Goal: Information Seeking & Learning: Learn about a topic

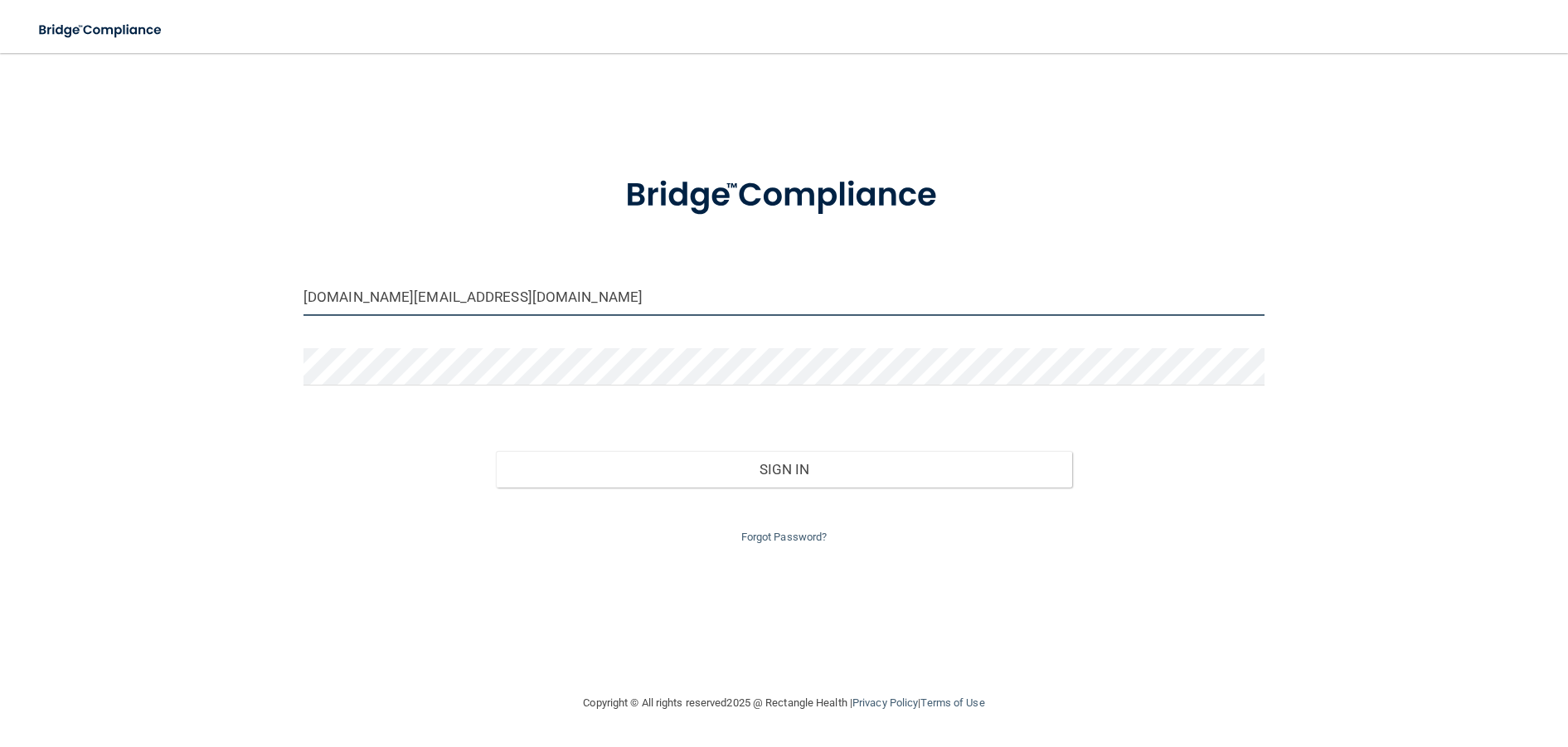
click at [509, 298] on input "[DOMAIN_NAME][EMAIL_ADDRESS][DOMAIN_NAME]" at bounding box center [784, 297] width 961 height 37
drag, startPoint x: 509, startPoint y: 297, endPoint x: 261, endPoint y: 291, distance: 248.1
click at [263, 295] on div "[DOMAIN_NAME][EMAIL_ADDRESS][DOMAIN_NAME] Invalid email/password. You don't hav…" at bounding box center [783, 373] width 1501 height 607
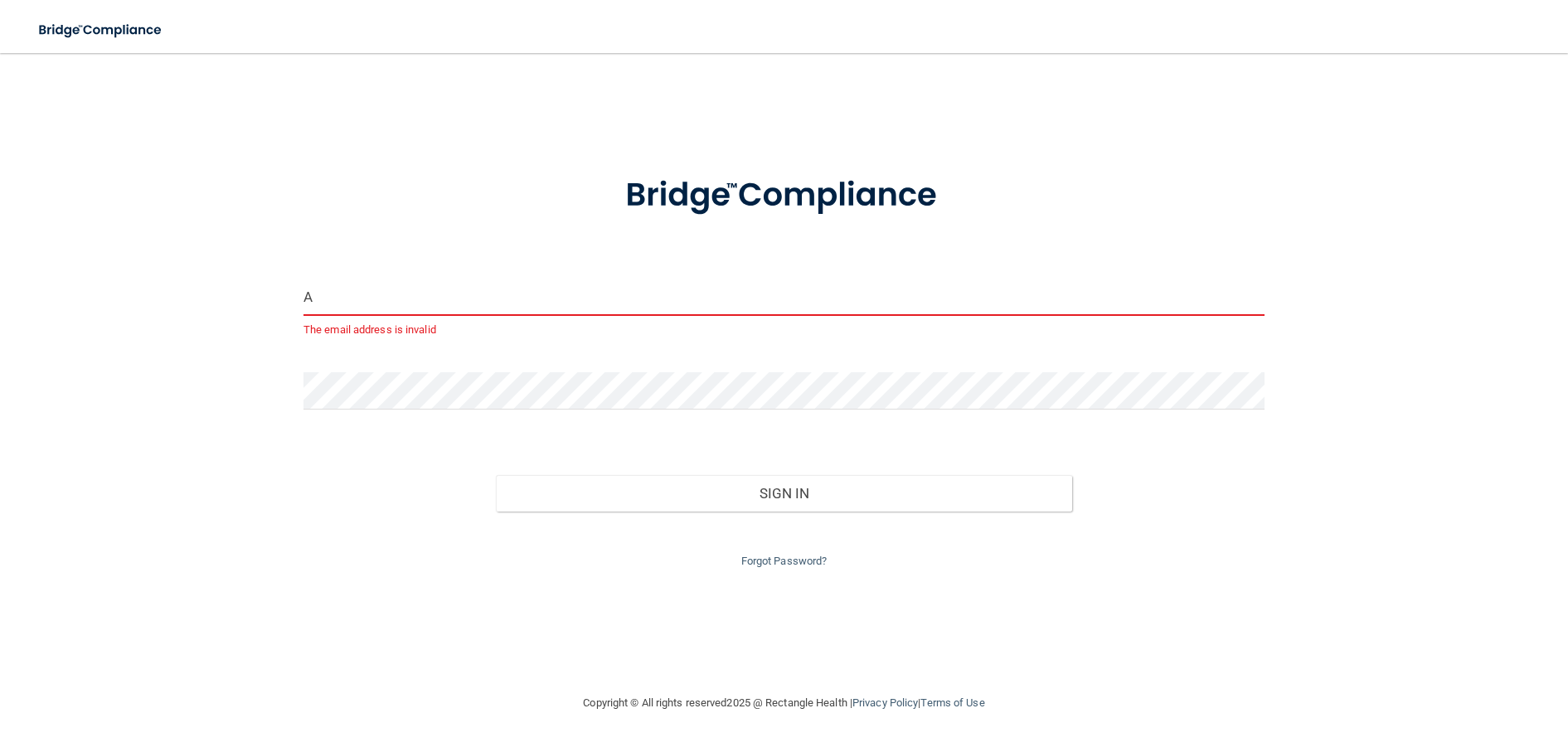
type input "[EMAIL_ADDRESS][DOMAIN_NAME]"
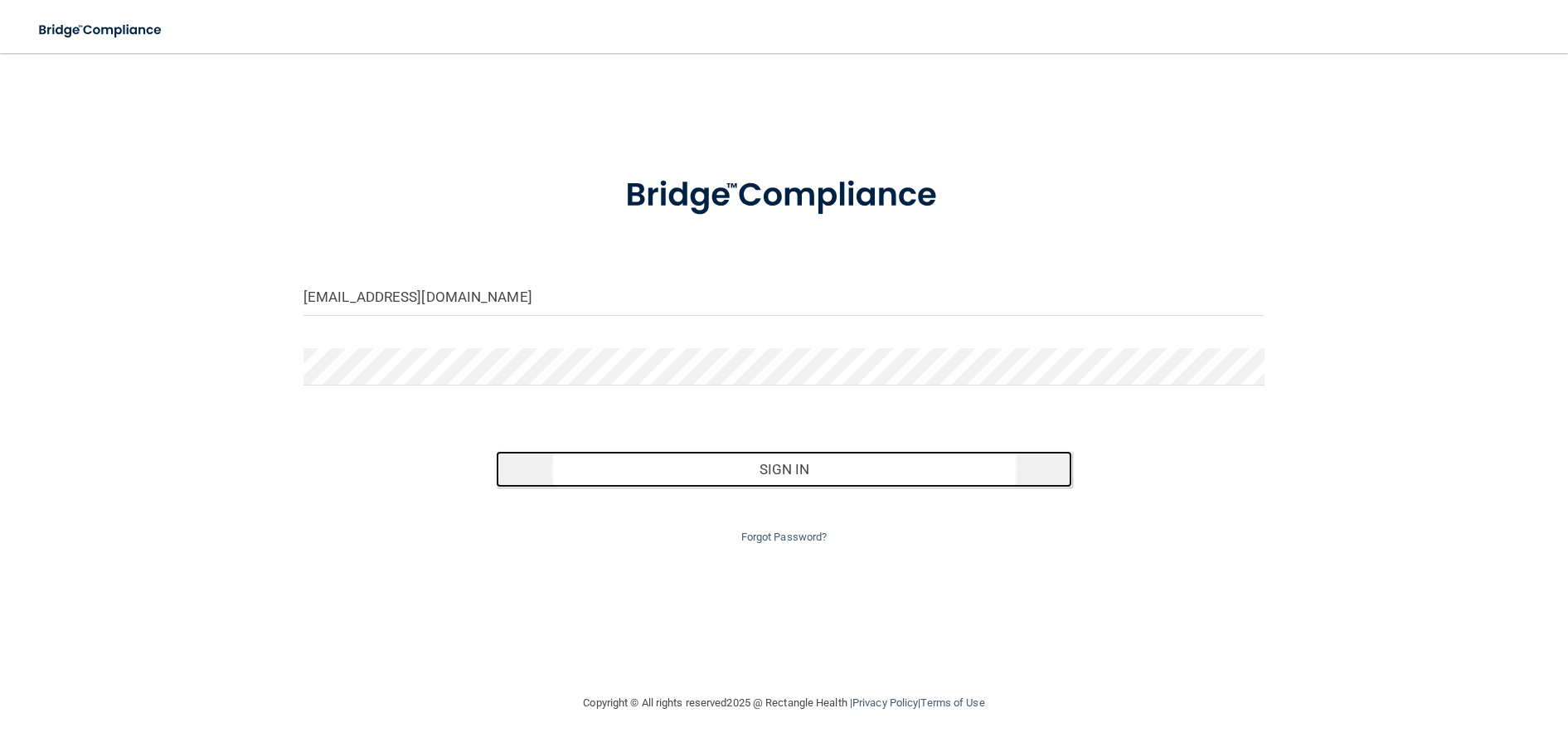
click at [845, 469] on button "Sign In" at bounding box center [783, 469] width 576 height 37
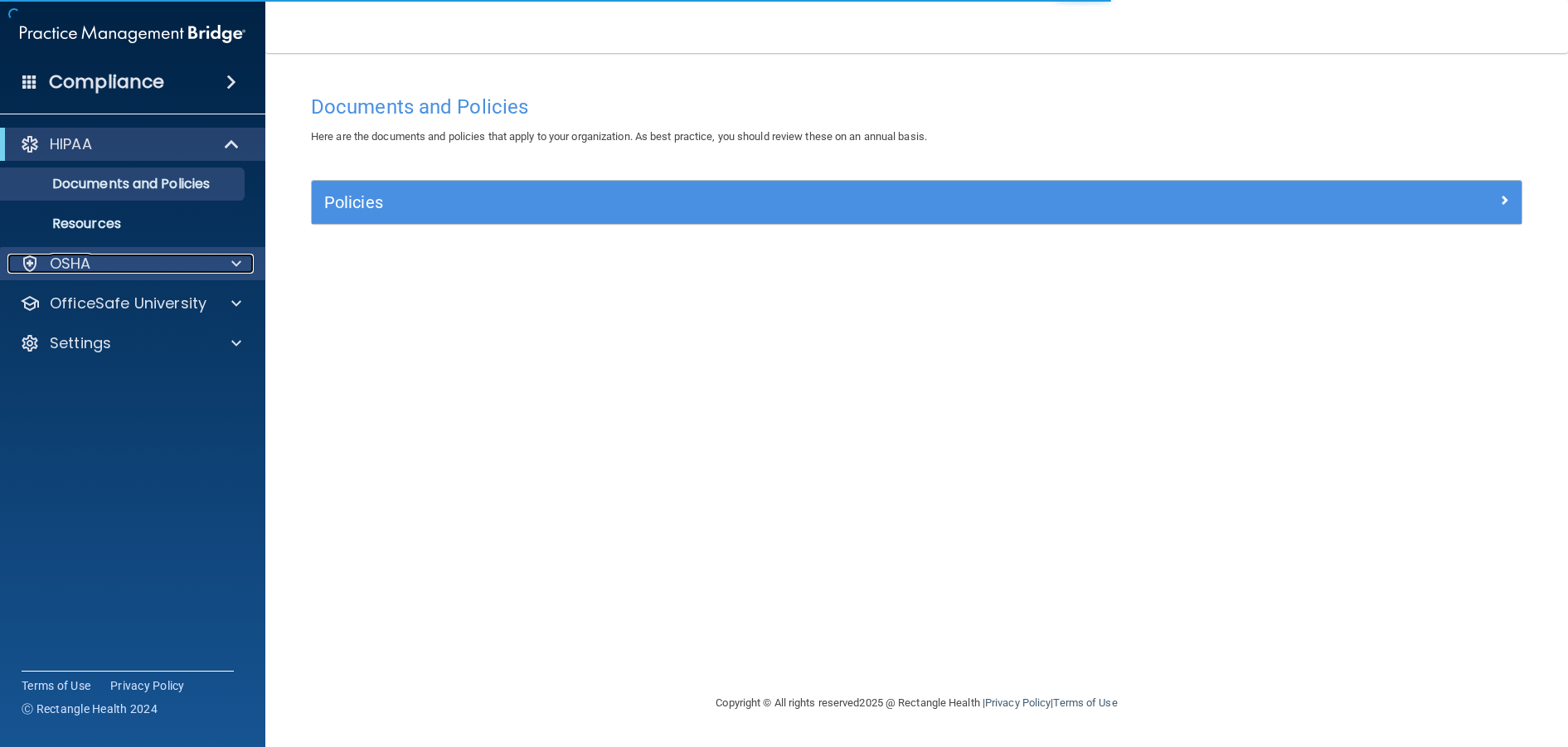
click at [77, 259] on p "OSHA" at bounding box center [71, 263] width 41 height 20
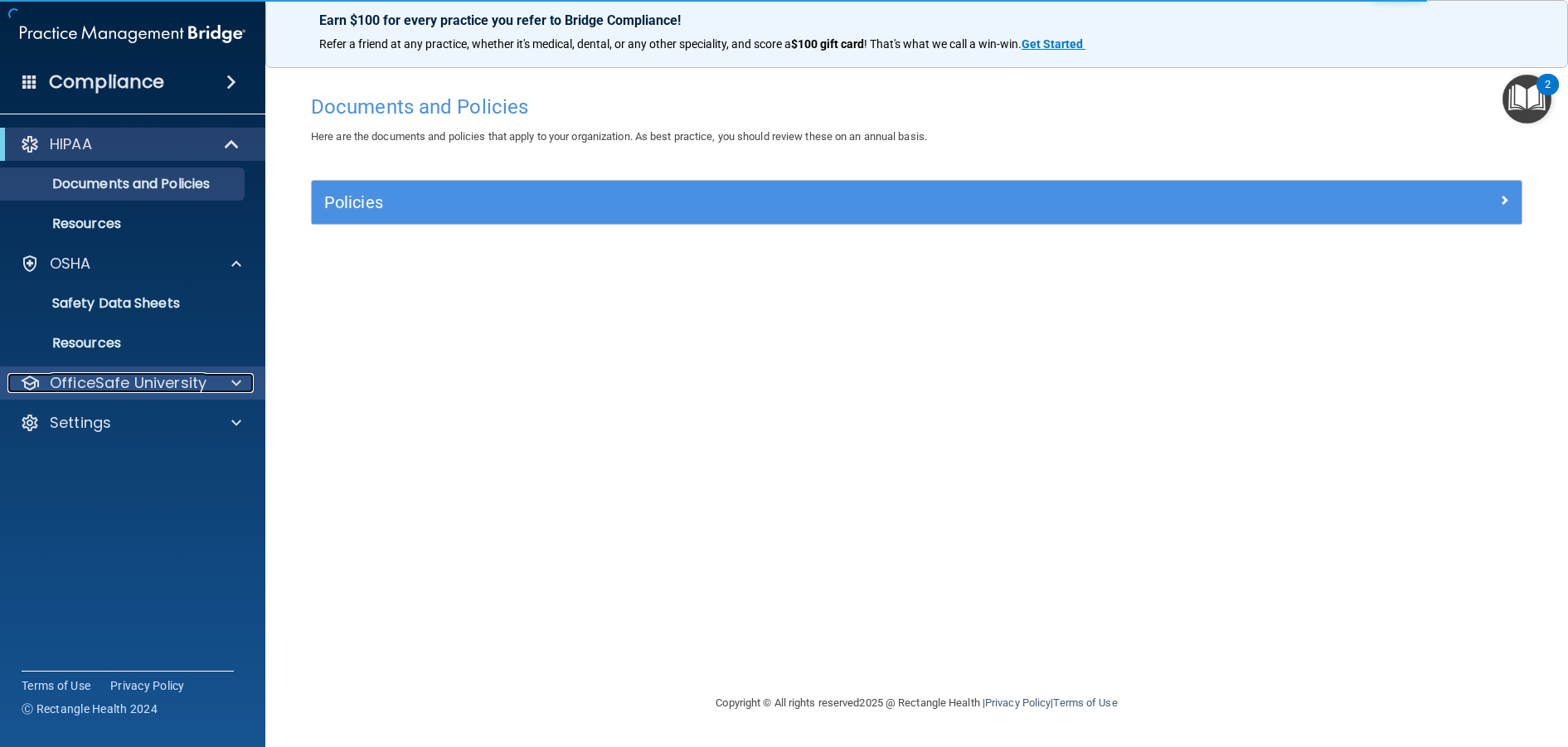
click at [91, 378] on p "OfficeSafe University" at bounding box center [128, 383] width 156 height 20
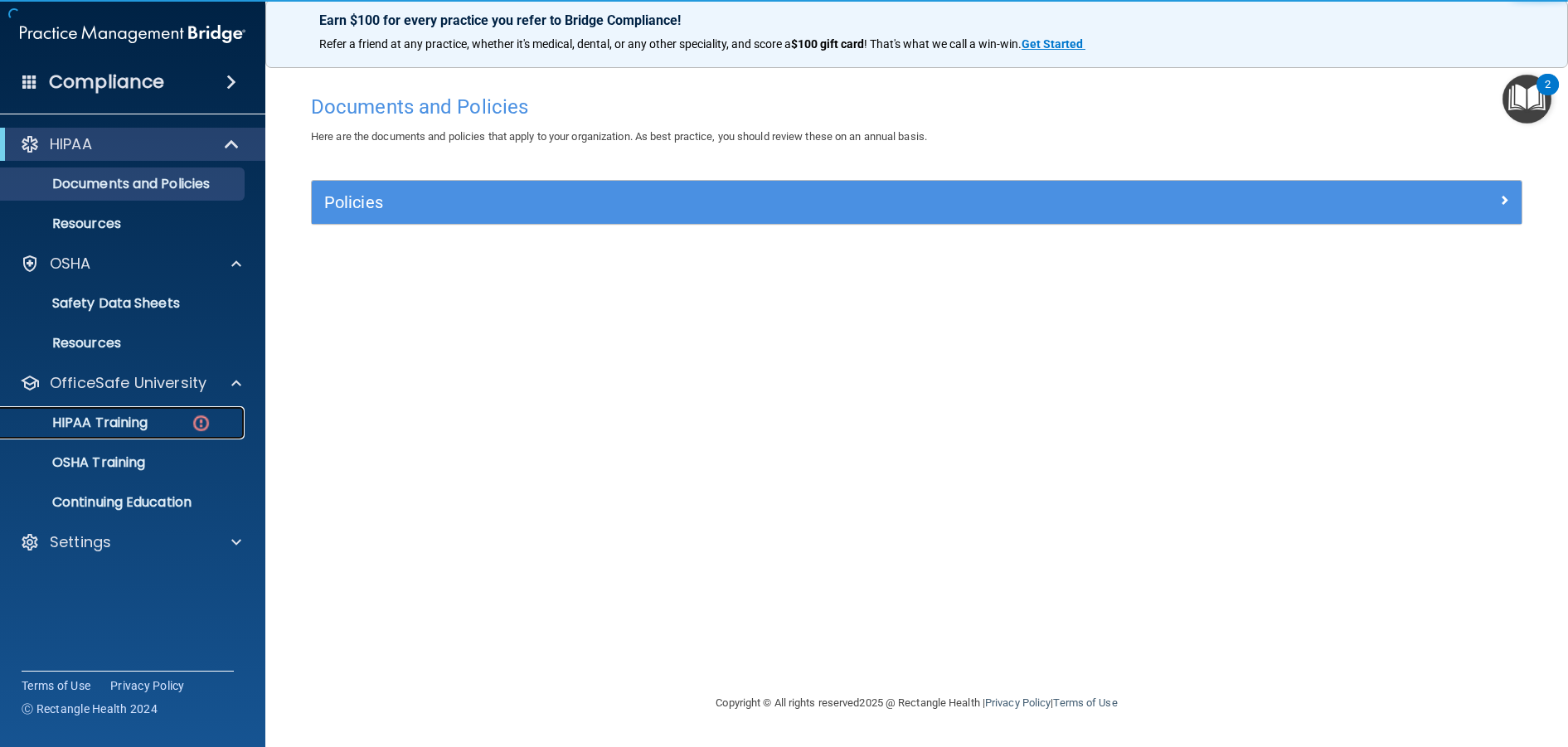
click at [94, 414] on p "HIPAA Training" at bounding box center [79, 422] width 137 height 17
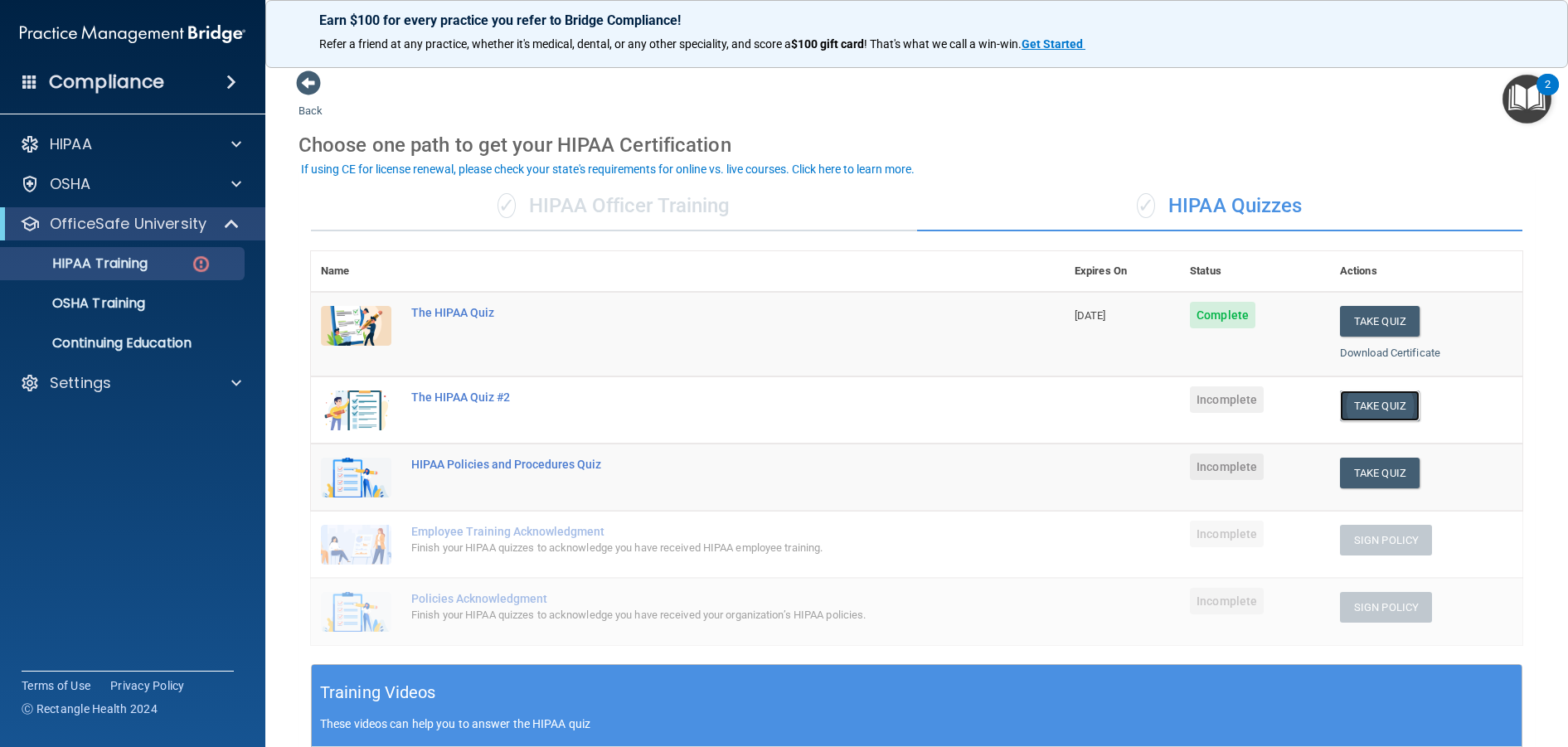
click at [1362, 392] on button "Take Quiz" at bounding box center [1379, 405] width 79 height 30
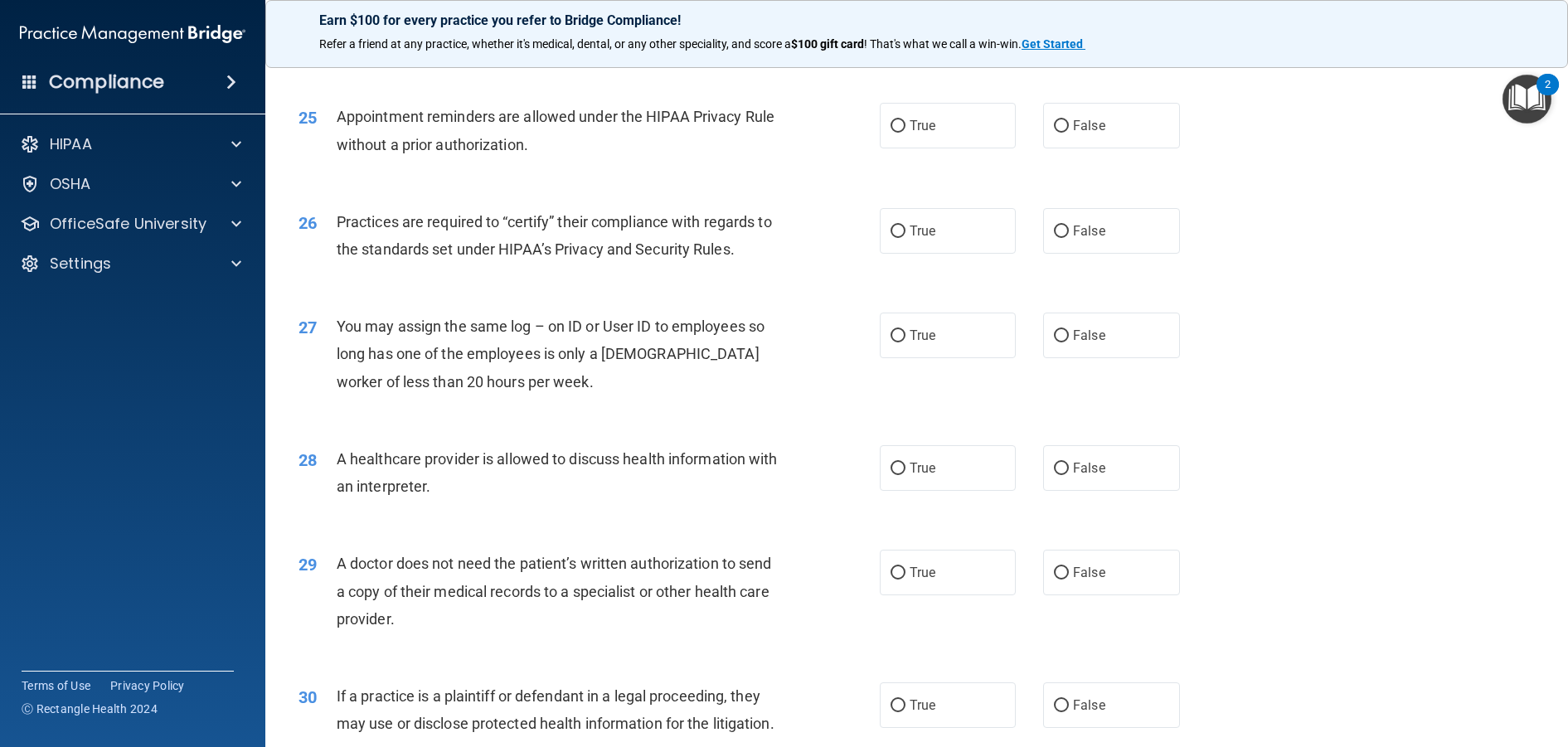
scroll to position [3221, 0]
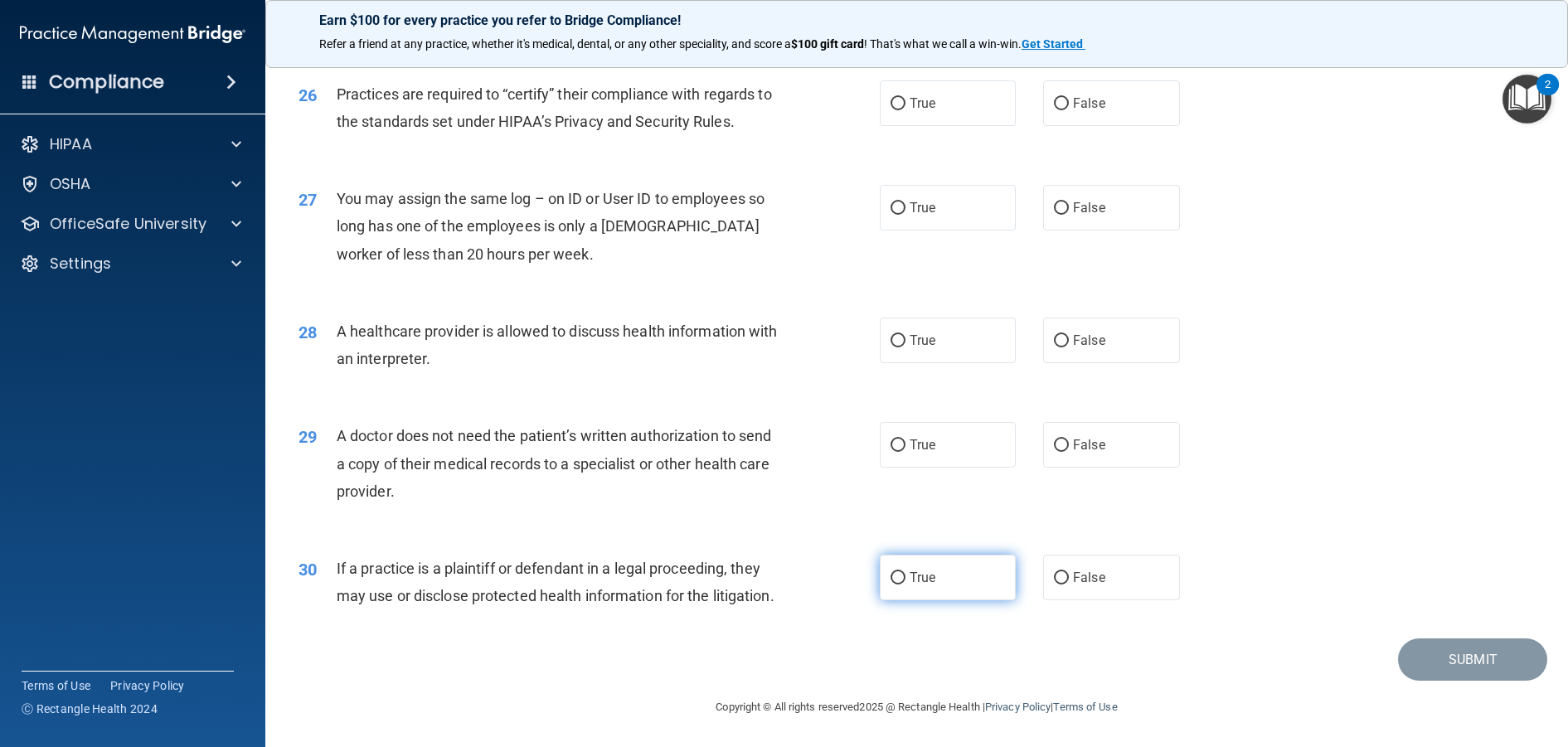
click at [915, 569] on span "True" at bounding box center [922, 577] width 26 height 16
click at [905, 572] on input "True" at bounding box center [897, 578] width 15 height 12
radio input "true"
drag, startPoint x: 451, startPoint y: 441, endPoint x: 492, endPoint y: 428, distance: 43.0
click at [492, 428] on span "A doctor does not need the patient’s written authorization to send a copy of th…" at bounding box center [554, 462] width 435 height 72
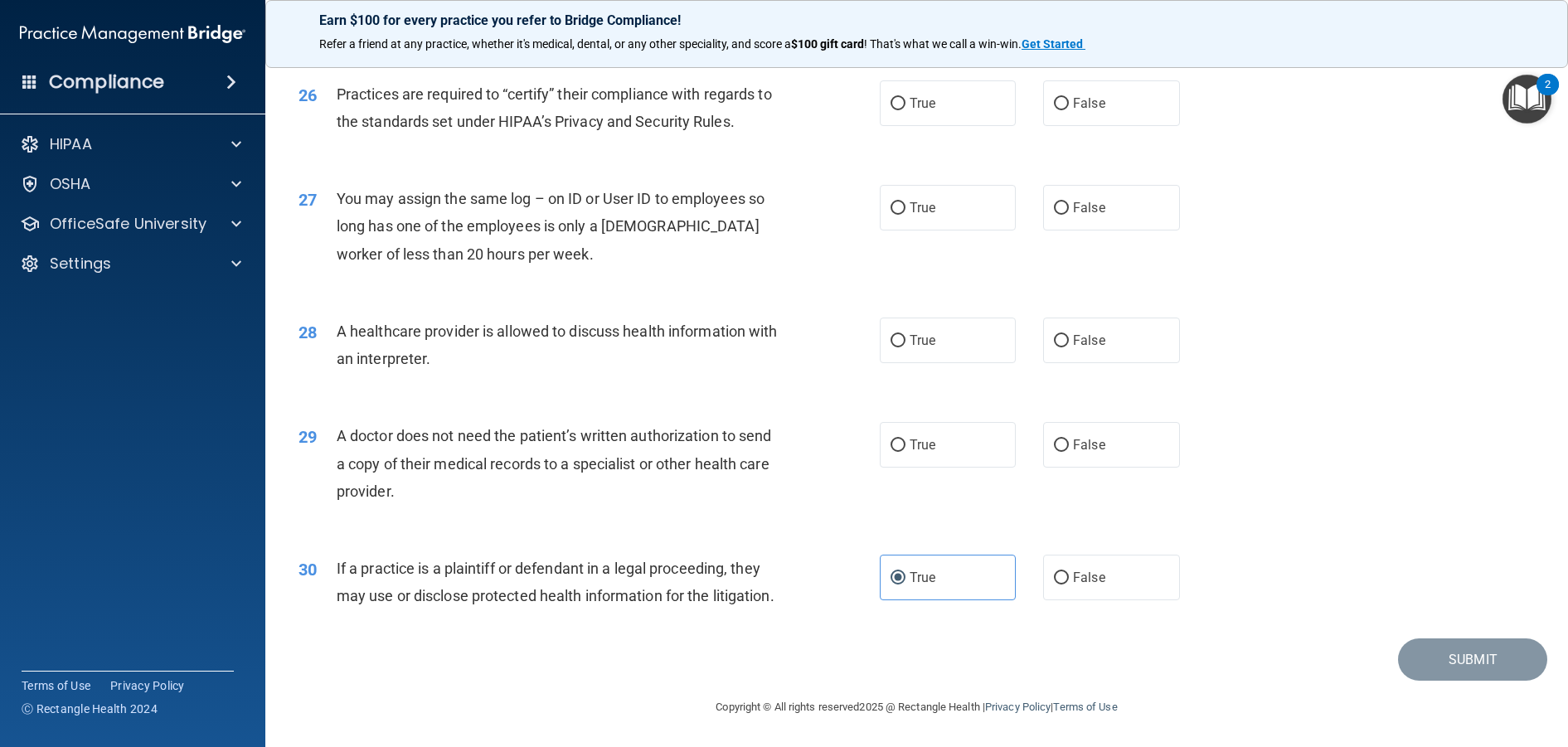
click at [575, 401] on div "29 A doctor does not need the patient’s written authorization to send a copy of…" at bounding box center [916, 467] width 1261 height 133
click at [409, 427] on span "A doctor does not need the patient’s written authorization to send a copy of th…" at bounding box center [554, 462] width 435 height 72
click at [605, 449] on div "A doctor does not need the patient’s written authorization to send a copy of th…" at bounding box center [563, 463] width 455 height 83
click at [509, 479] on div "29 A doctor does not need the patient’s written authorization to send a copy of…" at bounding box center [588, 468] width 631 height 91
click at [1100, 422] on label "False" at bounding box center [1111, 444] width 137 height 46
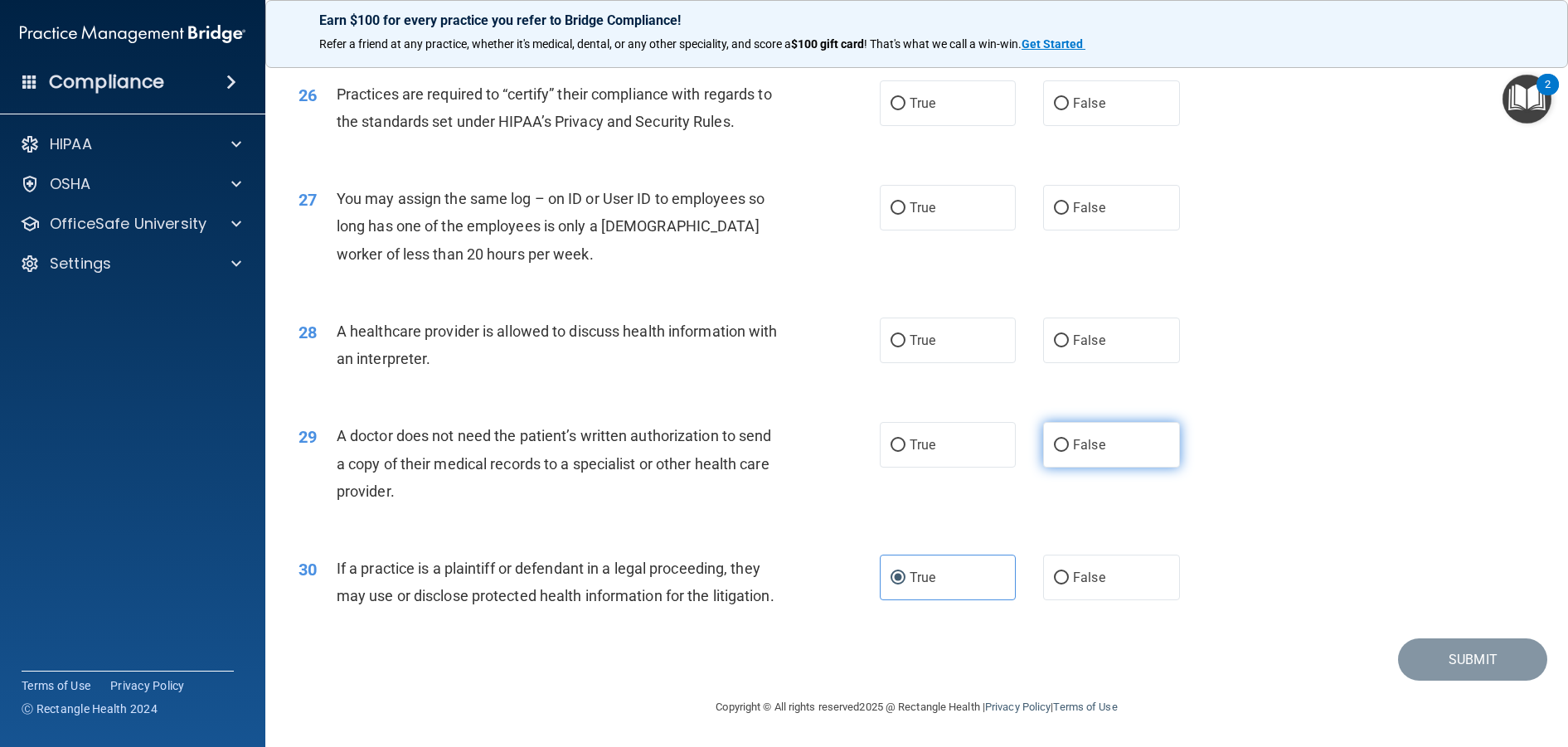
click at [1069, 439] on input "False" at bounding box center [1061, 445] width 15 height 12
radio input "true"
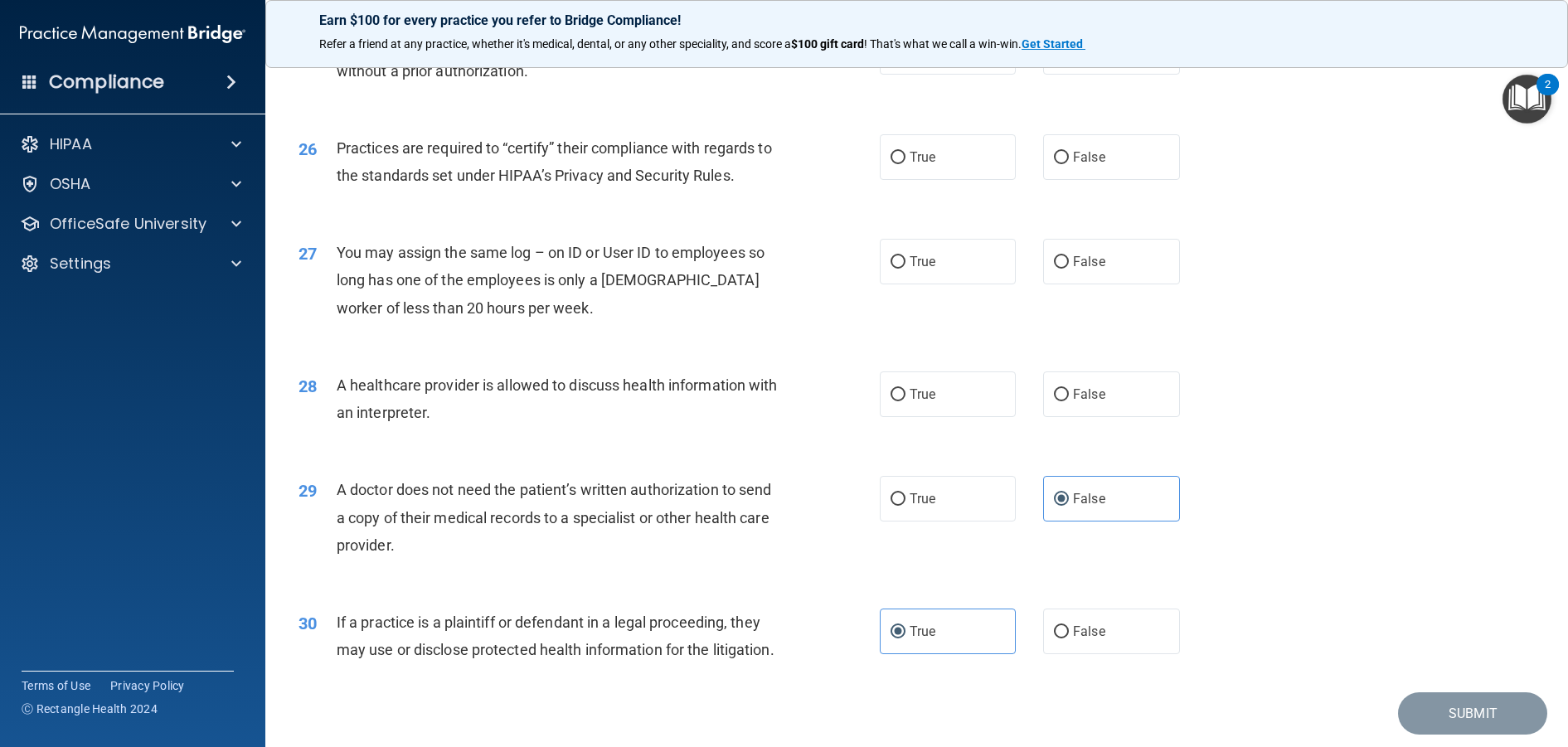
scroll to position [3055, 0]
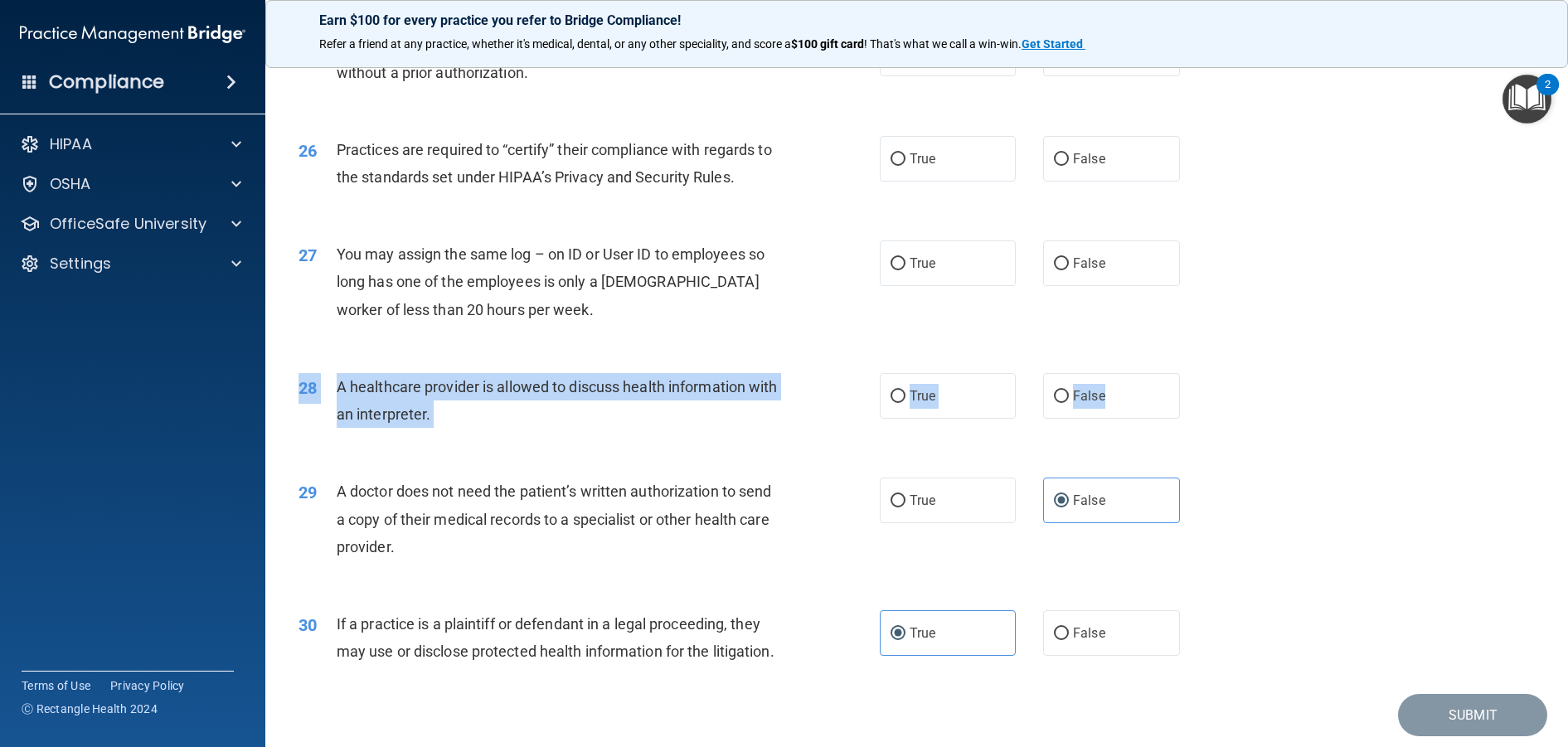
drag, startPoint x: 1104, startPoint y: 467, endPoint x: 925, endPoint y: 452, distance: 179.6
click at [925, 452] on div "28 A healthcare provider is allowed to discuss health information with an inter…" at bounding box center [916, 404] width 1261 height 104
click at [887, 436] on div "28 A healthcare provider is allowed to discuss health information with an inter…" at bounding box center [588, 404] width 631 height 63
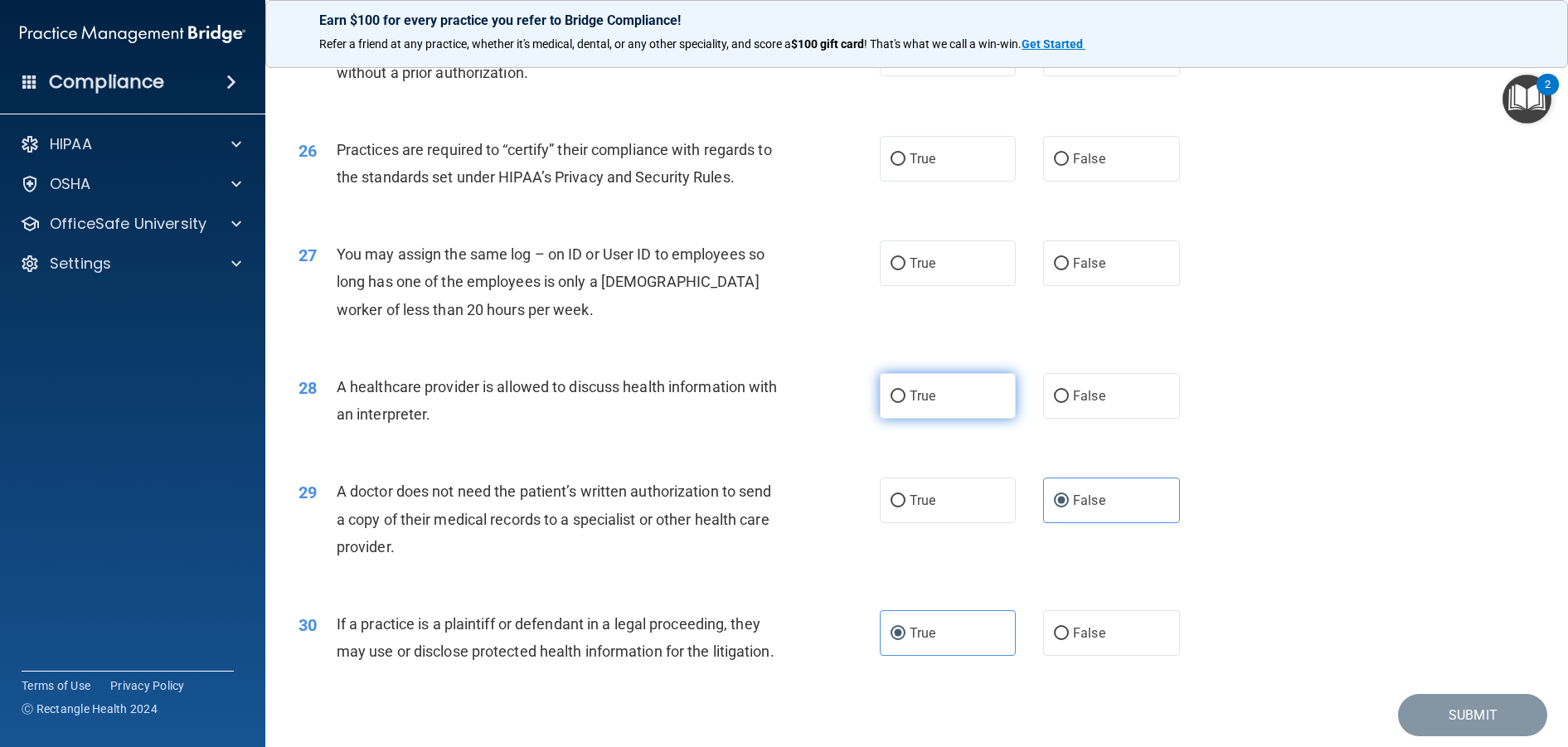
click at [887, 419] on label "True" at bounding box center [947, 395] width 137 height 46
click at [890, 403] on input "True" at bounding box center [897, 396] width 15 height 12
radio input "true"
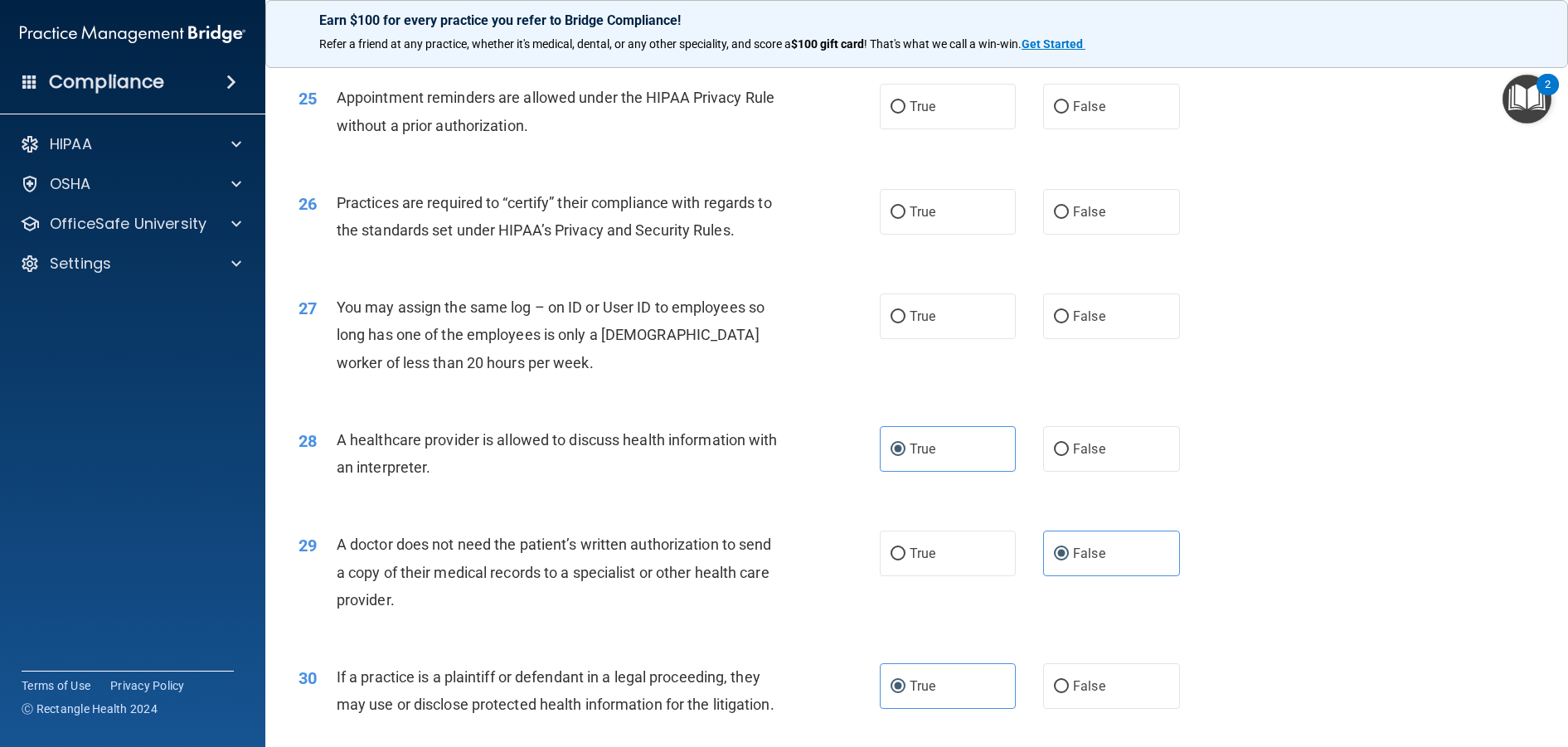
scroll to position [2973, 0]
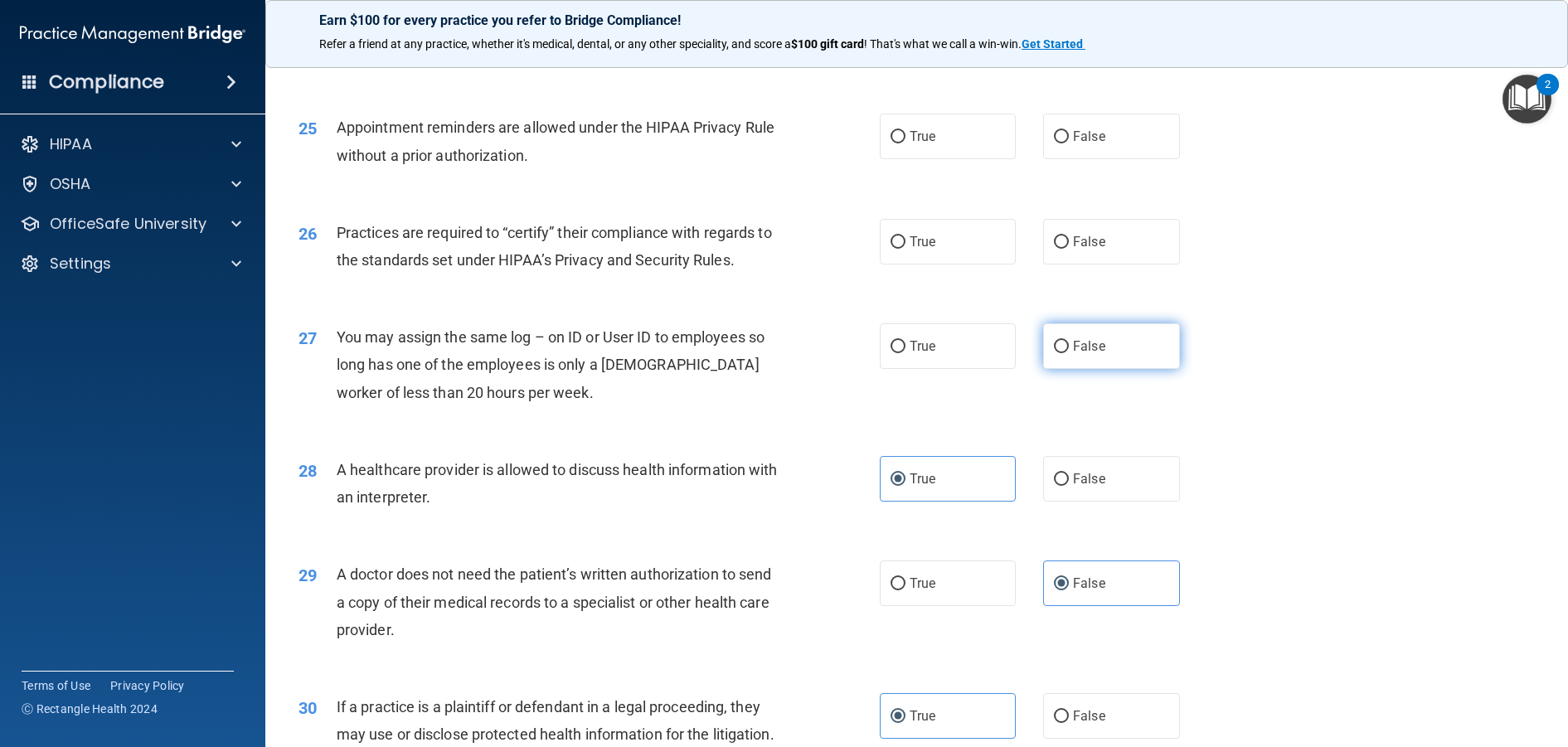
click at [1054, 353] on input "False" at bounding box center [1061, 347] width 15 height 12
radio input "true"
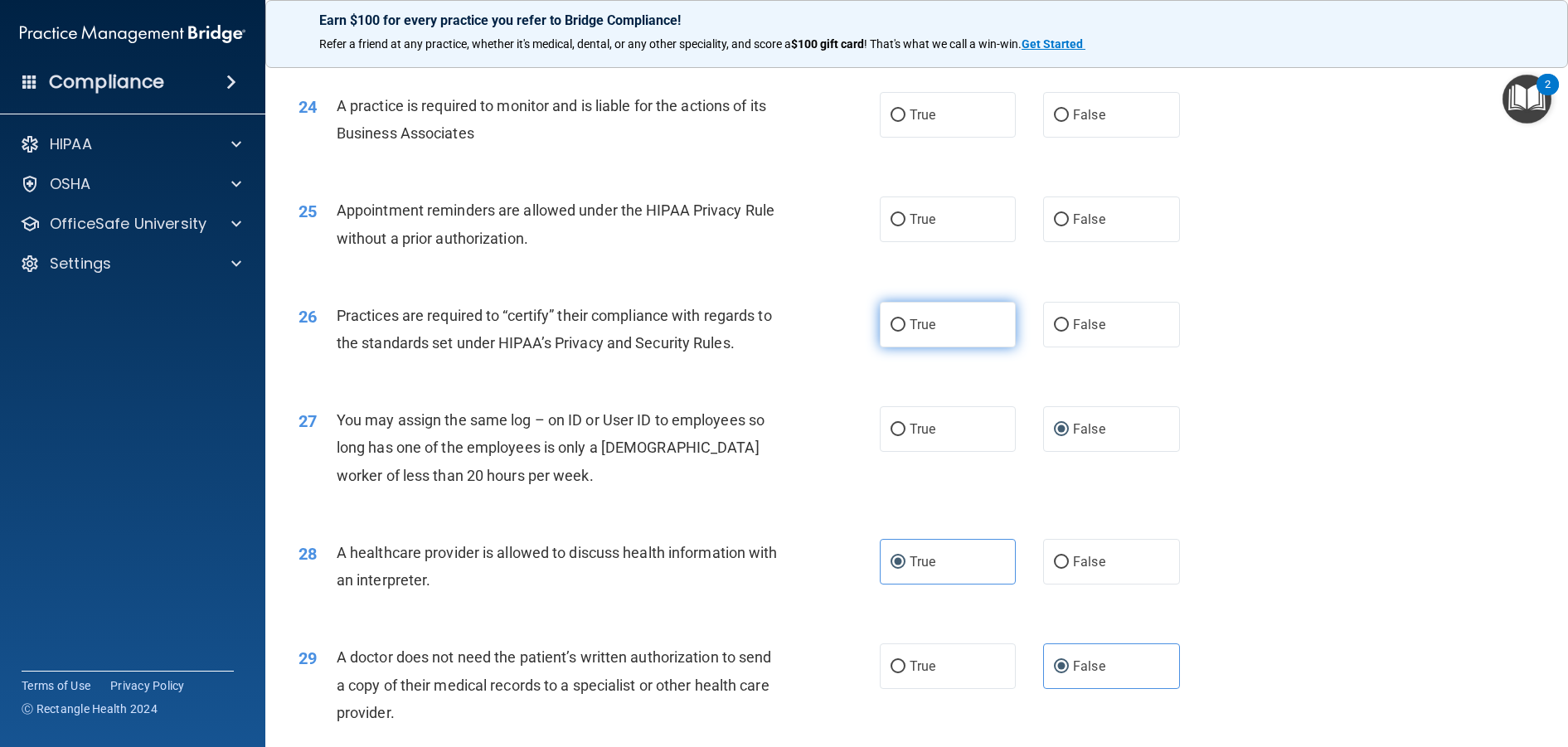
click at [914, 332] on span "True" at bounding box center [922, 325] width 26 height 16
click at [905, 331] on input "True" at bounding box center [897, 325] width 15 height 12
radio input "true"
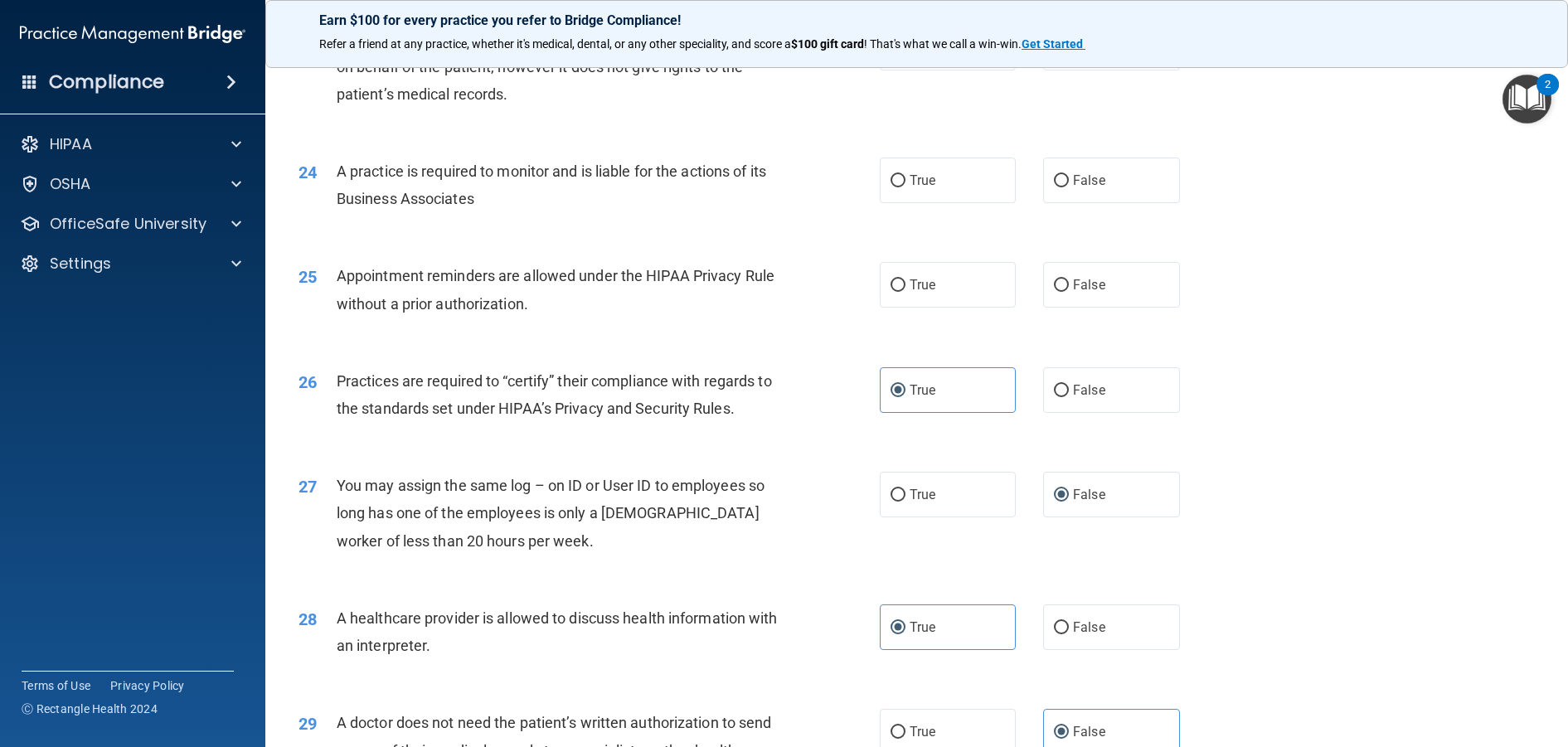
scroll to position [2724, 0]
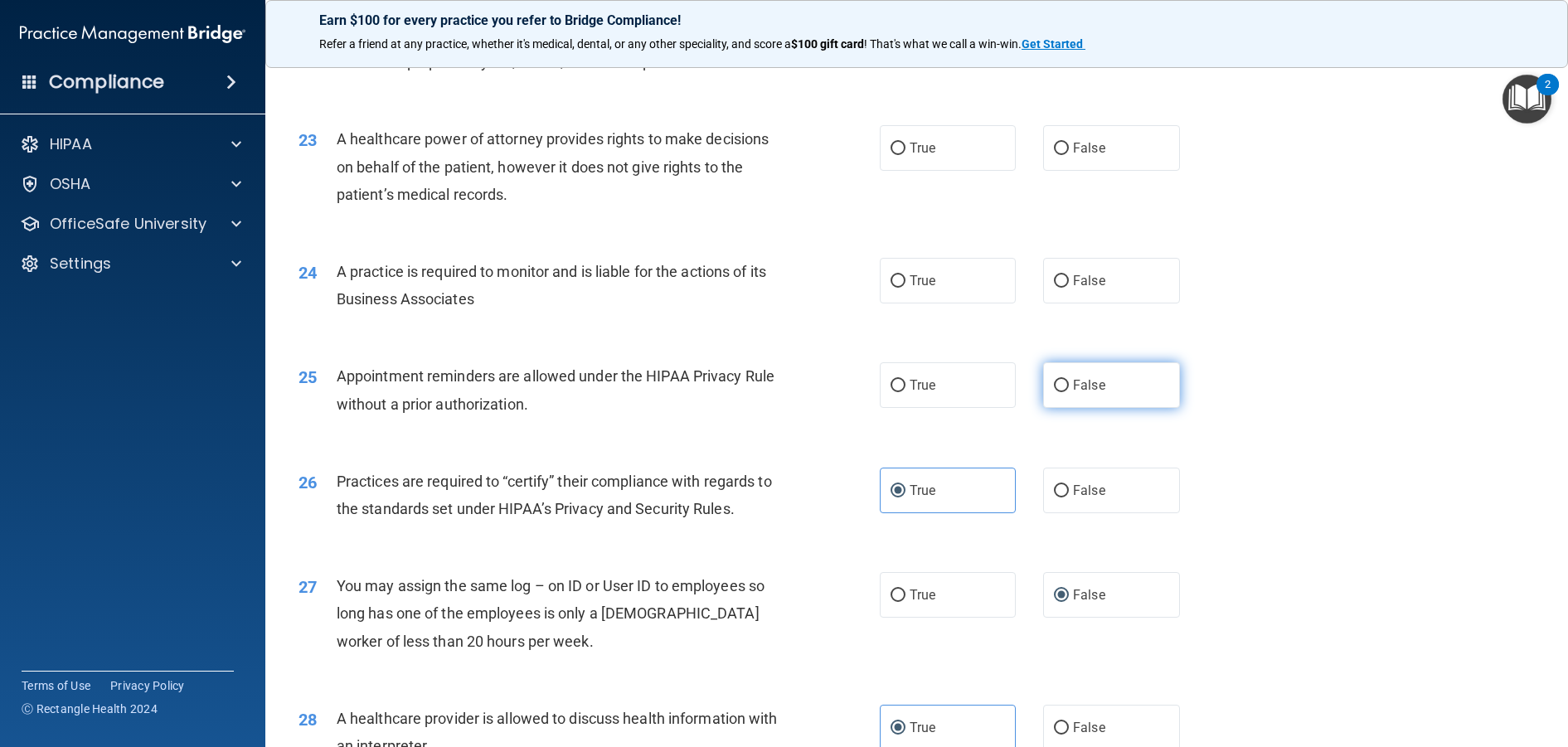
click at [1045, 408] on label "False" at bounding box center [1111, 385] width 137 height 46
click at [1054, 392] on input "False" at bounding box center [1061, 386] width 15 height 12
radio input "true"
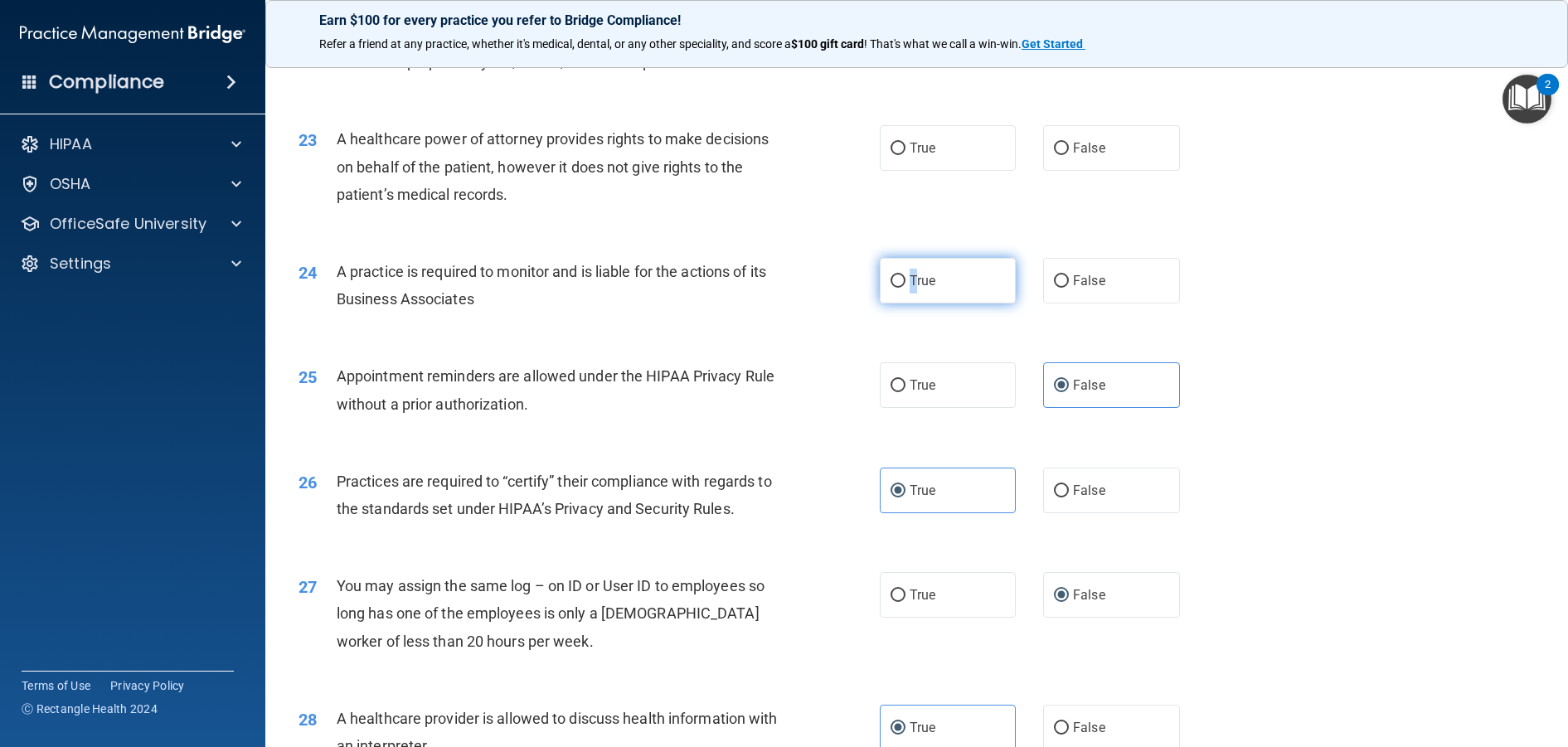
click at [910, 288] on span "True" at bounding box center [922, 280] width 26 height 16
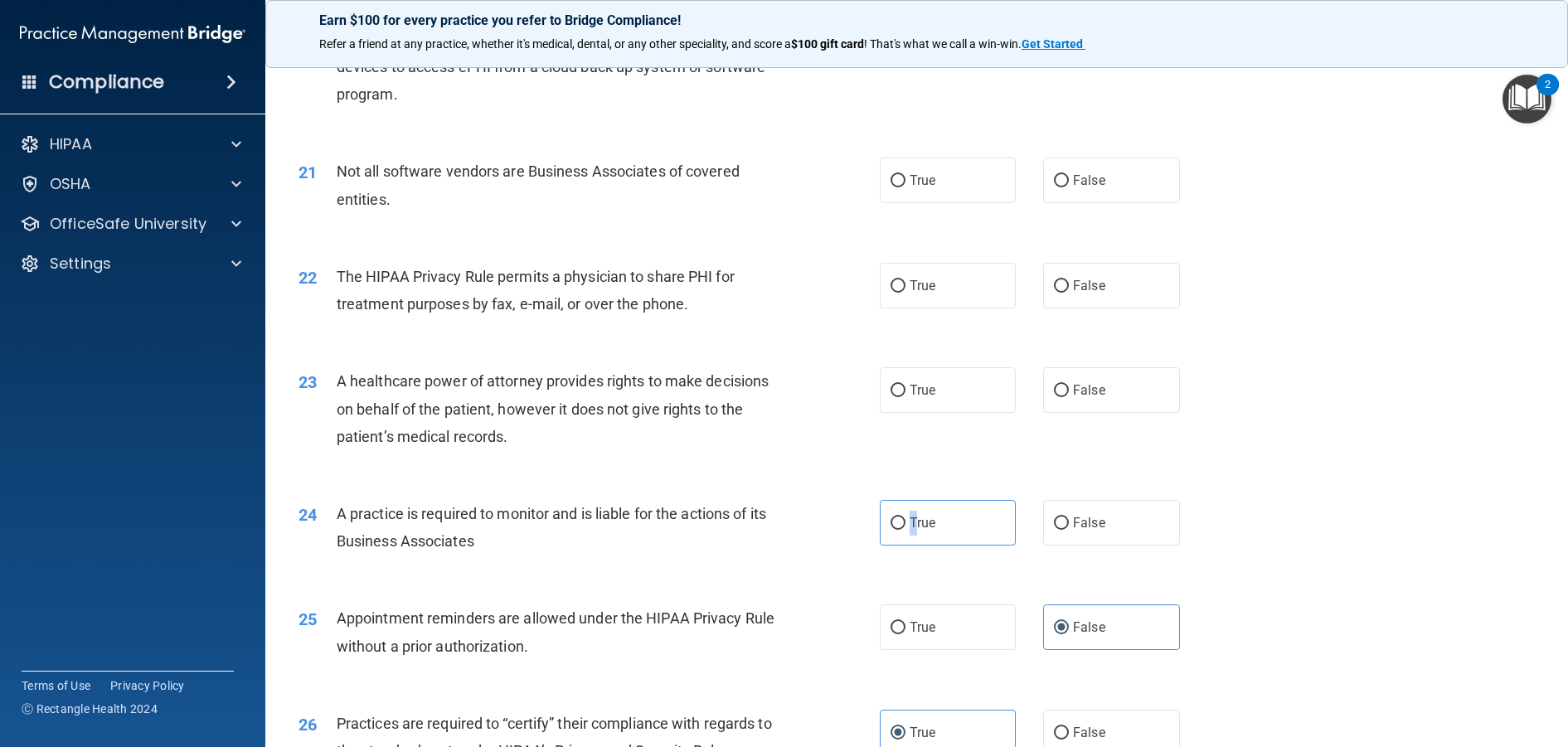
scroll to position [2558, 0]
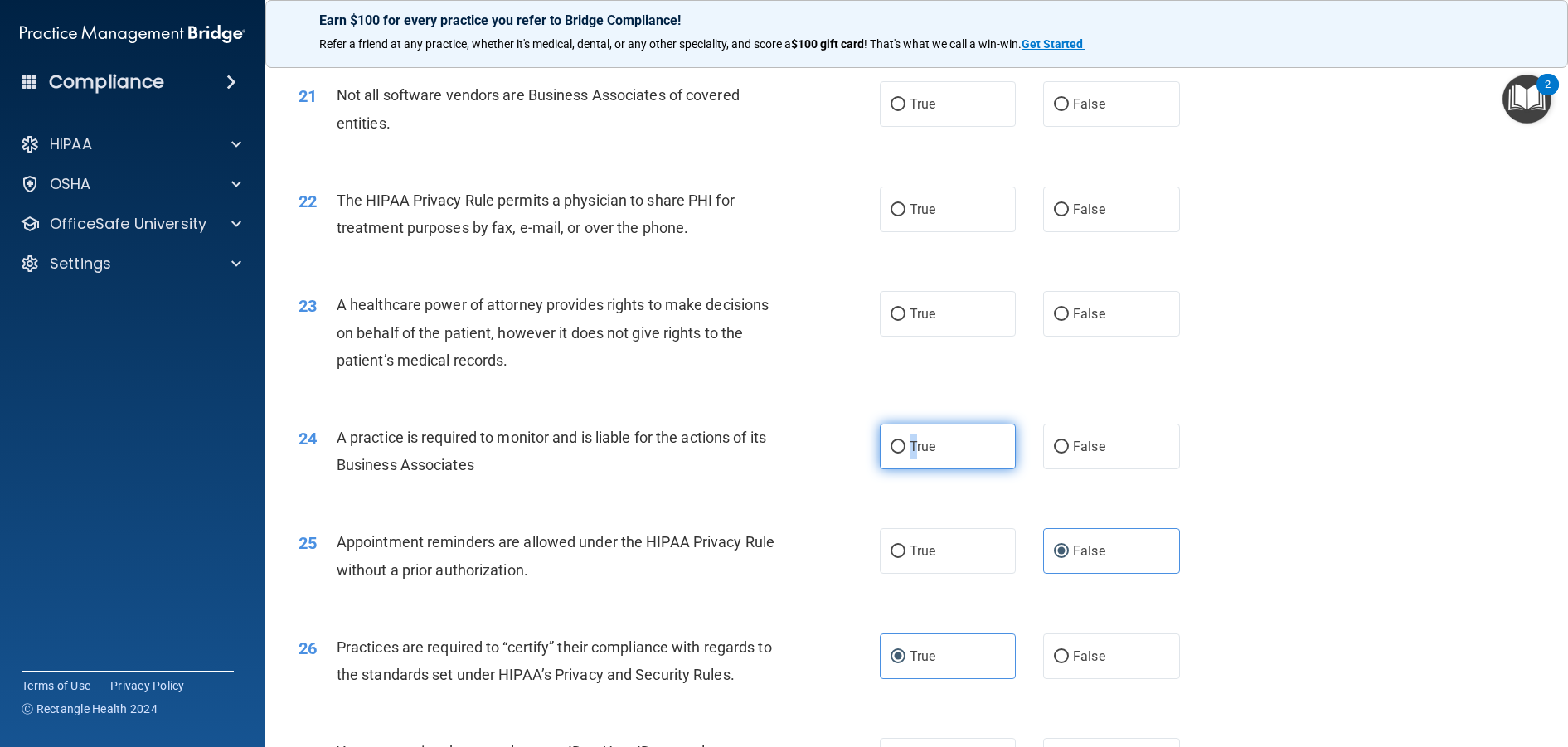
click at [899, 469] on label "True" at bounding box center [947, 445] width 137 height 46
click at [899, 453] on input "True" at bounding box center [897, 447] width 15 height 12
radio input "true"
click at [598, 382] on div "23 A healthcare power of attorney provides rights to make decisions on behalf o…" at bounding box center [588, 336] width 631 height 91
click at [493, 382] on div "23 A healthcare power of attorney provides rights to make decisions on behalf o…" at bounding box center [588, 336] width 631 height 91
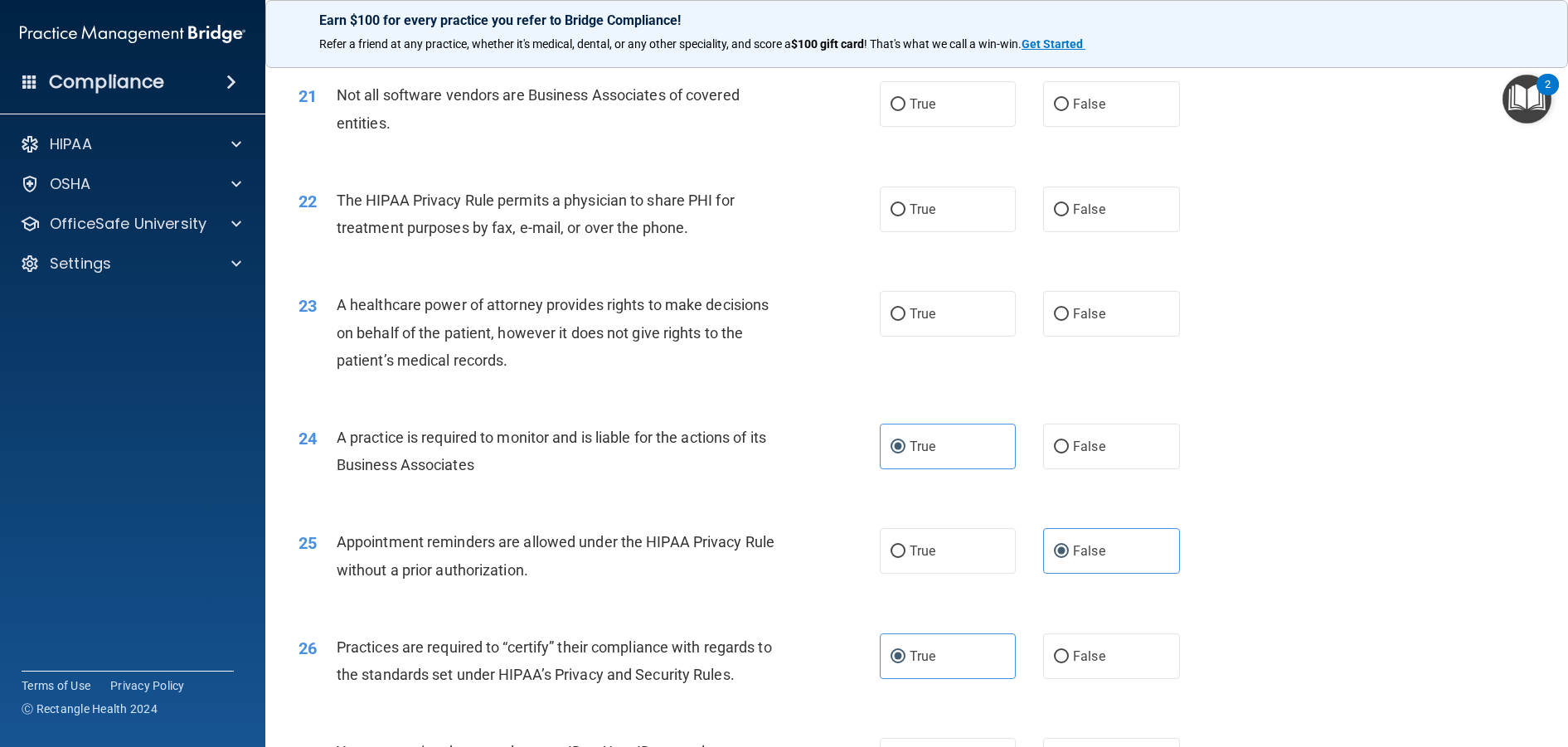
click at [508, 374] on div "A healthcare power of attorney provides rights to make decisions on behalf of t…" at bounding box center [563, 332] width 455 height 83
click at [1084, 321] on span "False" at bounding box center [1088, 314] width 32 height 16
click at [1069, 320] on input "False" at bounding box center [1061, 314] width 15 height 12
radio input "true"
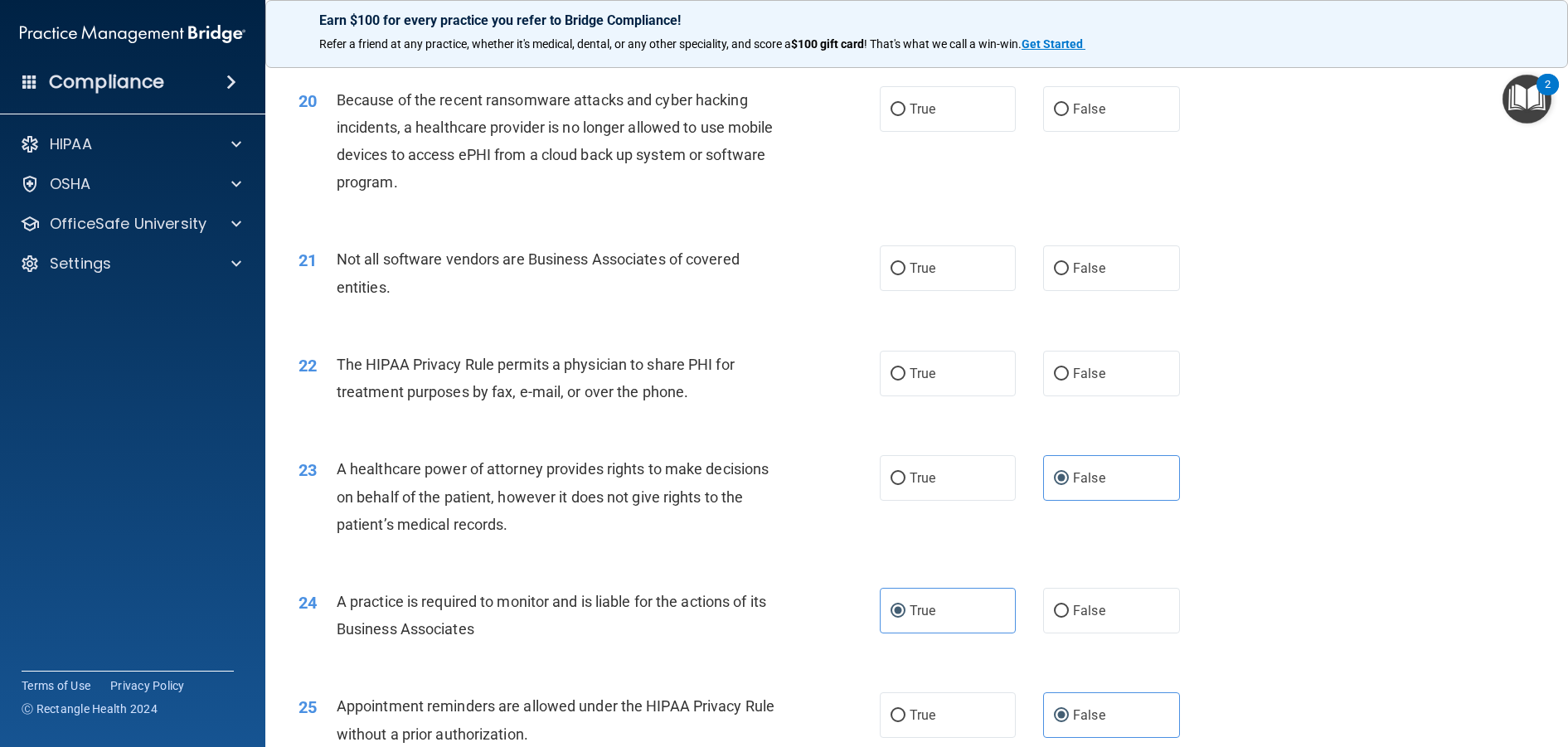
scroll to position [2393, 0]
click at [1050, 398] on label "False" at bounding box center [1111, 375] width 137 height 46
click at [1054, 382] on input "False" at bounding box center [1061, 376] width 15 height 12
radio input "true"
click at [1004, 436] on div "22 The HIPAA Privacy Rule permits a physician to share PHI for treatment purpos…" at bounding box center [916, 383] width 1261 height 104
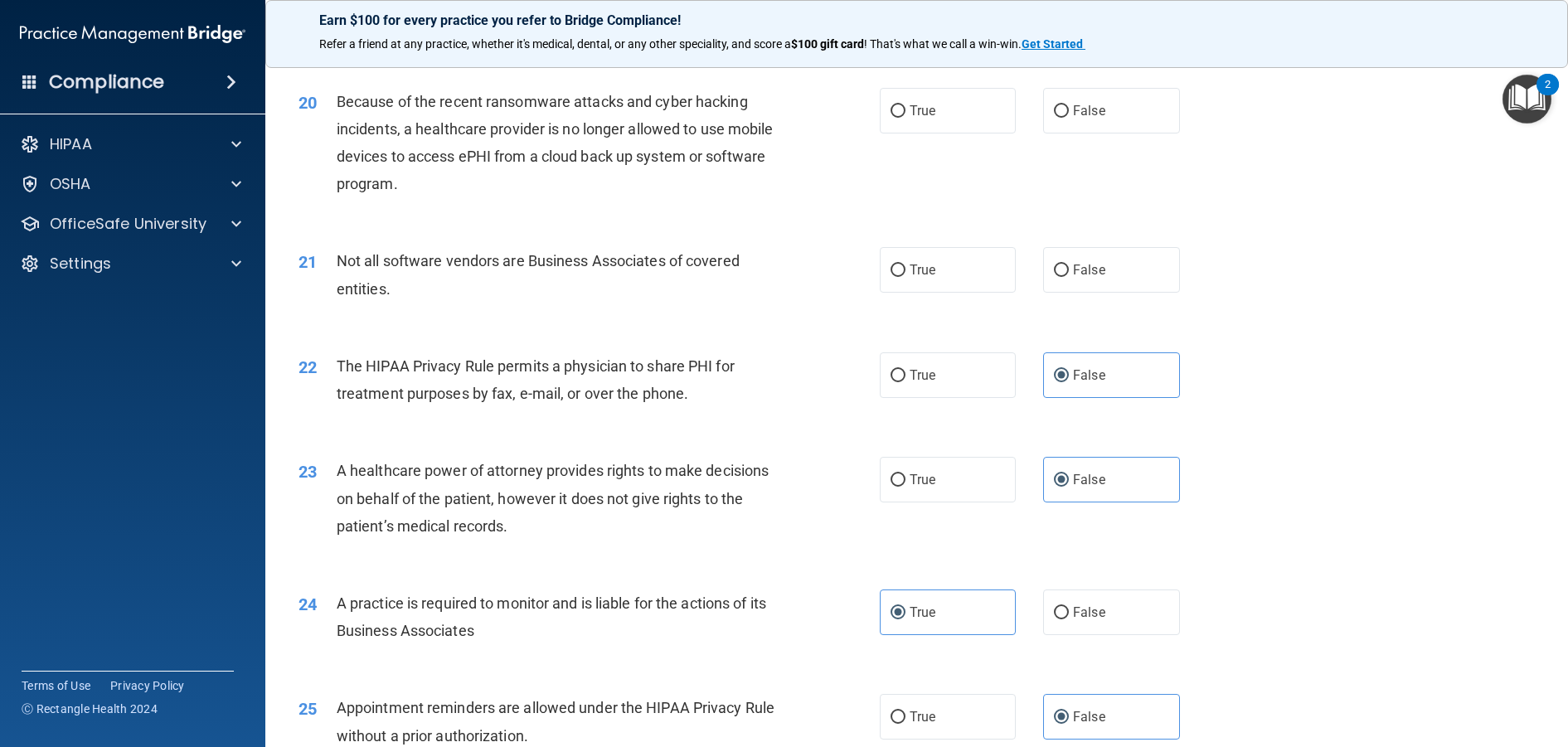
click at [673, 419] on div "22 The HIPAA Privacy Rule permits a physician to share PHI for treatment purpos…" at bounding box center [916, 383] width 1261 height 104
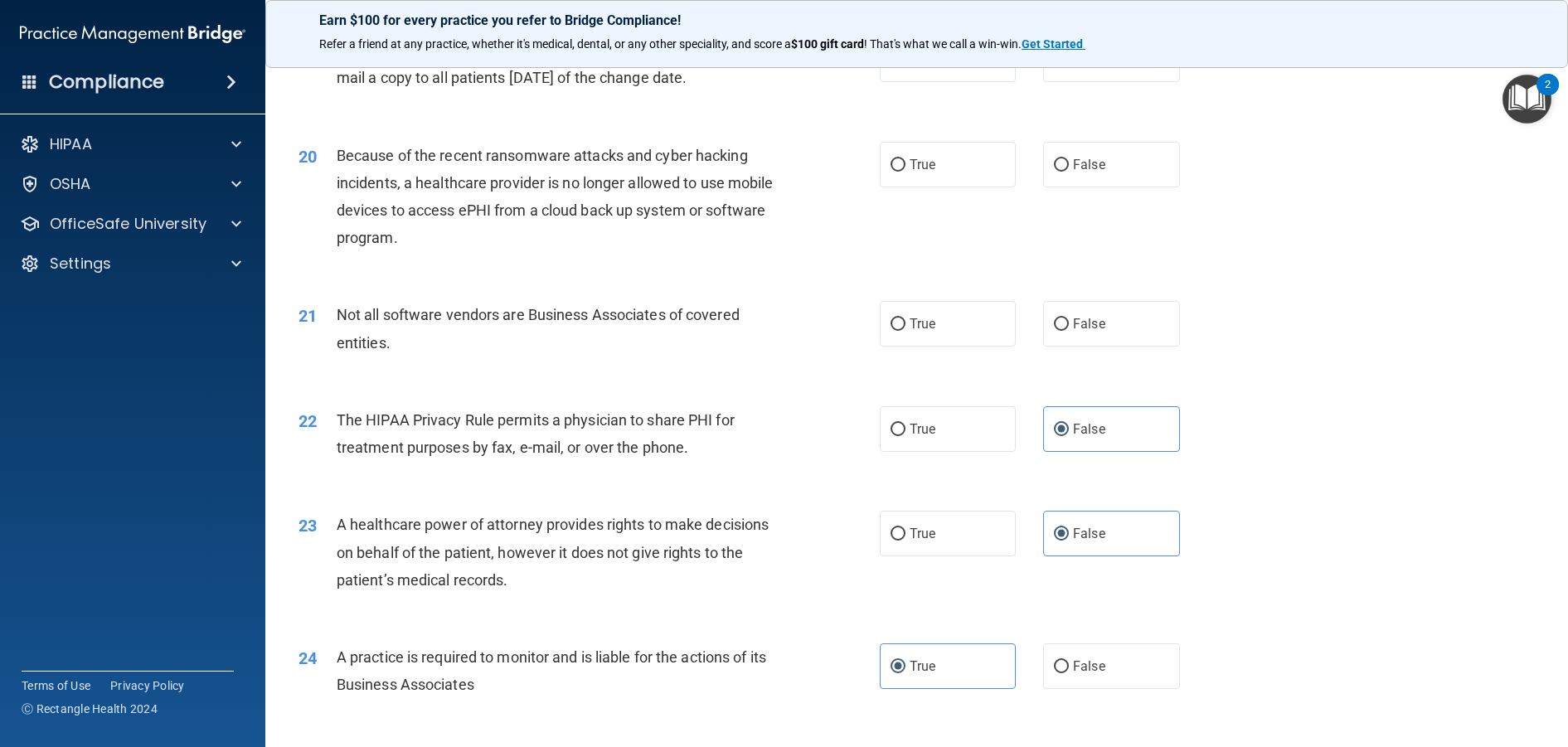
scroll to position [2310, 0]
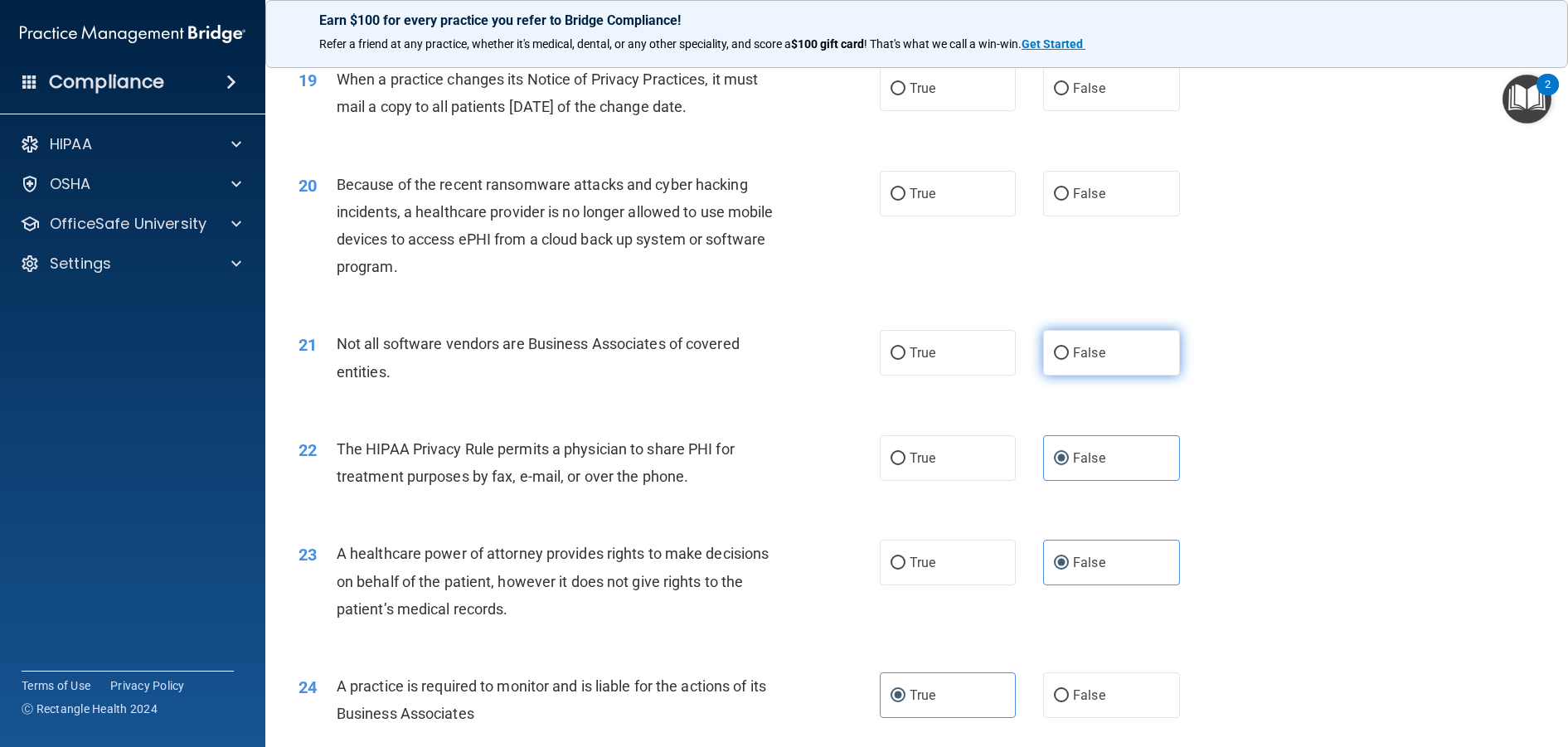
click at [1072, 361] on span "False" at bounding box center [1088, 353] width 32 height 16
click at [1067, 360] on input "False" at bounding box center [1061, 353] width 15 height 12
radio input "true"
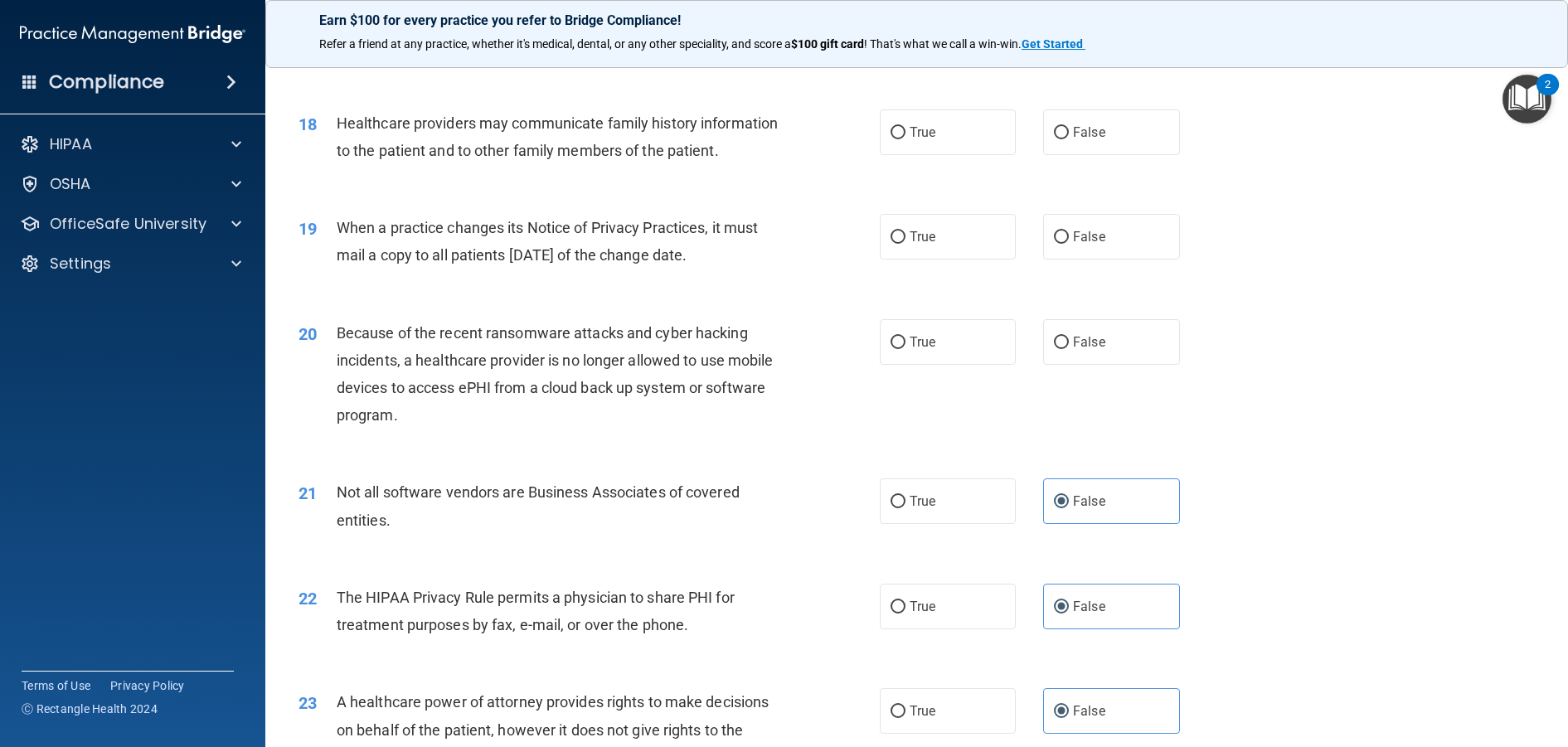
scroll to position [2144, 0]
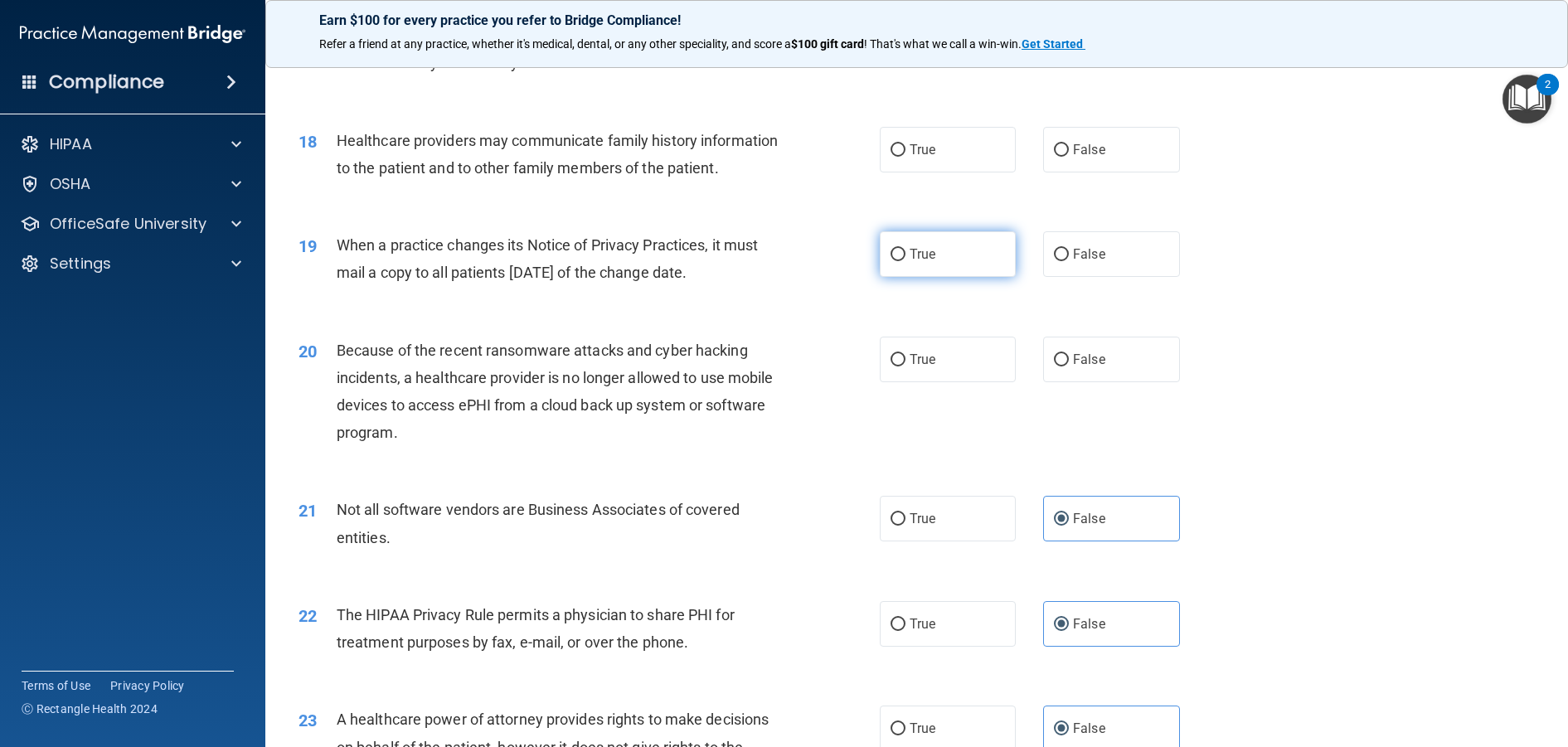
click at [922, 261] on span "True" at bounding box center [922, 254] width 26 height 16
click at [905, 261] on input "True" at bounding box center [897, 255] width 15 height 12
radio input "true"
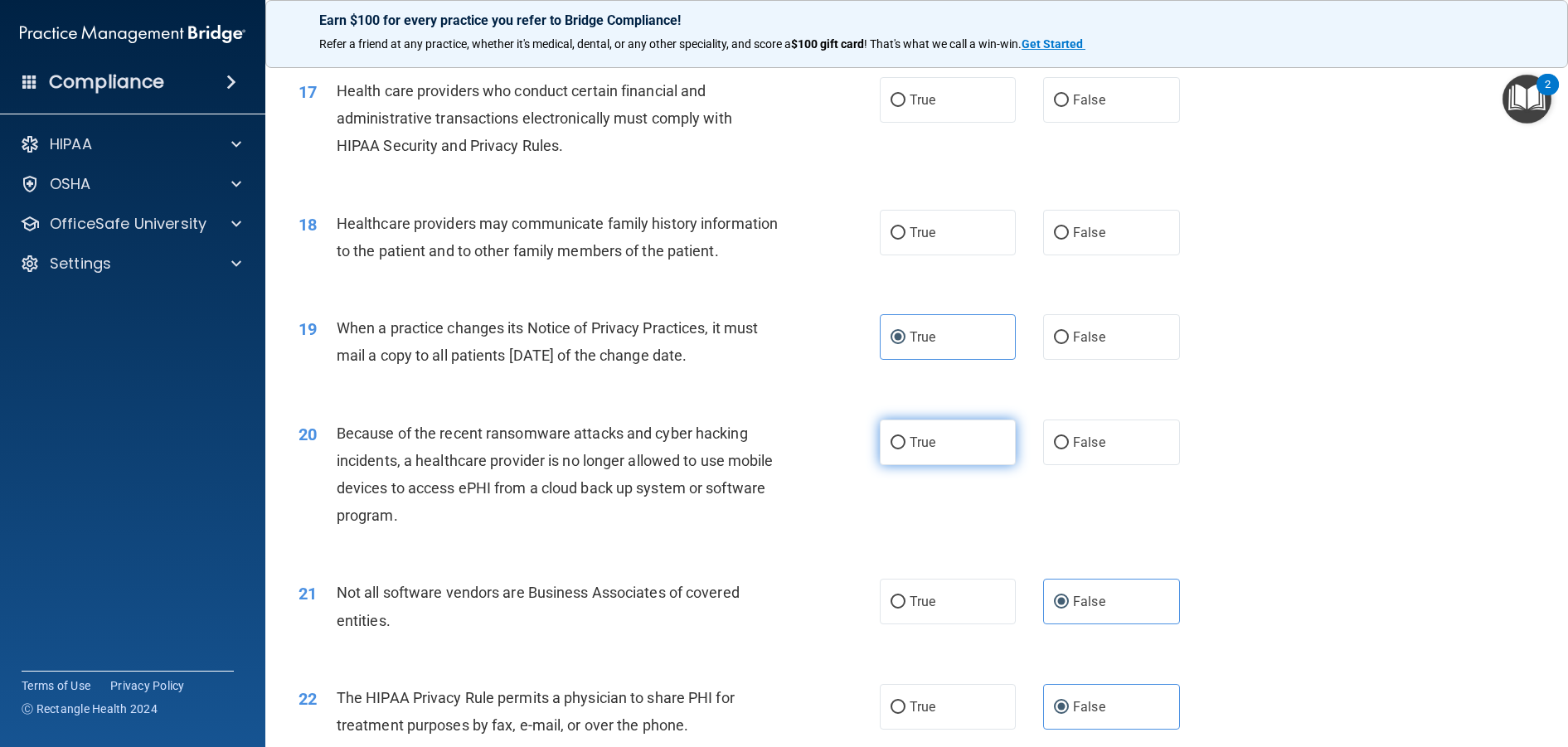
click at [999, 465] on label "True" at bounding box center [947, 442] width 137 height 46
click at [905, 449] on input "True" at bounding box center [897, 443] width 15 height 12
radio input "true"
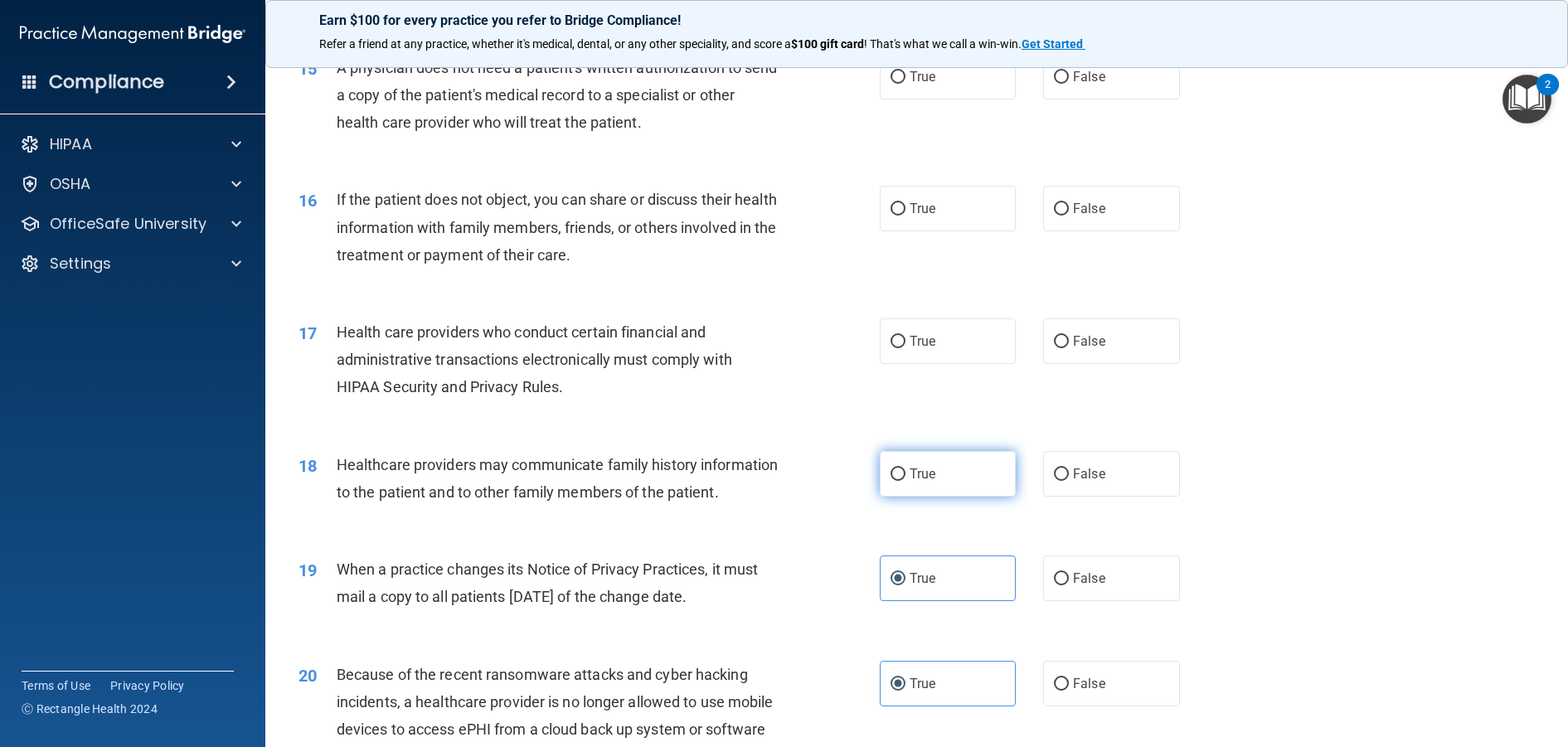
scroll to position [1813, 0]
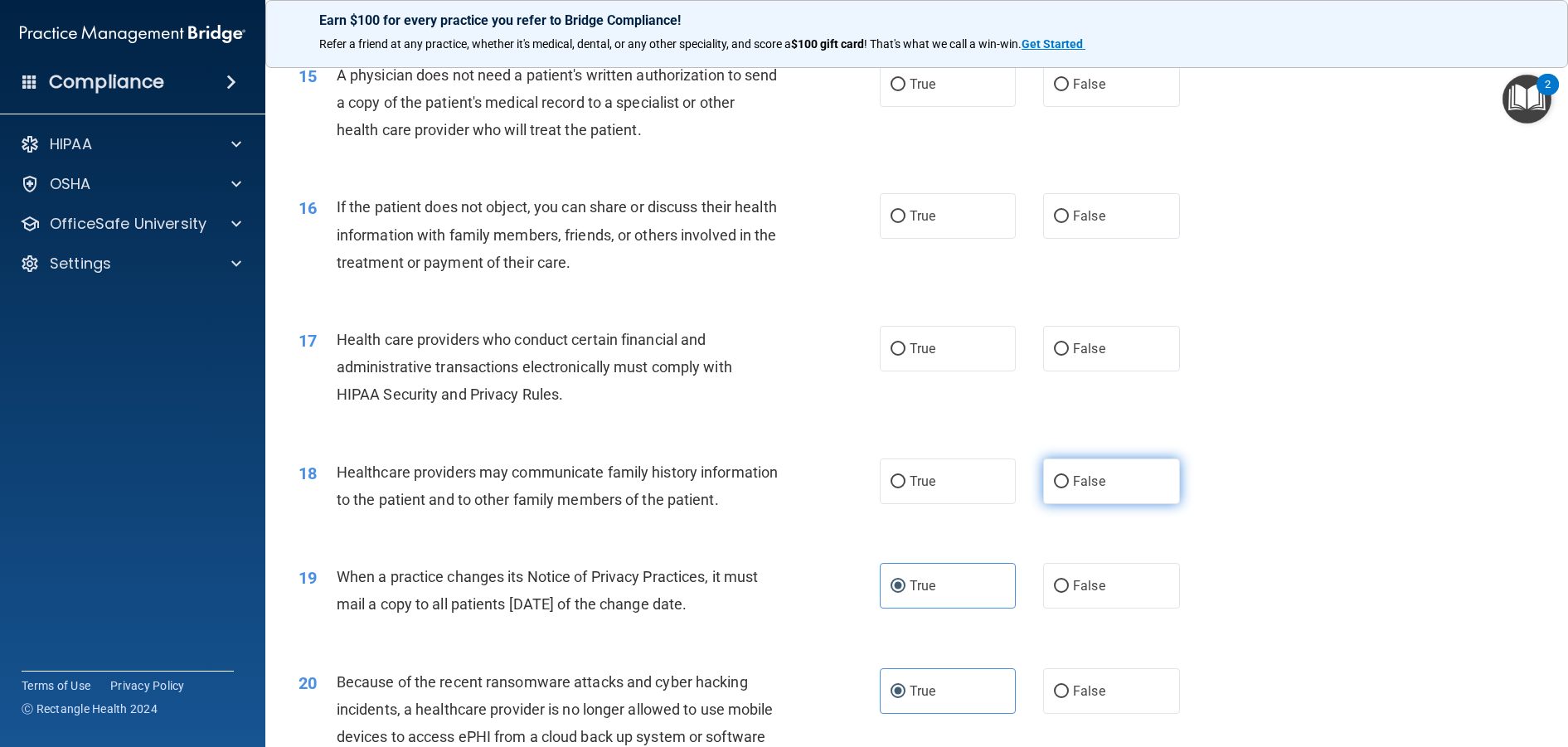
click at [1113, 504] on label "False" at bounding box center [1111, 480] width 137 height 46
click at [1069, 488] on input "False" at bounding box center [1061, 482] width 15 height 12
radio input "true"
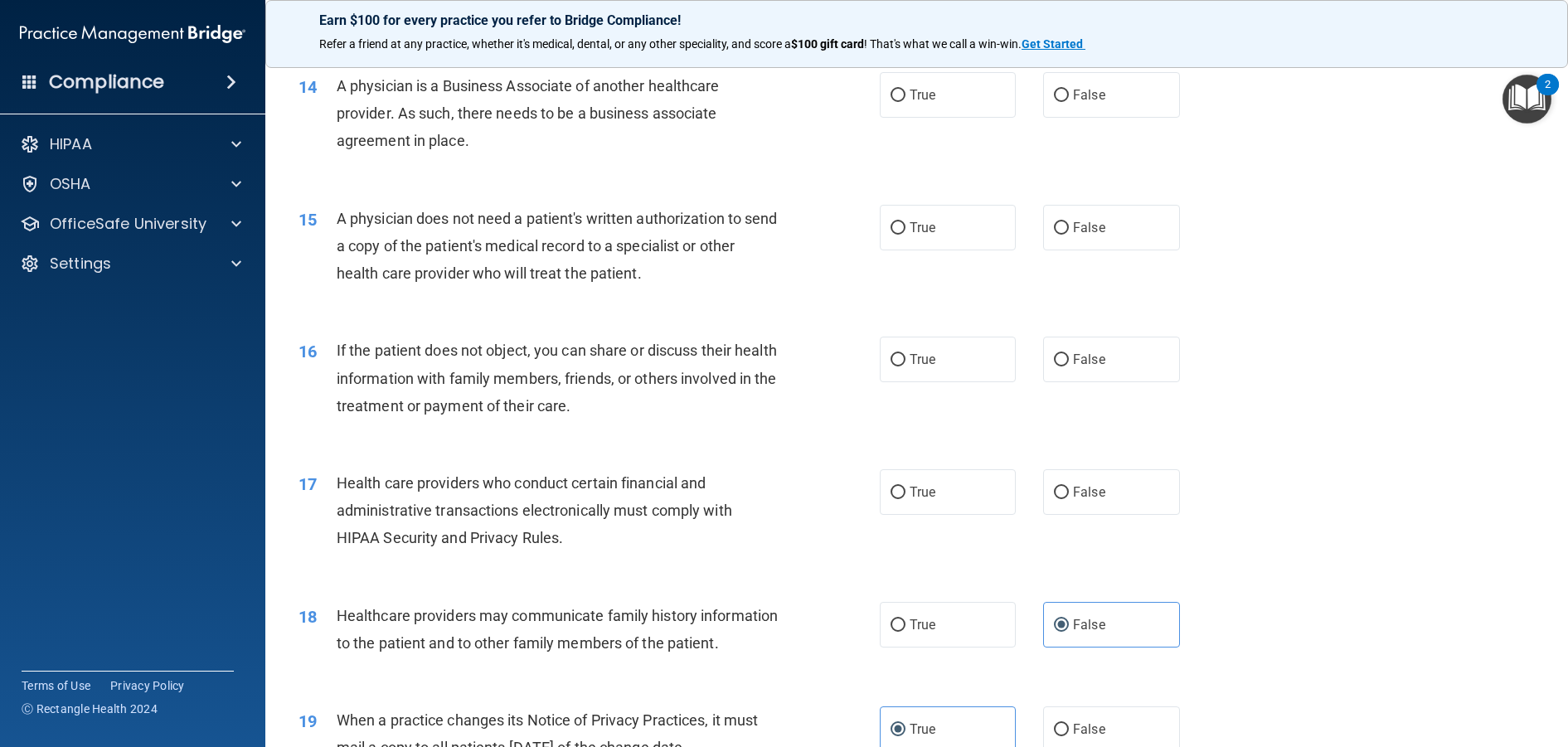
scroll to position [1647, 0]
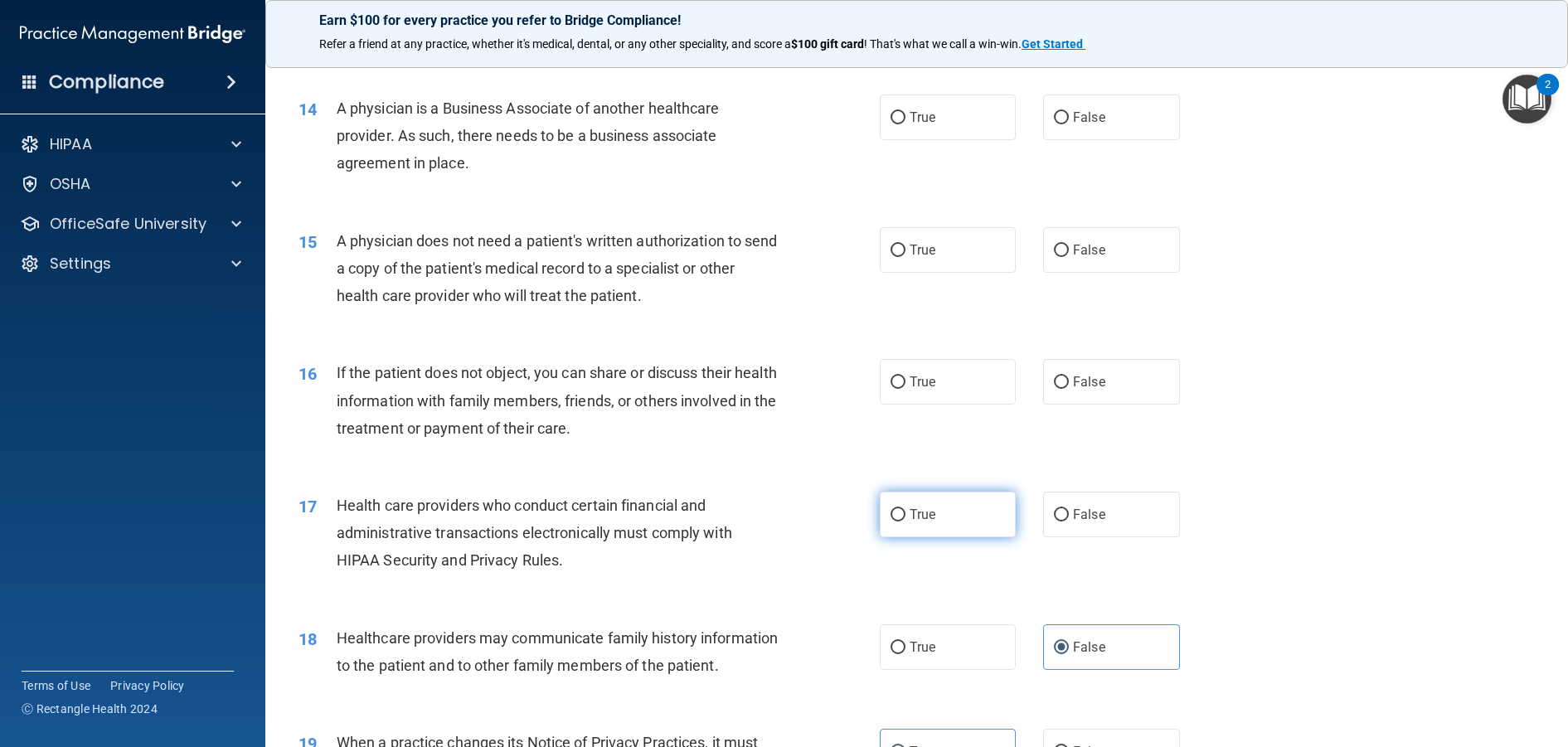
click at [939, 537] on label "True" at bounding box center [947, 514] width 137 height 46
click at [905, 521] on input "True" at bounding box center [897, 515] width 15 height 12
radio input "true"
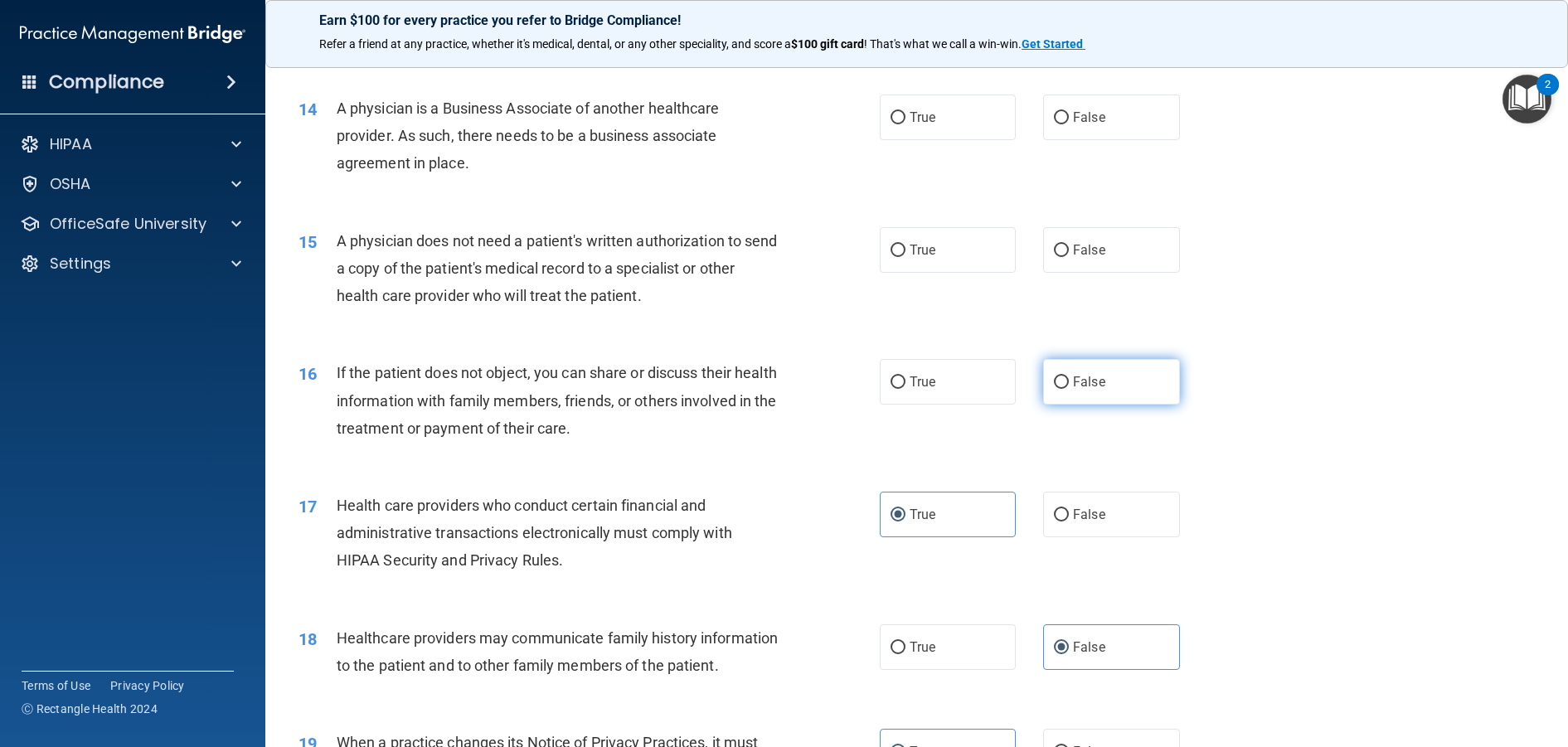
click at [1115, 404] on label "False" at bounding box center [1111, 381] width 137 height 46
click at [1069, 388] on input "False" at bounding box center [1061, 383] width 15 height 12
radio input "true"
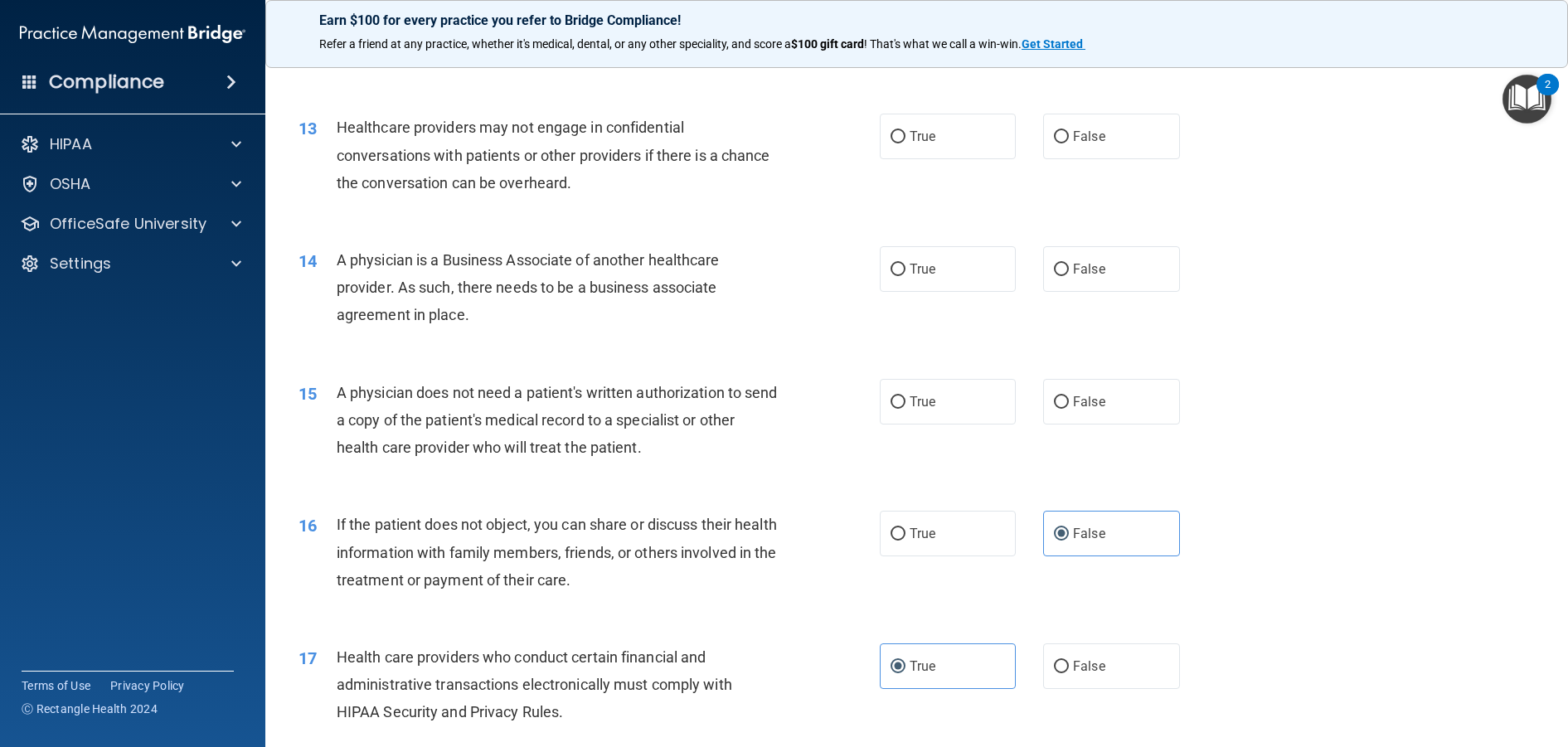
scroll to position [1481, 0]
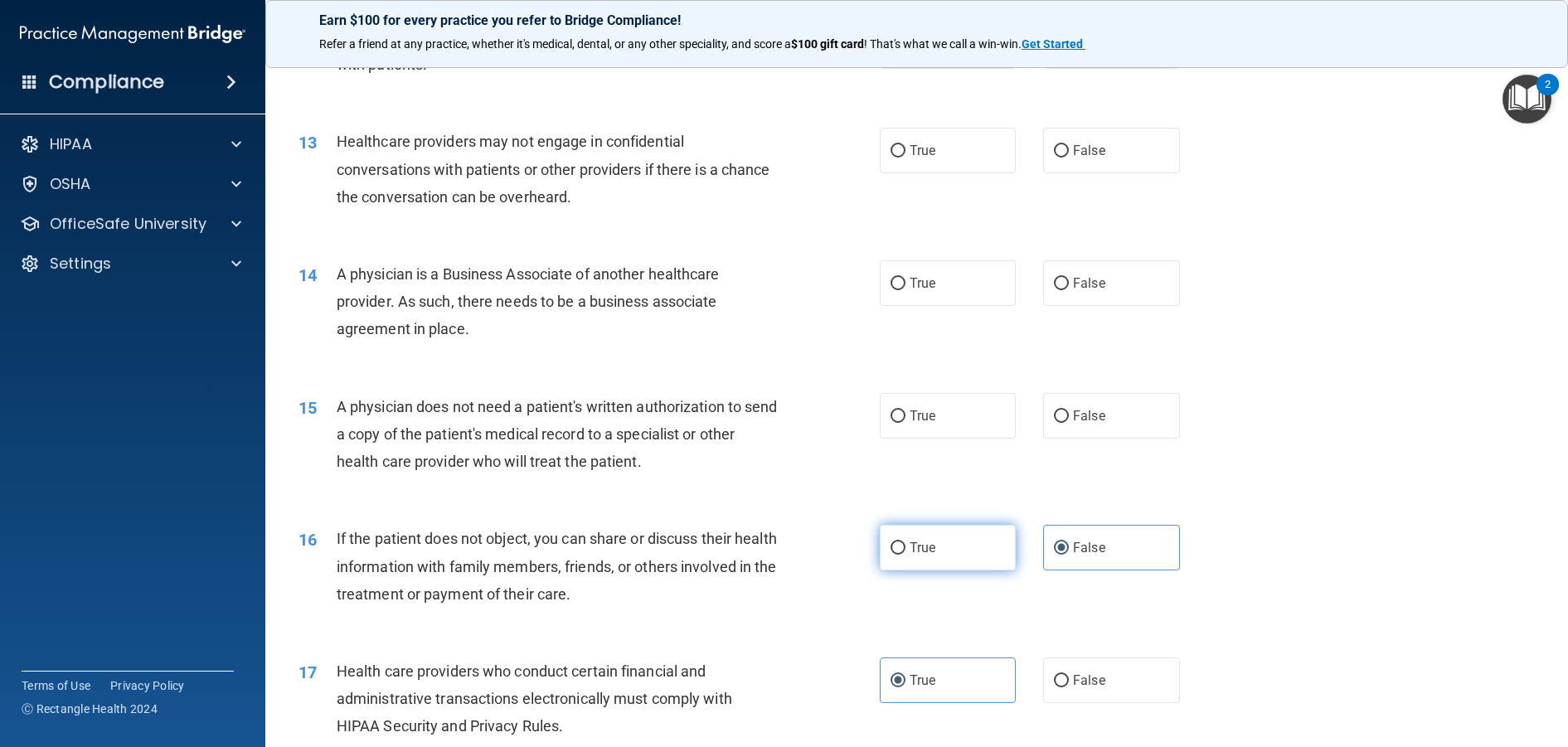
click at [911, 555] on span "True" at bounding box center [922, 547] width 26 height 16
click at [905, 554] on input "True" at bounding box center [897, 548] width 15 height 12
radio input "true"
radio input "false"
click at [1144, 438] on label "False" at bounding box center [1111, 415] width 137 height 46
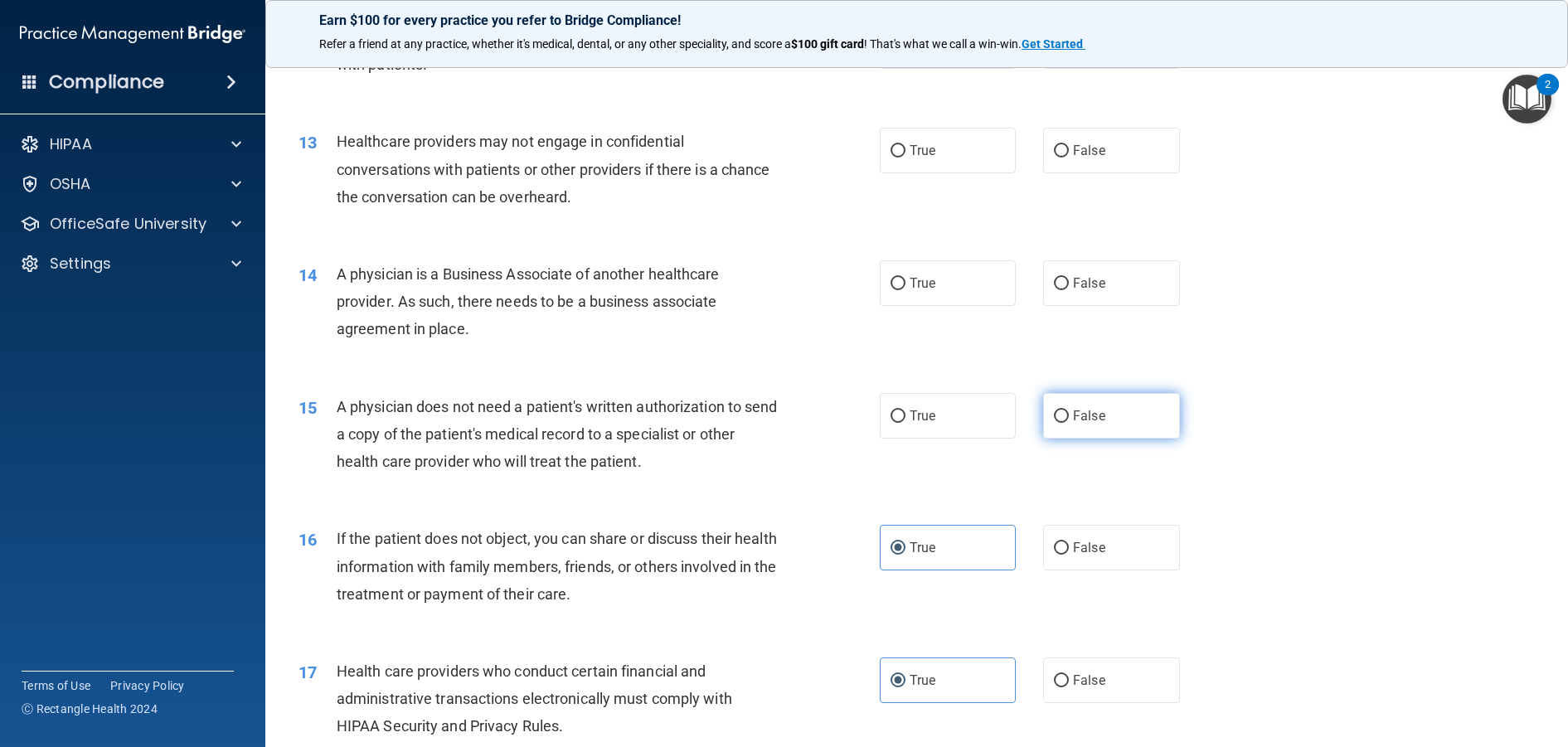
click at [1069, 423] on input "False" at bounding box center [1061, 417] width 15 height 12
radio input "true"
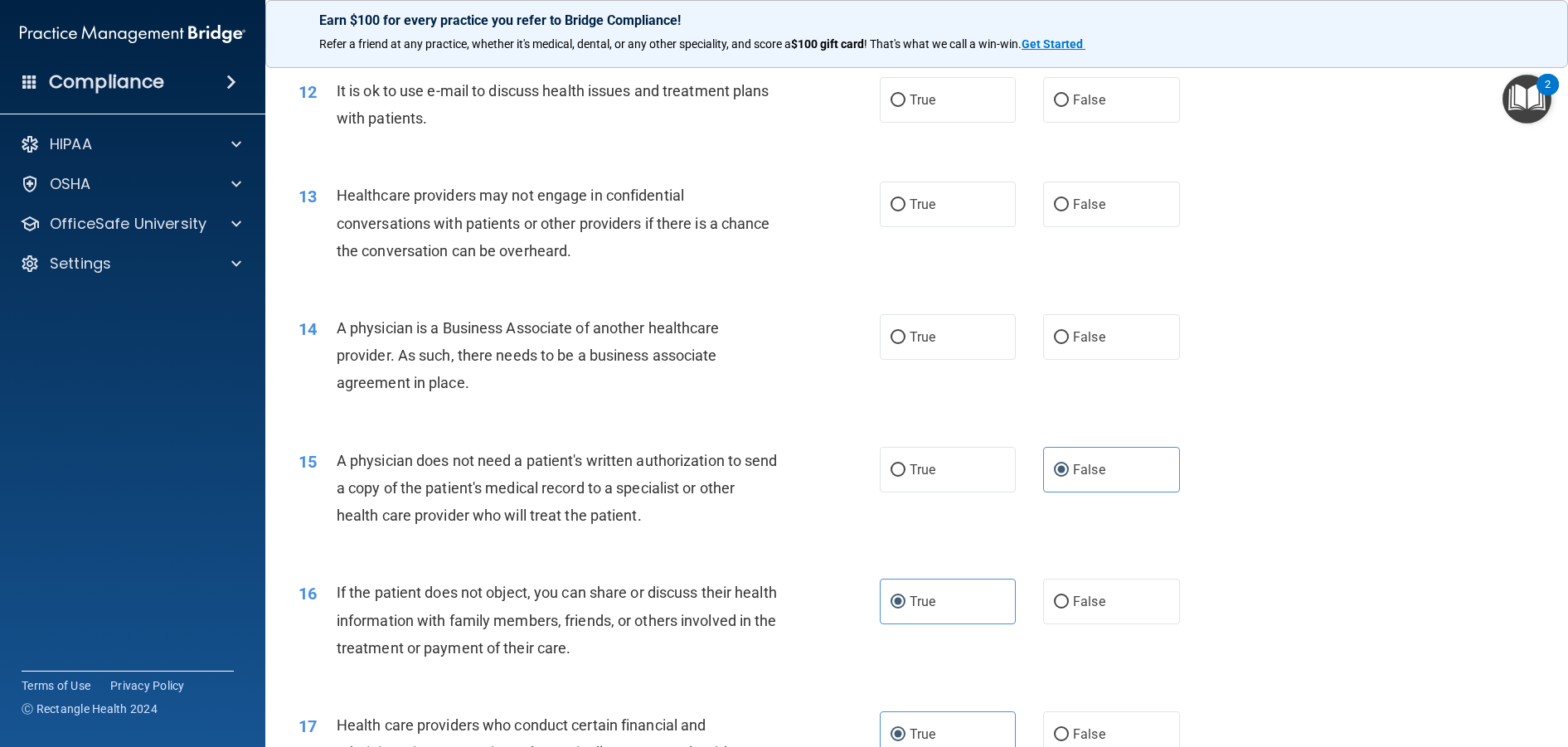
scroll to position [1316, 0]
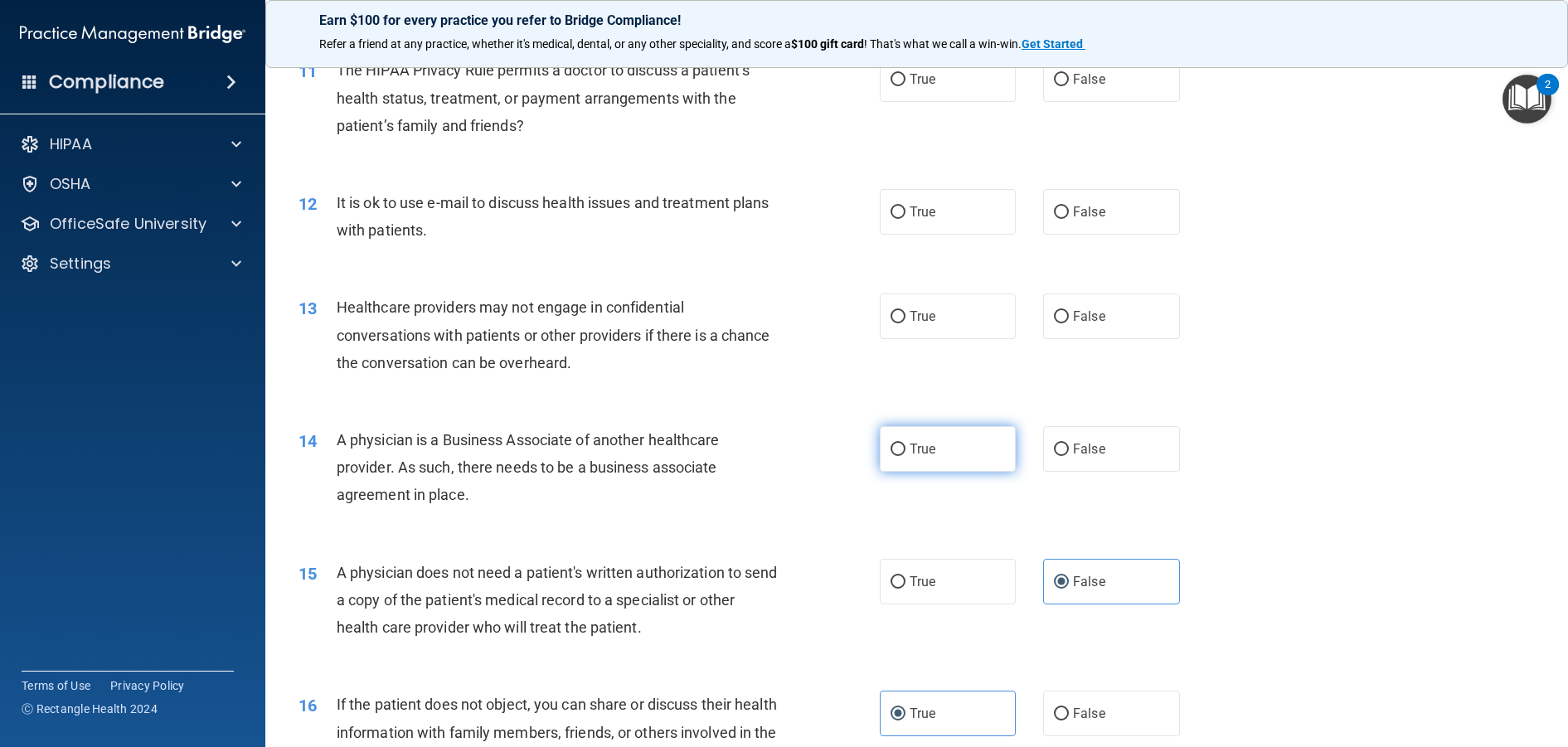
click at [915, 471] on label "True" at bounding box center [947, 448] width 137 height 46
click at [905, 456] on input "True" at bounding box center [897, 450] width 15 height 12
radio input "true"
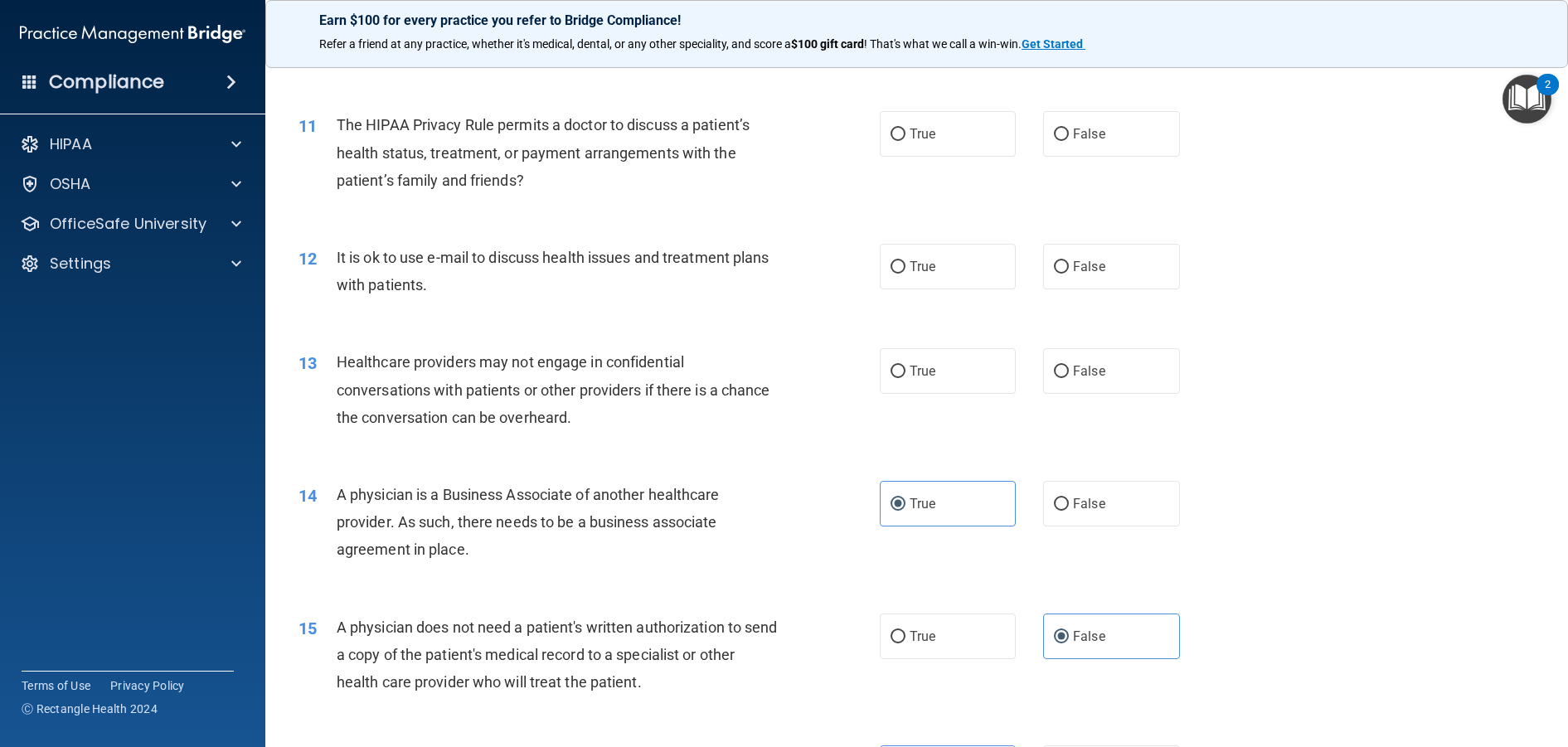
scroll to position [1233, 0]
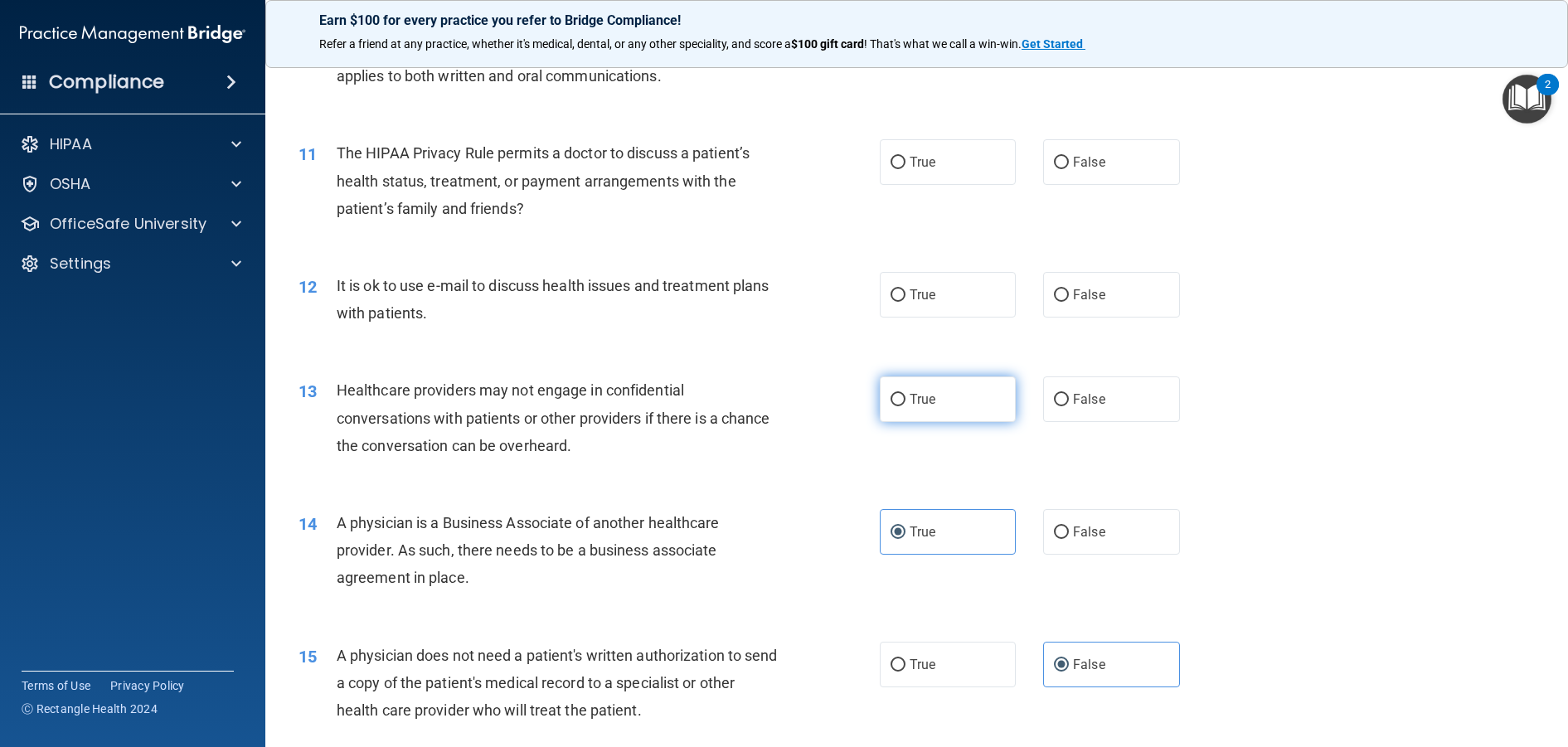
click at [939, 422] on label "True" at bounding box center [947, 399] width 137 height 46
click at [905, 406] on input "True" at bounding box center [897, 400] width 15 height 12
radio input "true"
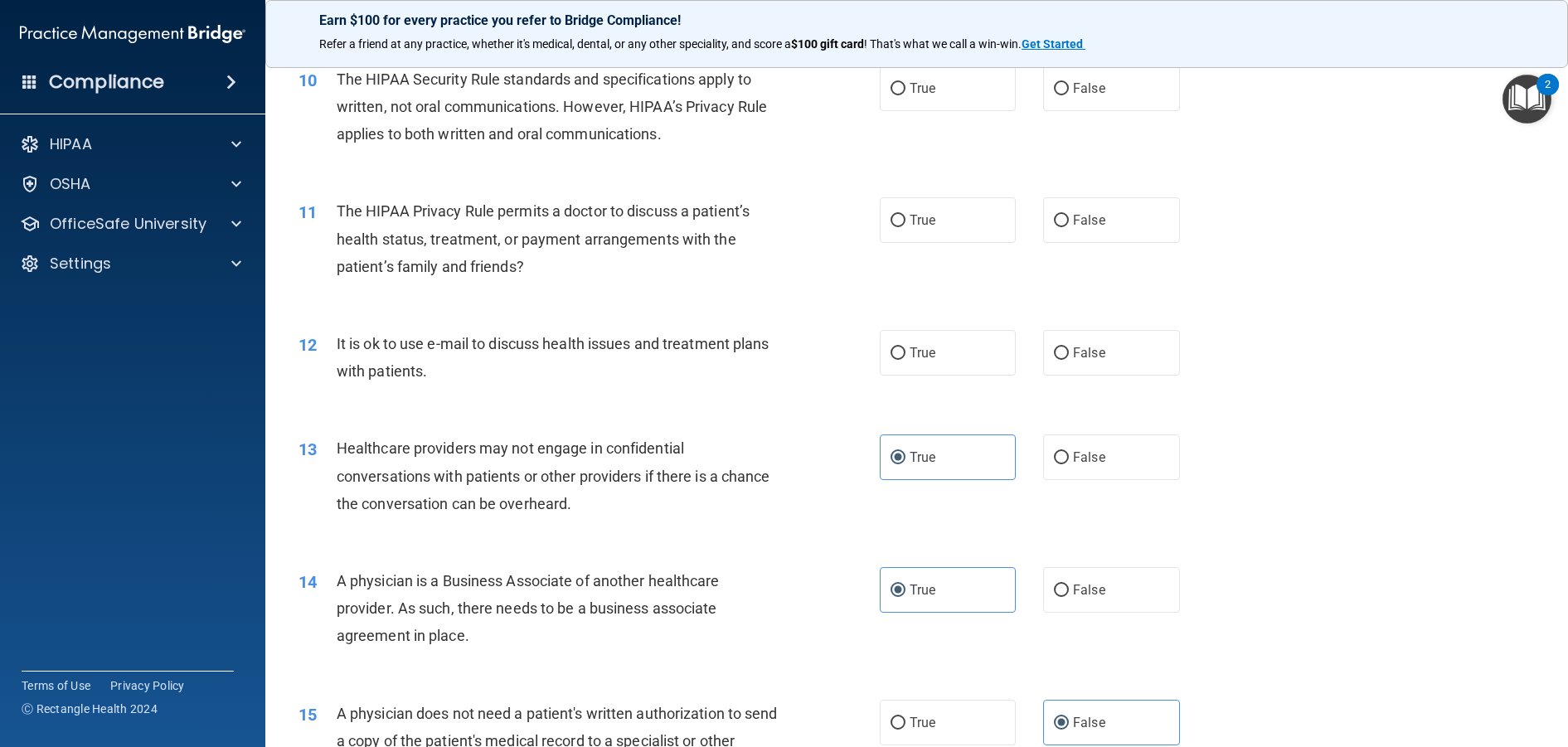
scroll to position [1067, 0]
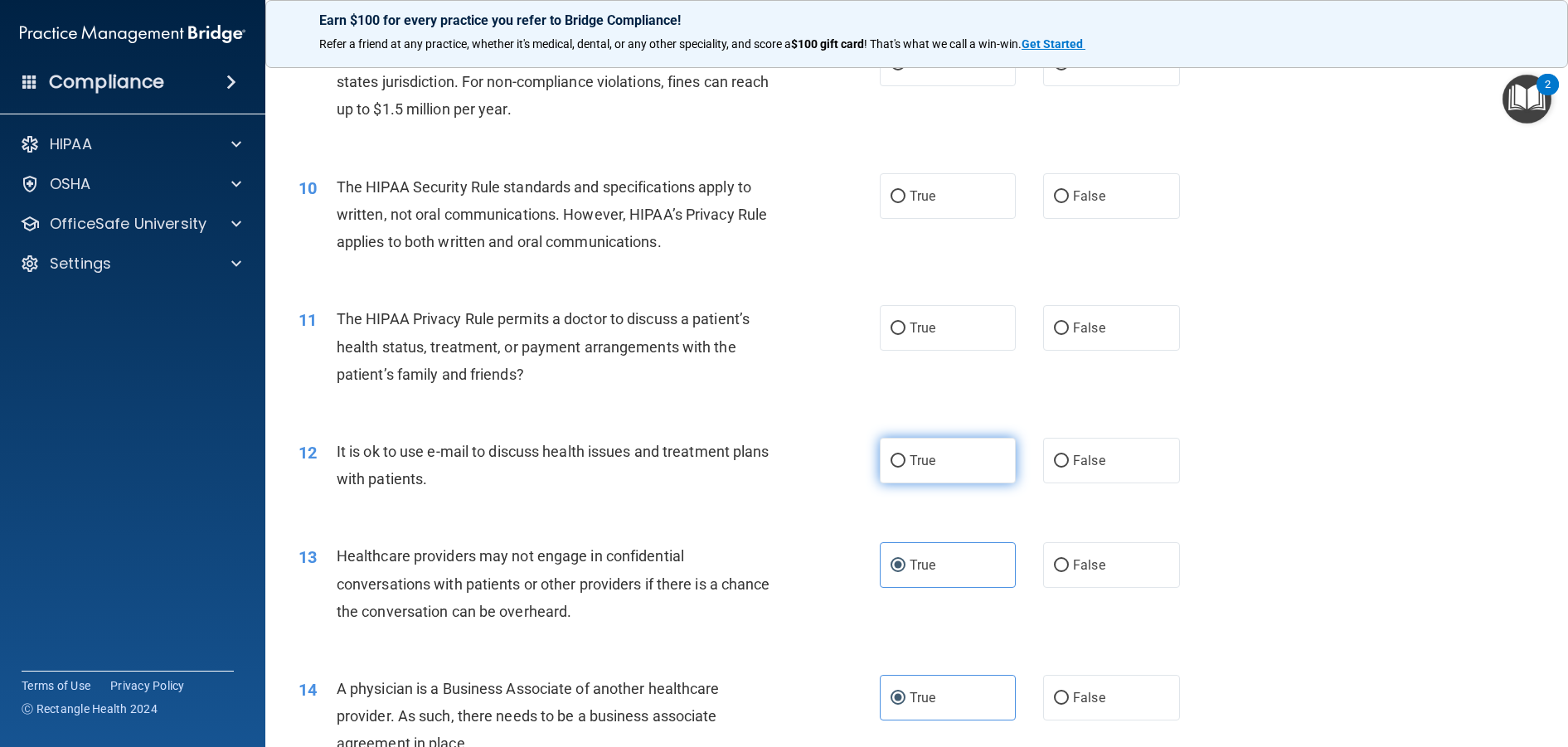
click at [901, 483] on label "True" at bounding box center [947, 460] width 137 height 46
click at [901, 468] on input "True" at bounding box center [897, 461] width 15 height 12
radio input "true"
click at [1071, 483] on label "False" at bounding box center [1111, 460] width 137 height 46
click at [1069, 468] on input "False" at bounding box center [1061, 461] width 15 height 12
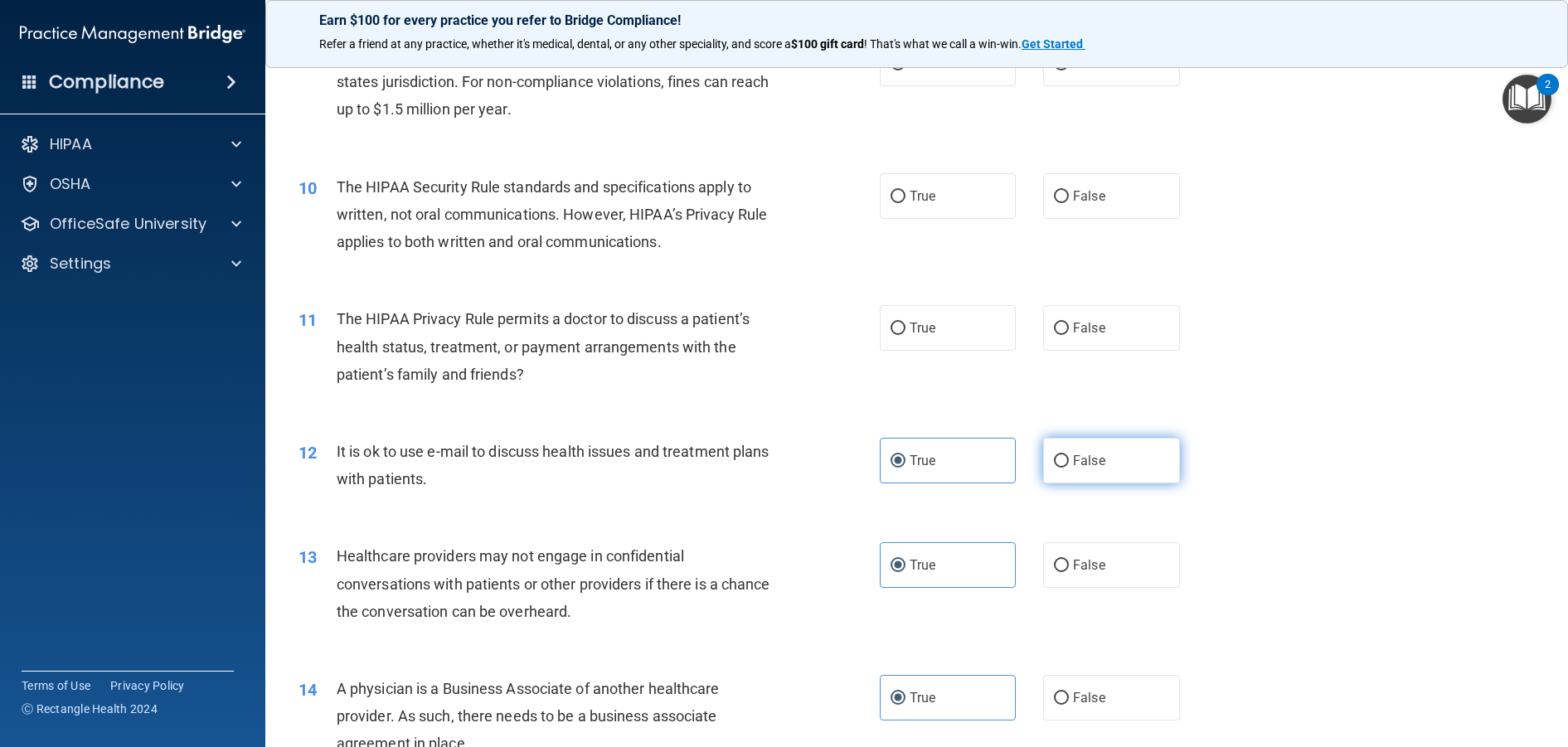
radio input "true"
radio input "false"
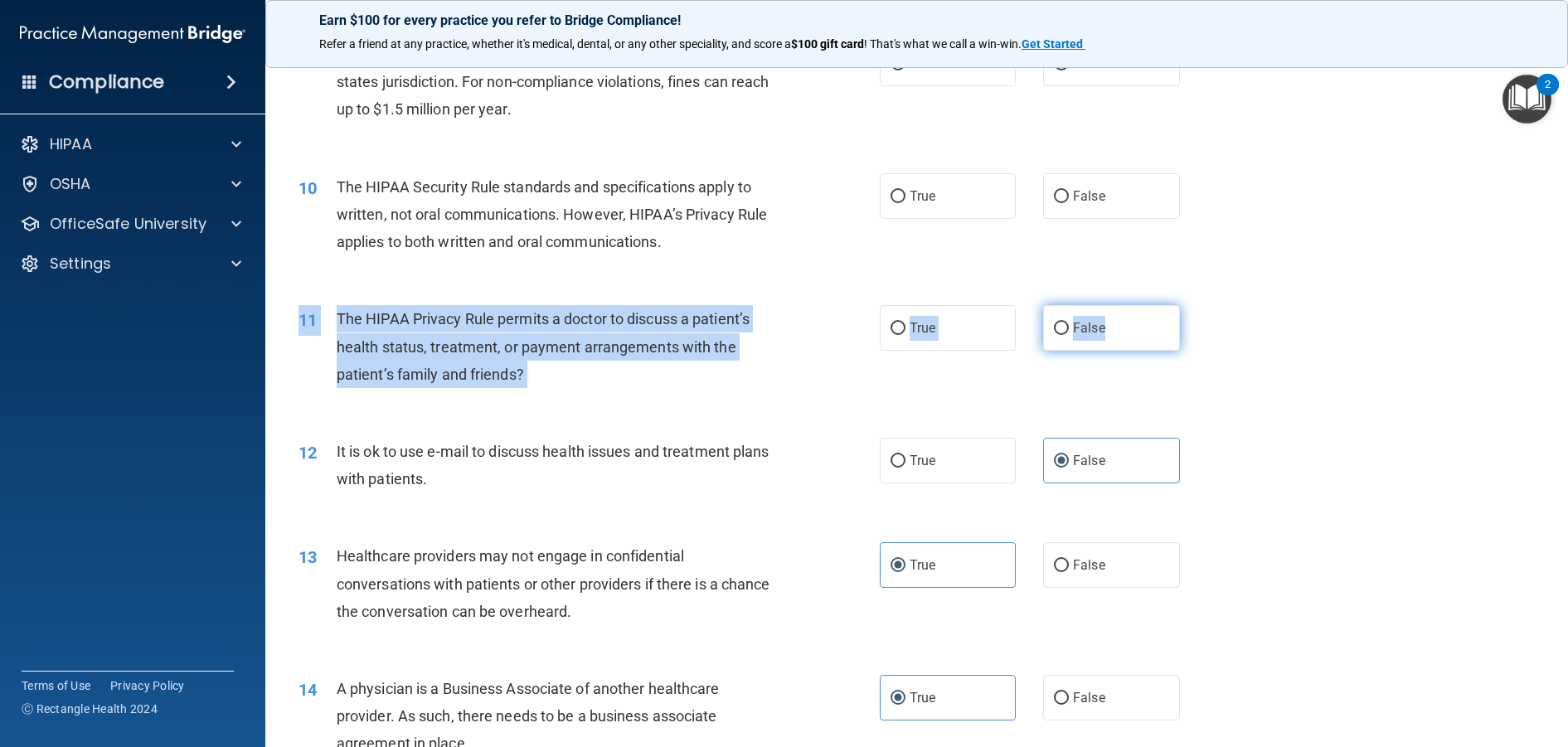
drag, startPoint x: 1172, startPoint y: 356, endPoint x: 1132, endPoint y: 381, distance: 47.2
click at [1149, 366] on div "11 The HIPAA Privacy Rule permits a doctor to discuss a patient’s health status…" at bounding box center [916, 350] width 1261 height 133
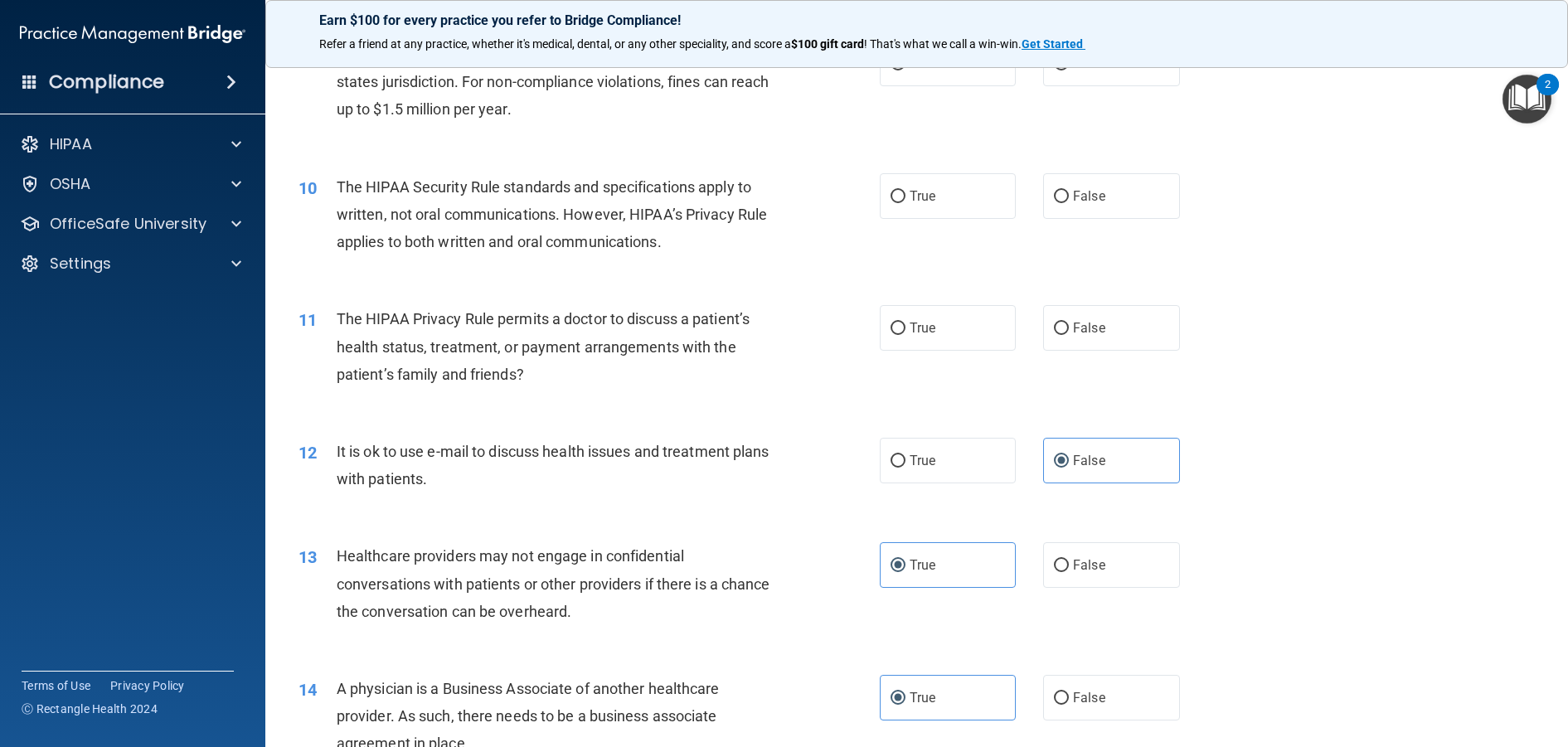
click at [1235, 417] on div "11 The HIPAA Privacy Rule permits a doctor to discuss a patient’s health status…" at bounding box center [916, 350] width 1261 height 133
click at [1068, 351] on label "False" at bounding box center [1111, 328] width 137 height 46
click at [1068, 335] on input "False" at bounding box center [1061, 328] width 15 height 12
radio input "true"
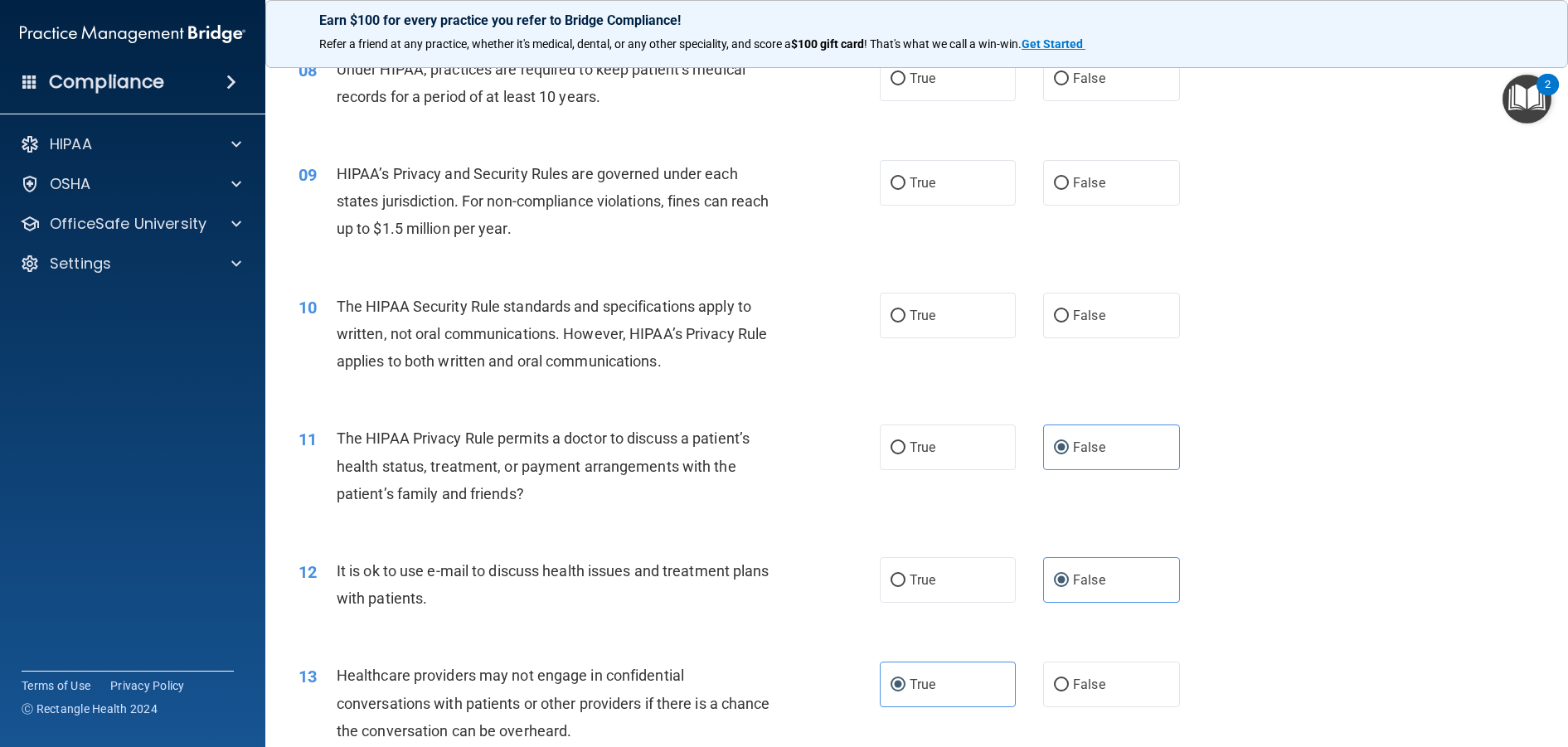
scroll to position [901, 0]
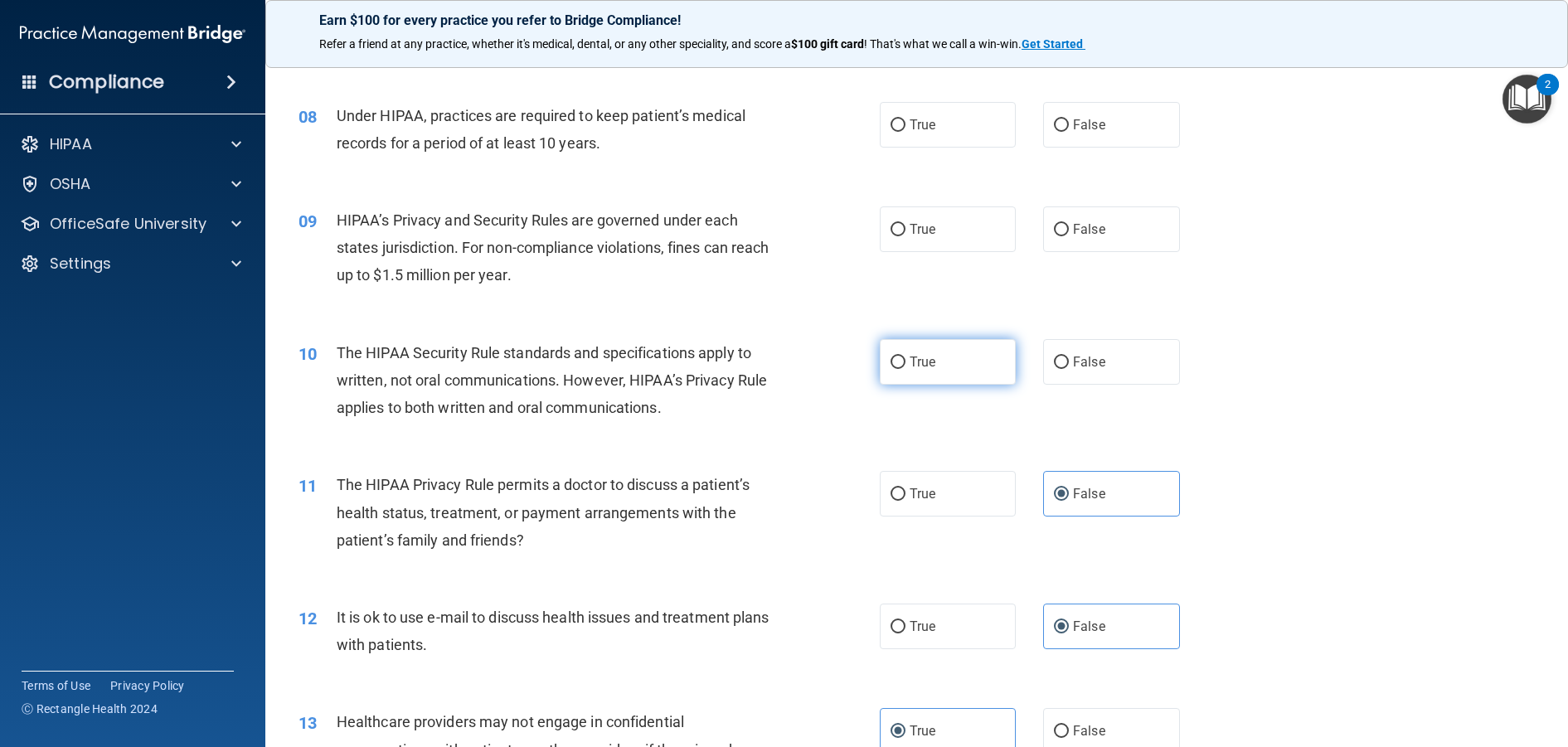
click at [950, 385] on label "True" at bounding box center [947, 361] width 137 height 46
click at [905, 369] on input "True" at bounding box center [897, 362] width 15 height 12
radio input "true"
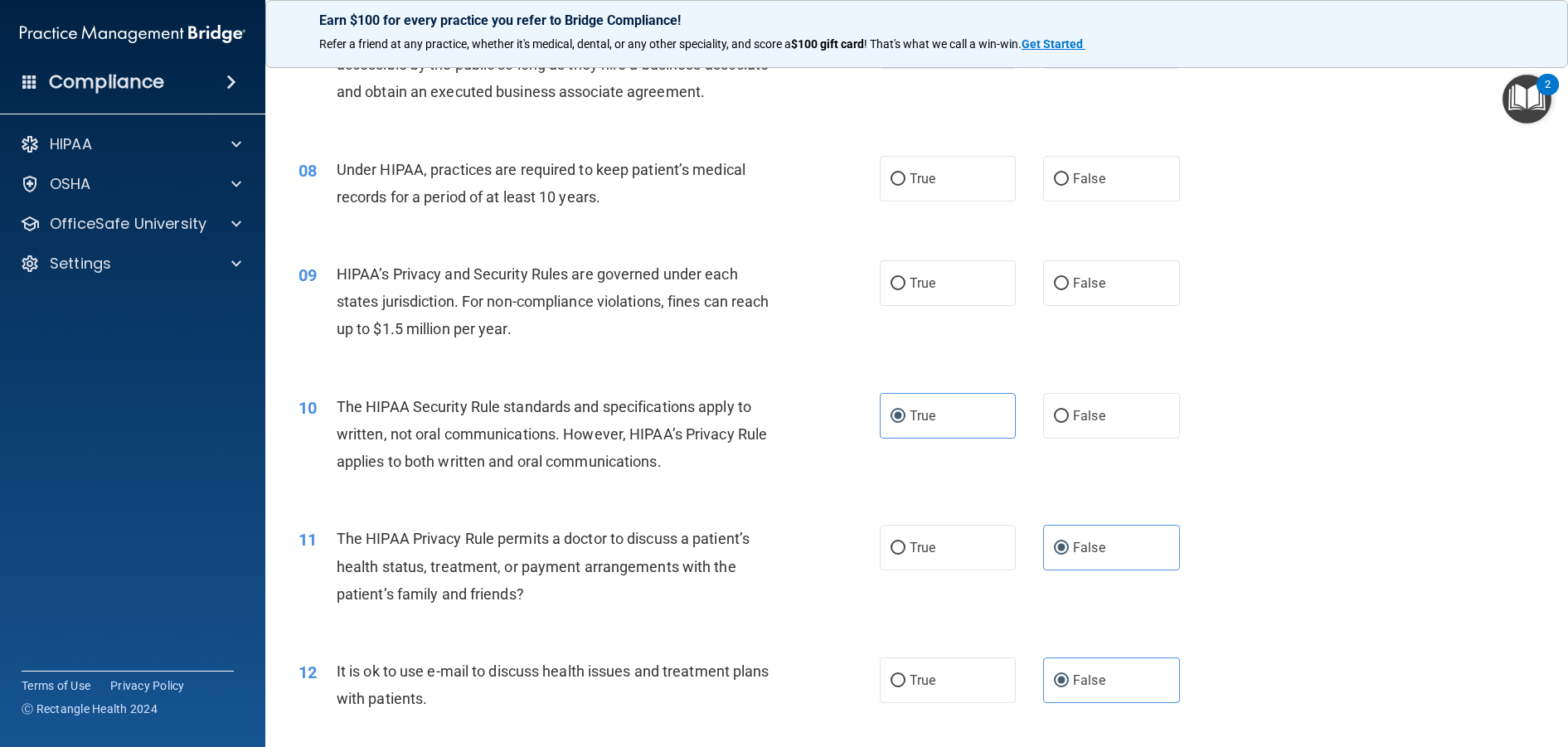
scroll to position [818, 0]
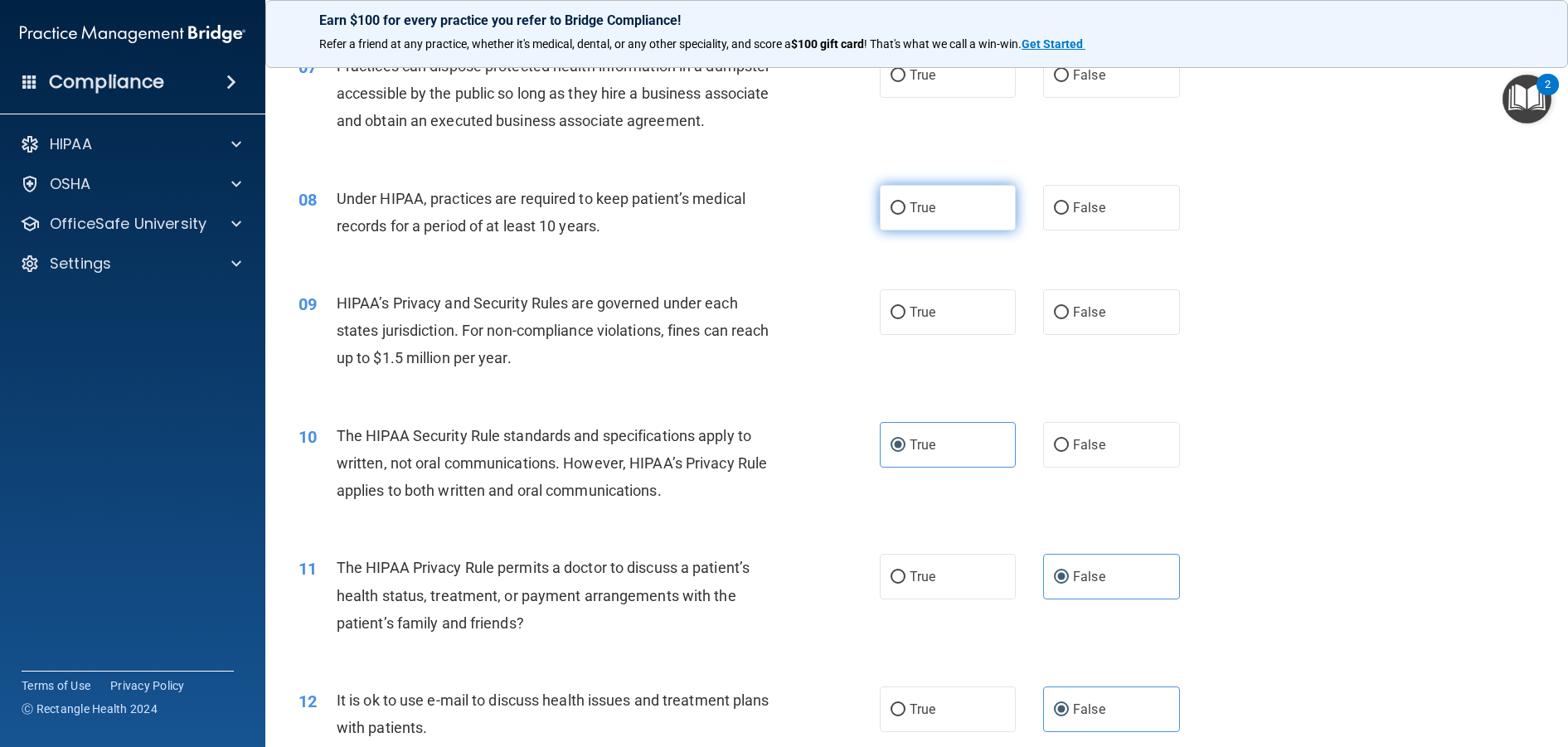
click at [977, 230] on label "True" at bounding box center [947, 207] width 137 height 46
click at [905, 214] on input "True" at bounding box center [897, 209] width 15 height 12
radio input "true"
click at [1035, 230] on div "True False" at bounding box center [1043, 207] width 328 height 46
click at [1072, 215] on span "False" at bounding box center [1088, 208] width 32 height 16
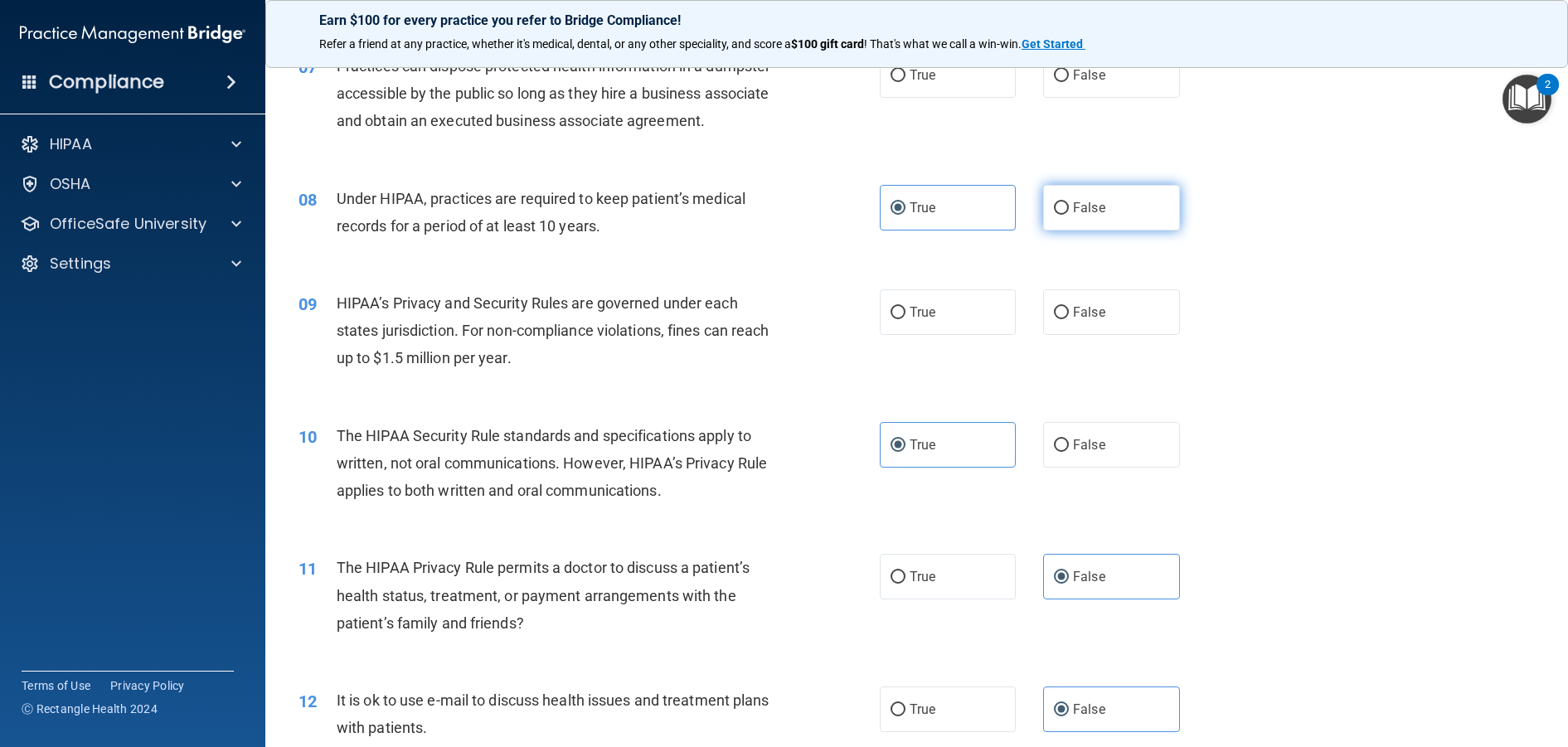
click at [1067, 214] on input "False" at bounding box center [1061, 209] width 15 height 12
radio input "true"
radio input "false"
click at [1014, 230] on div "True False" at bounding box center [1043, 207] width 328 height 46
click at [918, 335] on label "True" at bounding box center [947, 311] width 137 height 46
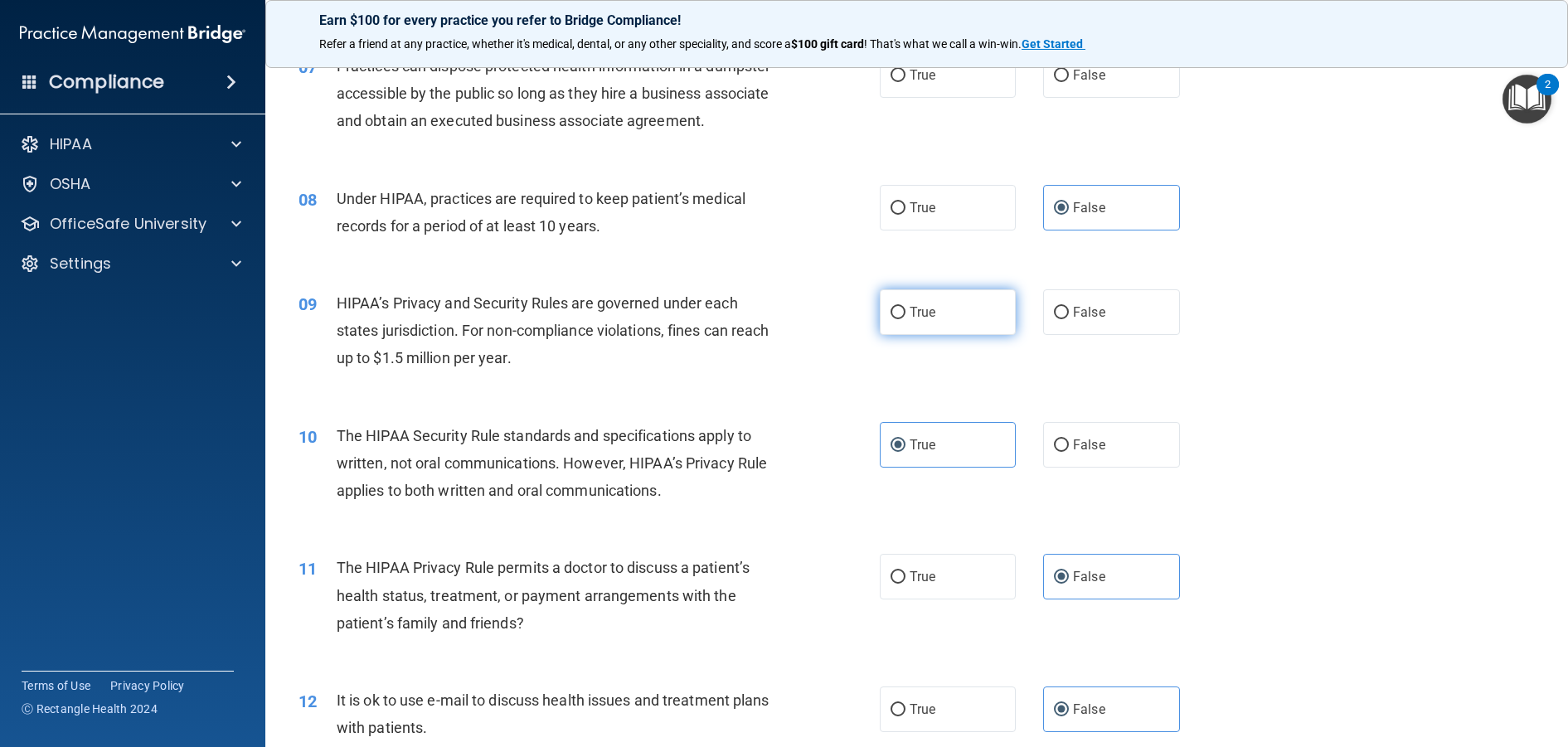
click at [905, 319] on input "True" at bounding box center [897, 313] width 15 height 12
radio input "true"
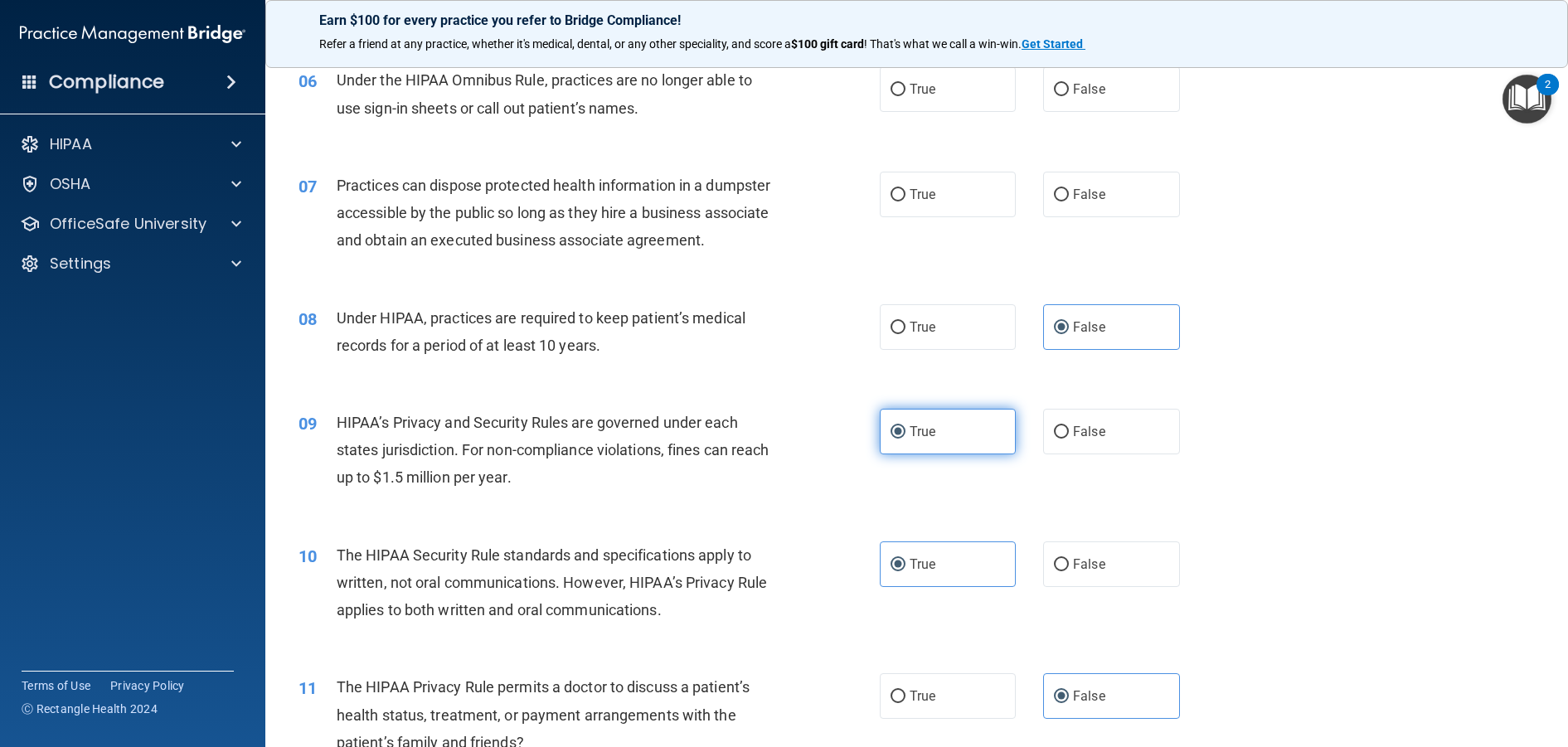
scroll to position [486, 0]
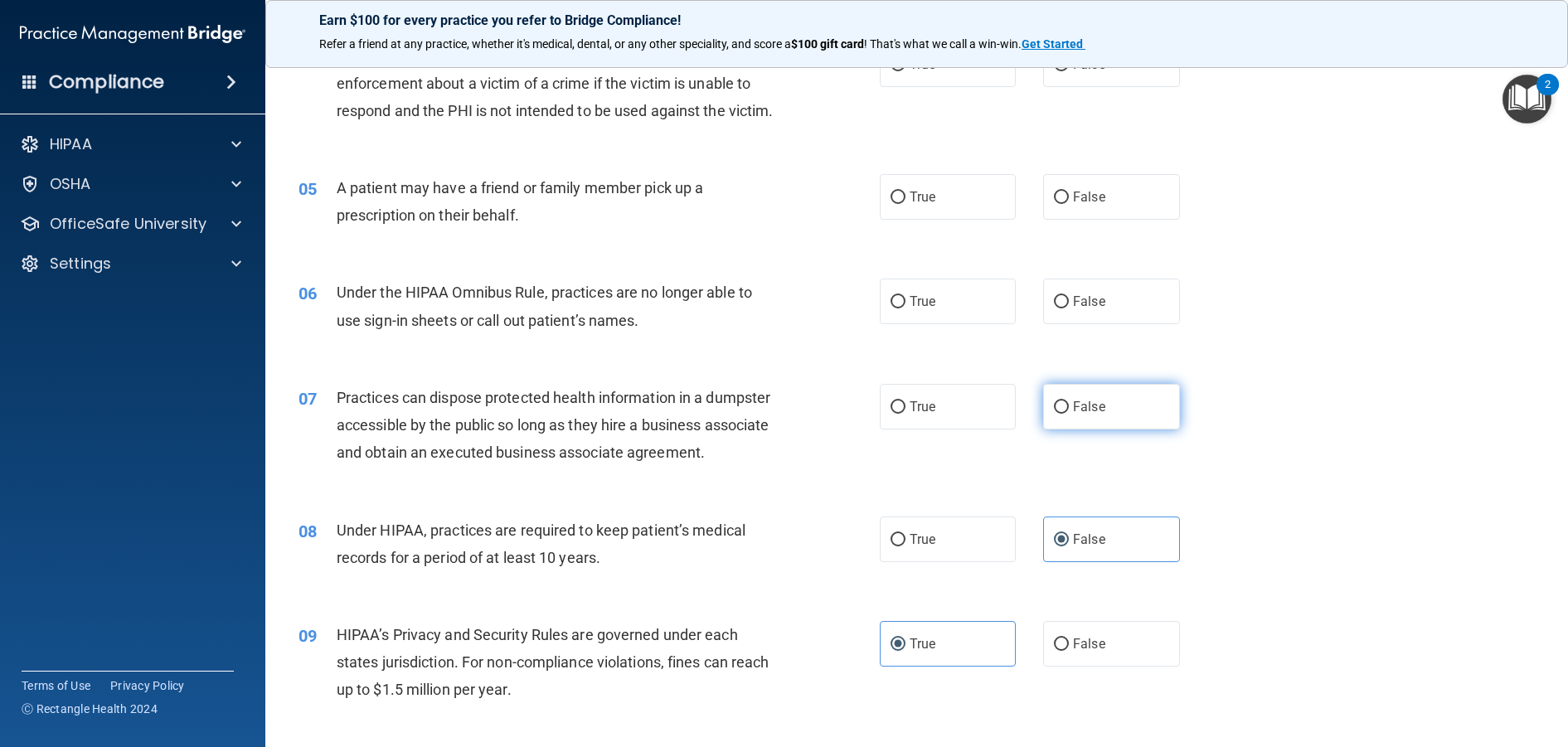
click at [1092, 414] on span "False" at bounding box center [1088, 407] width 32 height 16
click at [1069, 413] on input "False" at bounding box center [1061, 407] width 15 height 12
radio input "true"
click at [1100, 323] on label "False" at bounding box center [1111, 301] width 137 height 46
click at [1069, 308] on input "False" at bounding box center [1061, 302] width 15 height 12
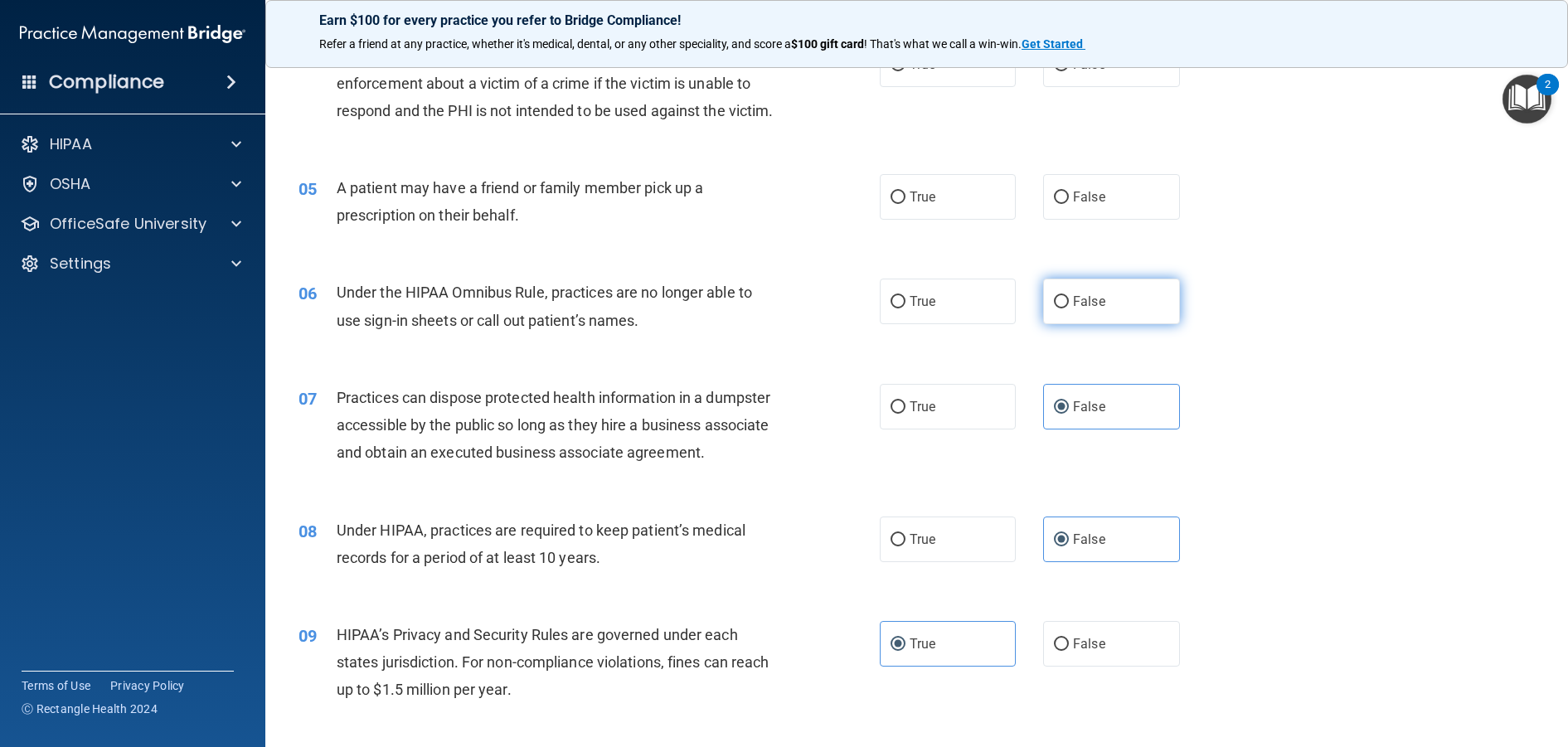
radio input "true"
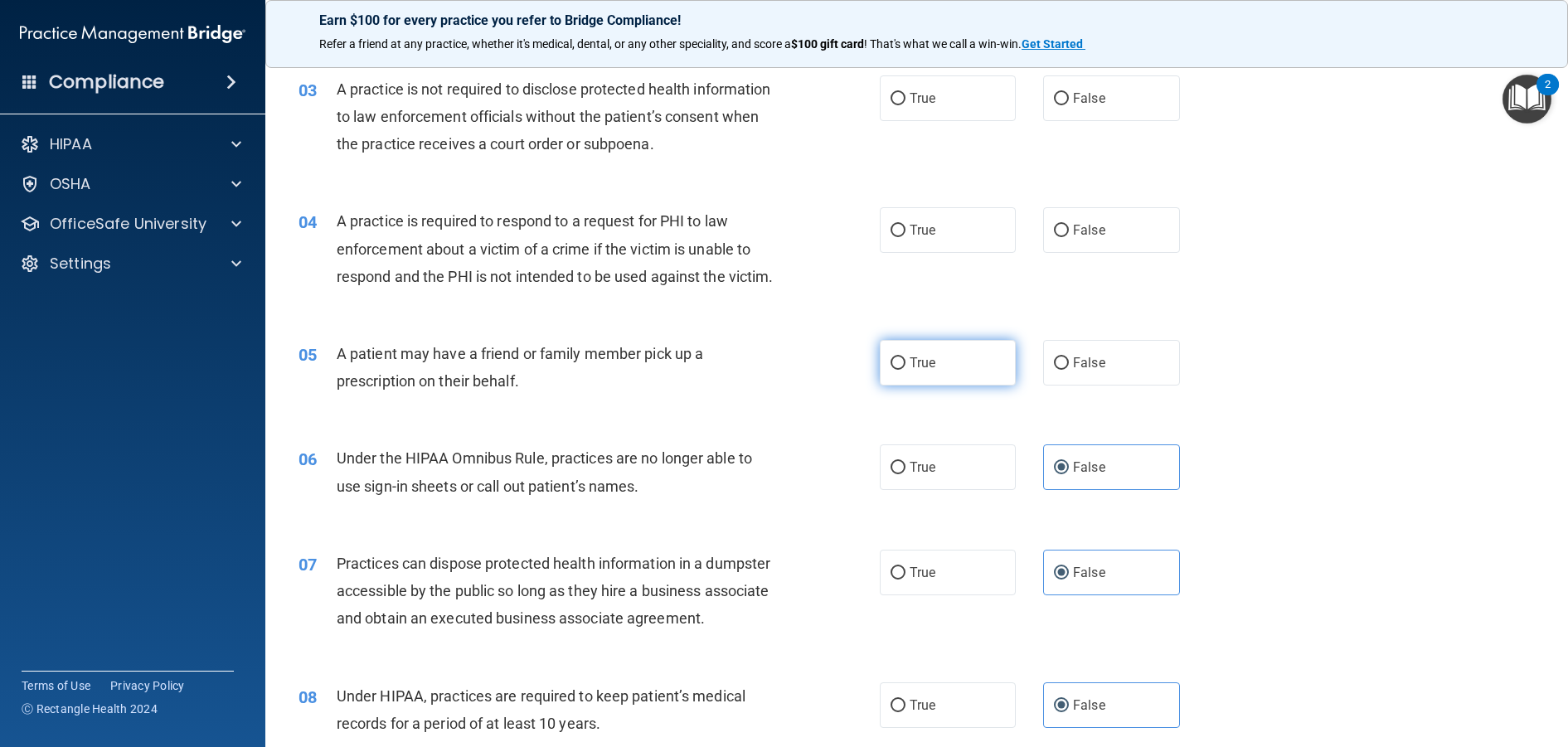
click at [910, 370] on span "True" at bounding box center [922, 362] width 26 height 16
click at [905, 369] on input "True" at bounding box center [897, 363] width 15 height 12
radio input "true"
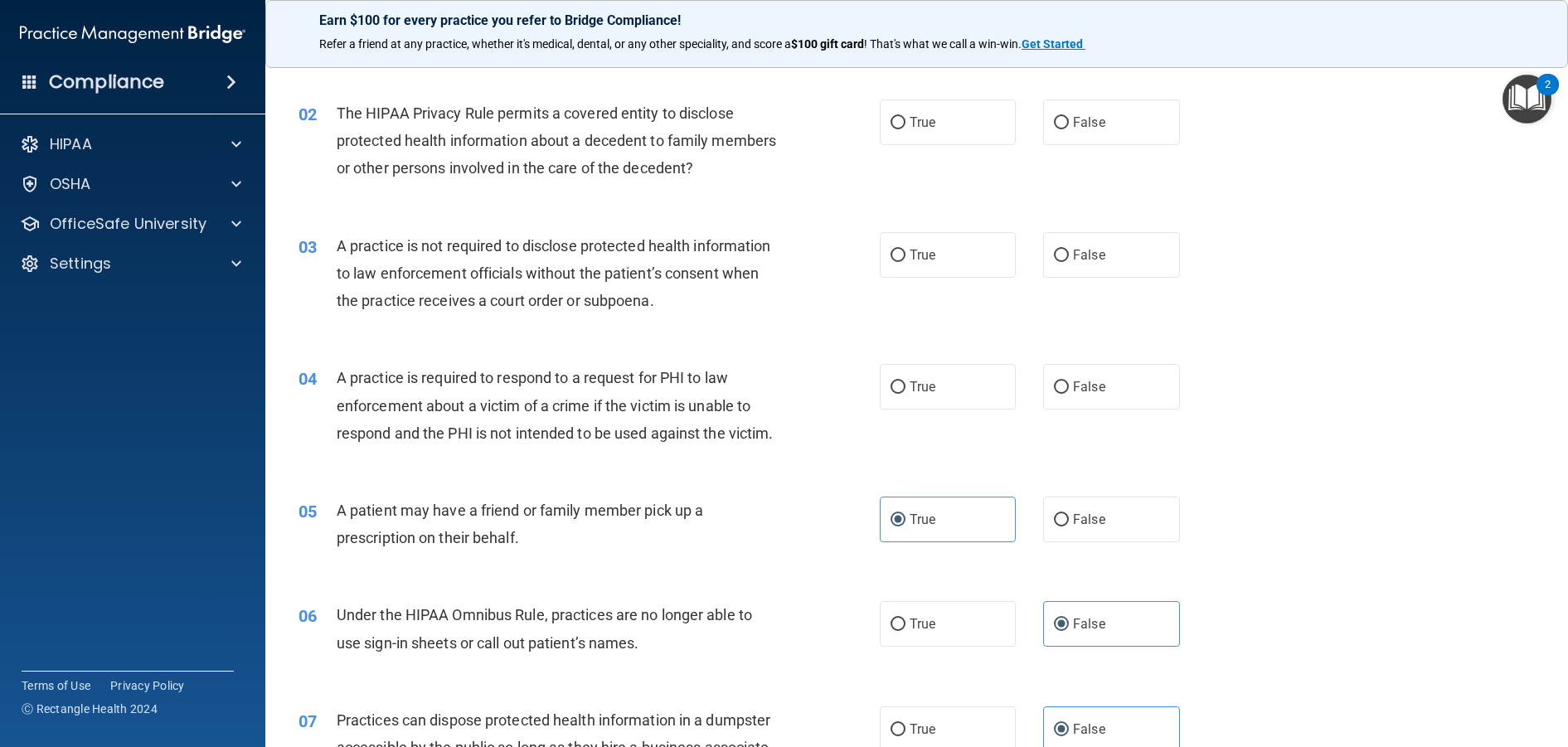
scroll to position [0, 0]
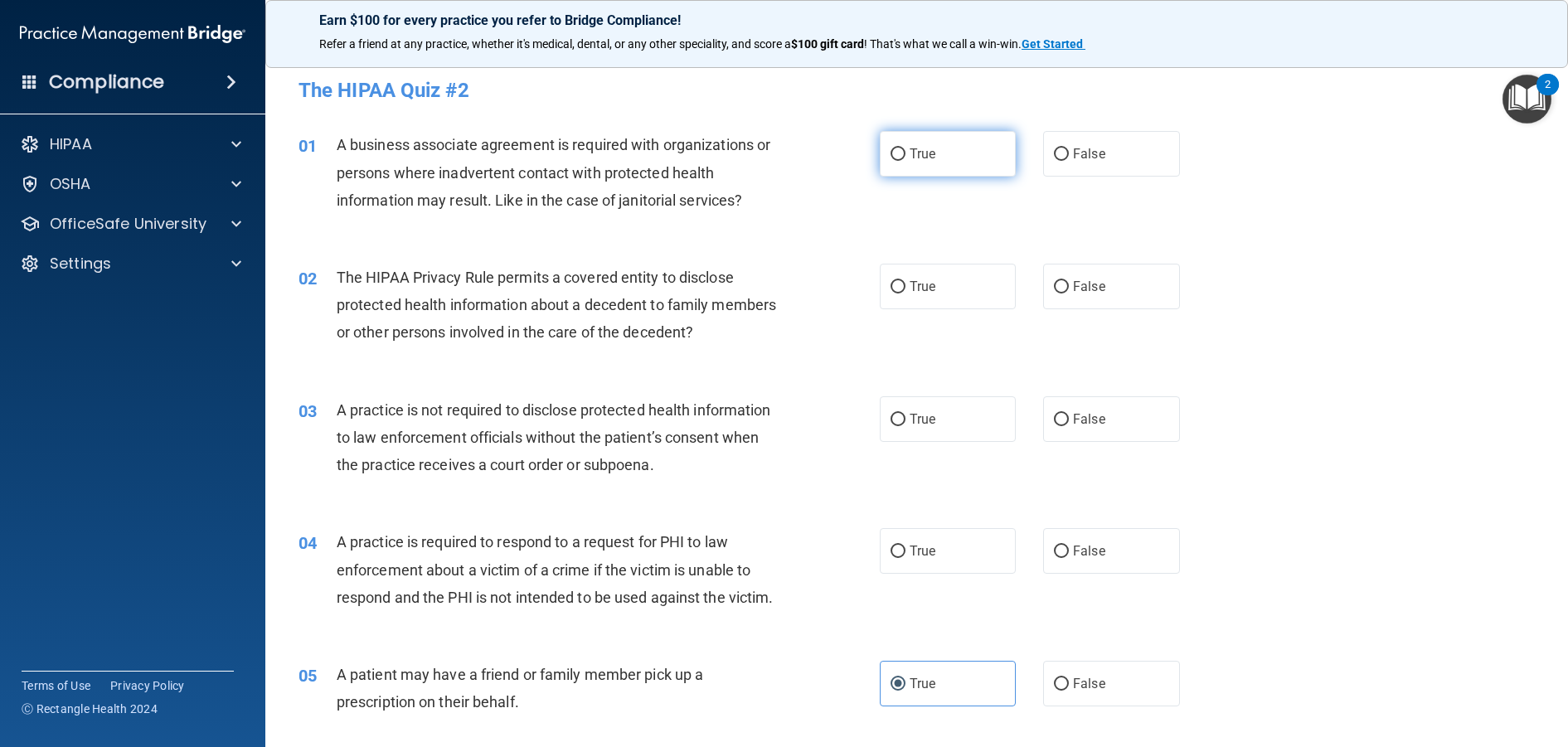
click at [897, 161] on input "True" at bounding box center [897, 154] width 15 height 12
radio input "true"
drag, startPoint x: 897, startPoint y: 161, endPoint x: 832, endPoint y: 205, distance: 78.5
click at [1207, 131] on ng-form "01 A business associate agreement is required with organizations or persons whe…" at bounding box center [1207, 131] width 0 height 0
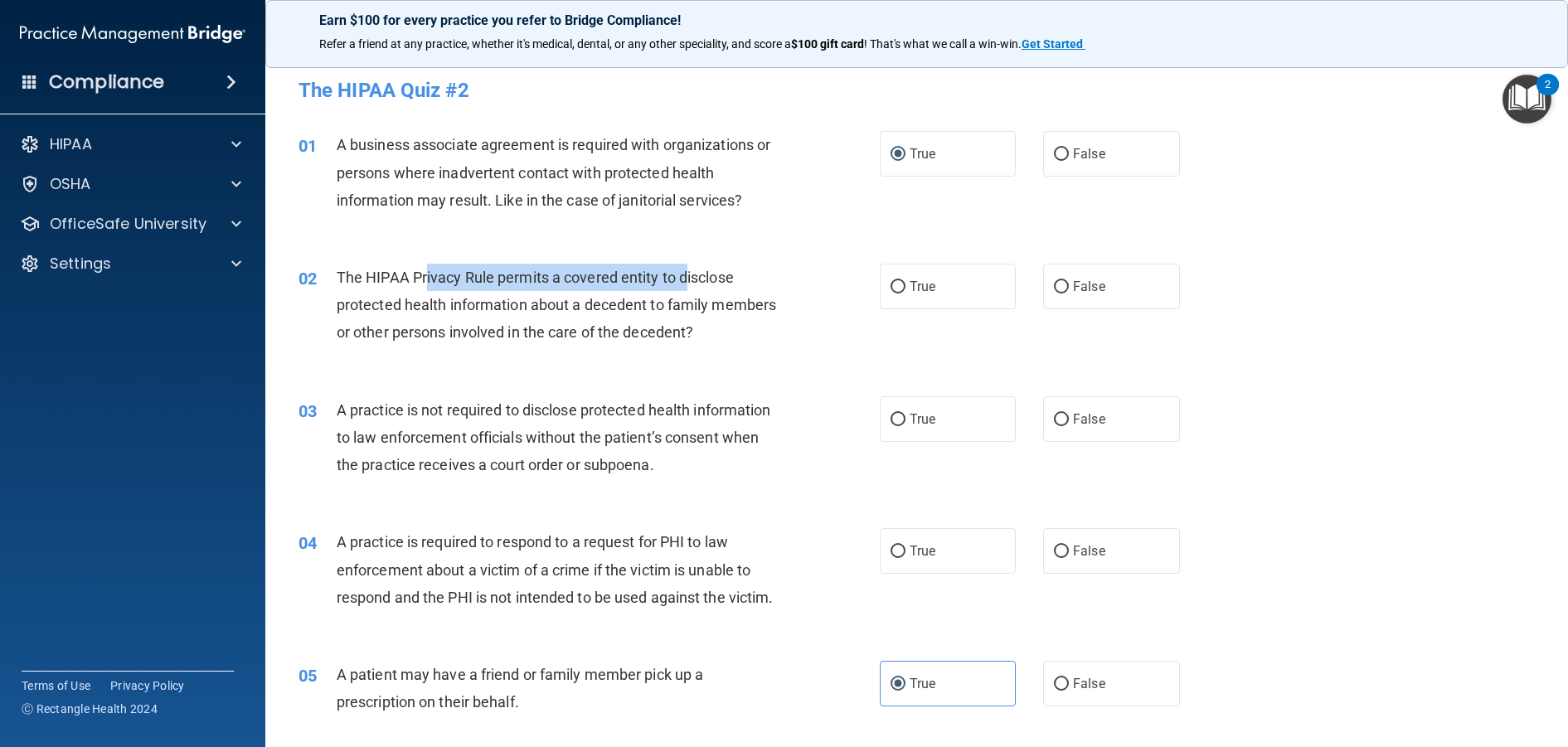
drag, startPoint x: 427, startPoint y: 276, endPoint x: 685, endPoint y: 284, distance: 258.1
click at [685, 284] on span "The HIPAA Privacy Rule permits a covered entity to disclose protected health in…" at bounding box center [556, 304] width 439 height 72
click at [754, 289] on div "The HIPAA Privacy Rule permits a covered entity to disclose protected health in…" at bounding box center [563, 304] width 455 height 83
click at [902, 292] on label "True" at bounding box center [947, 286] width 137 height 46
click at [902, 292] on input "True" at bounding box center [897, 287] width 15 height 12
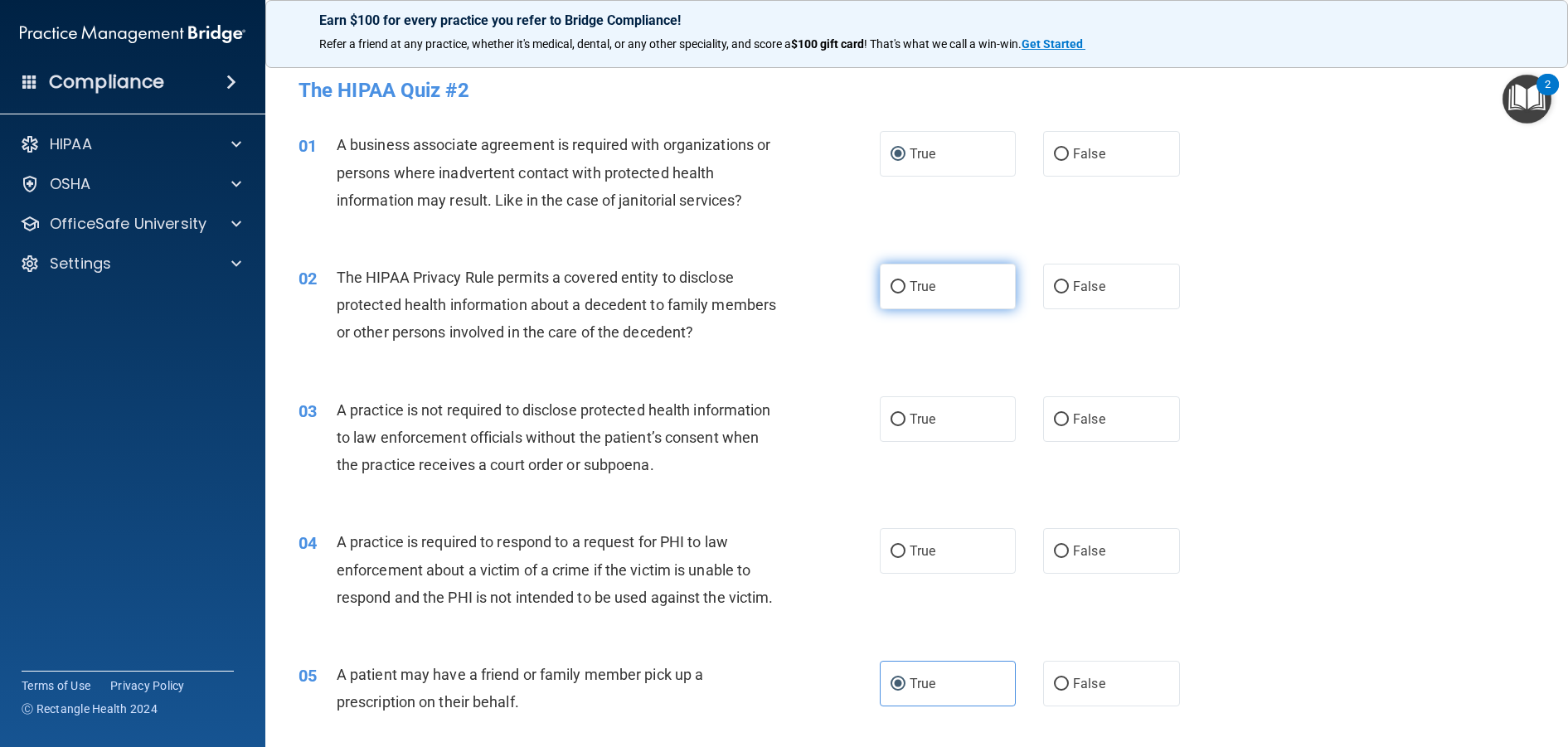
radio input "true"
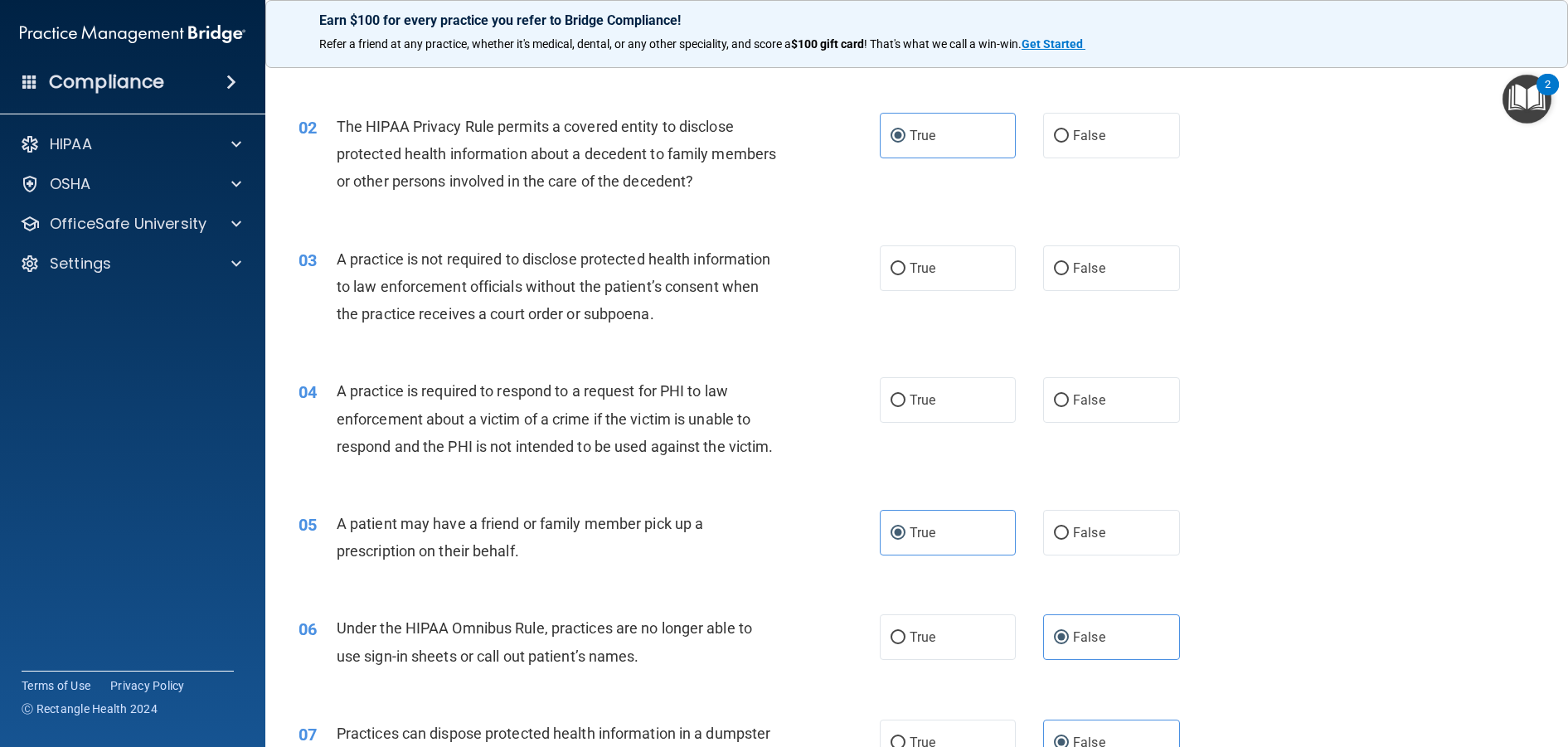
scroll to position [166, 0]
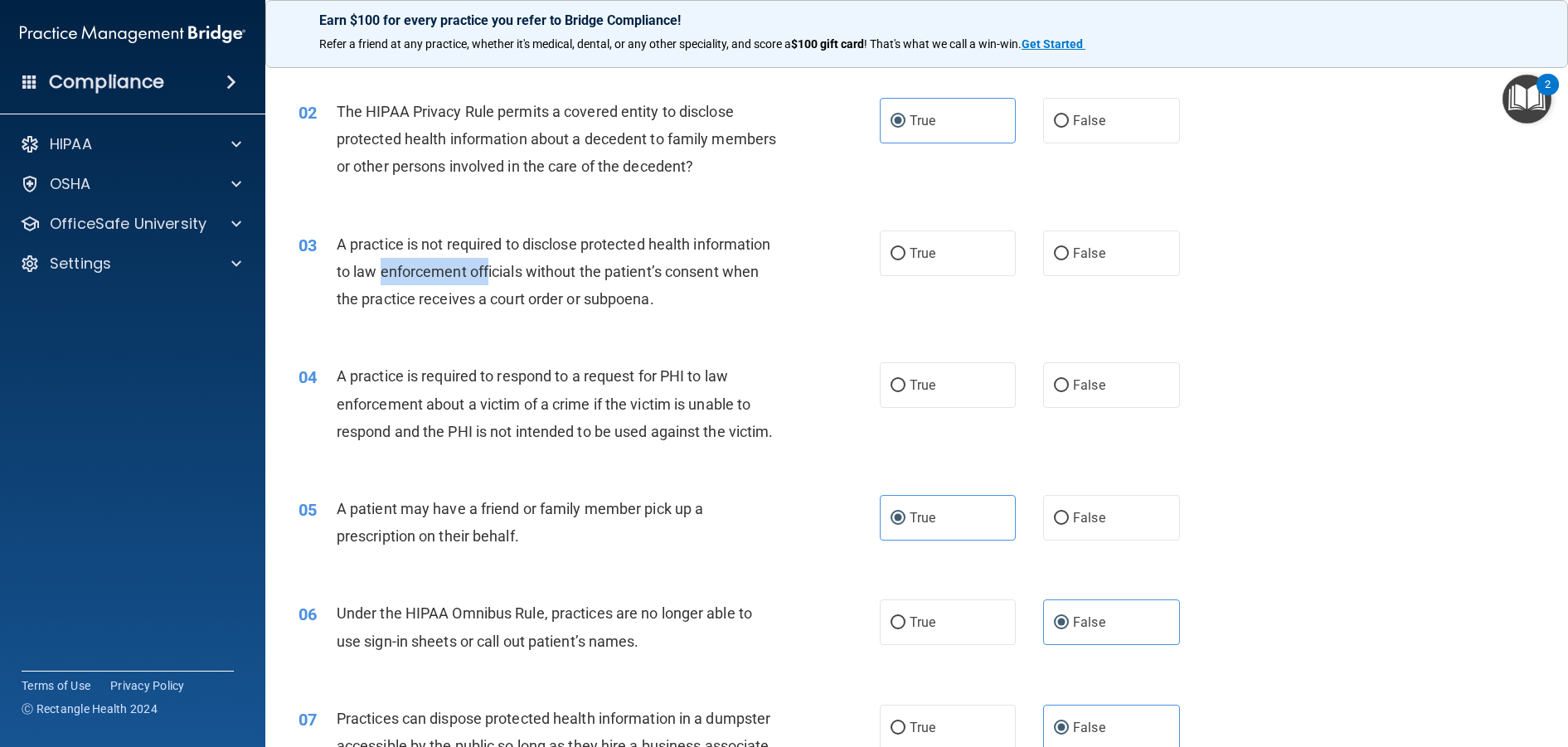
drag, startPoint x: 466, startPoint y: 272, endPoint x: 569, endPoint y: 270, distance: 103.0
click at [569, 270] on span "A practice is not required to disclose protected health information to law enfo…" at bounding box center [554, 271] width 435 height 72
click at [534, 307] on span "A practice is not required to disclose protected health information to law enfo…" at bounding box center [554, 271] width 435 height 72
click at [919, 258] on span "True" at bounding box center [922, 253] width 26 height 16
click at [905, 258] on input "True" at bounding box center [897, 254] width 15 height 12
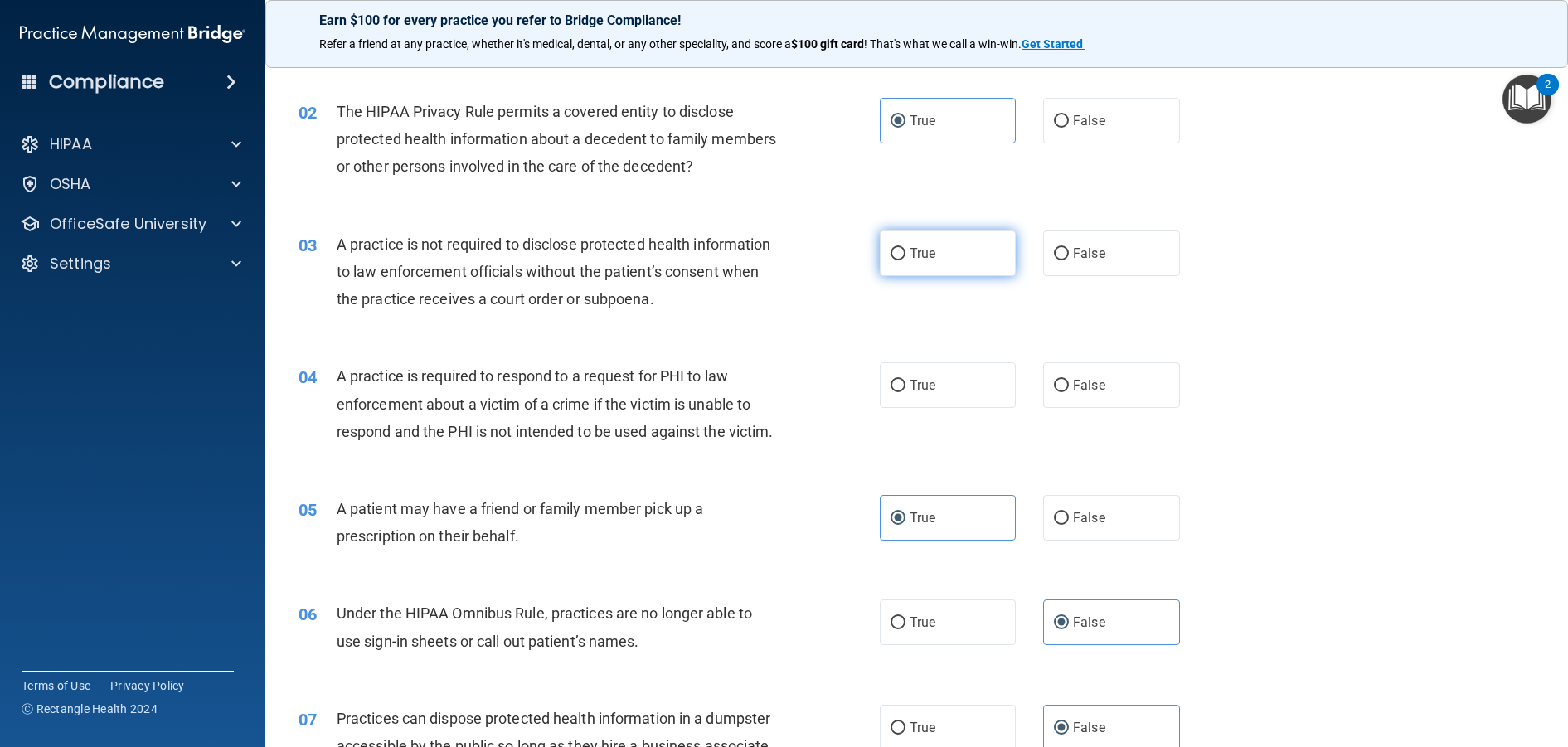
radio input "true"
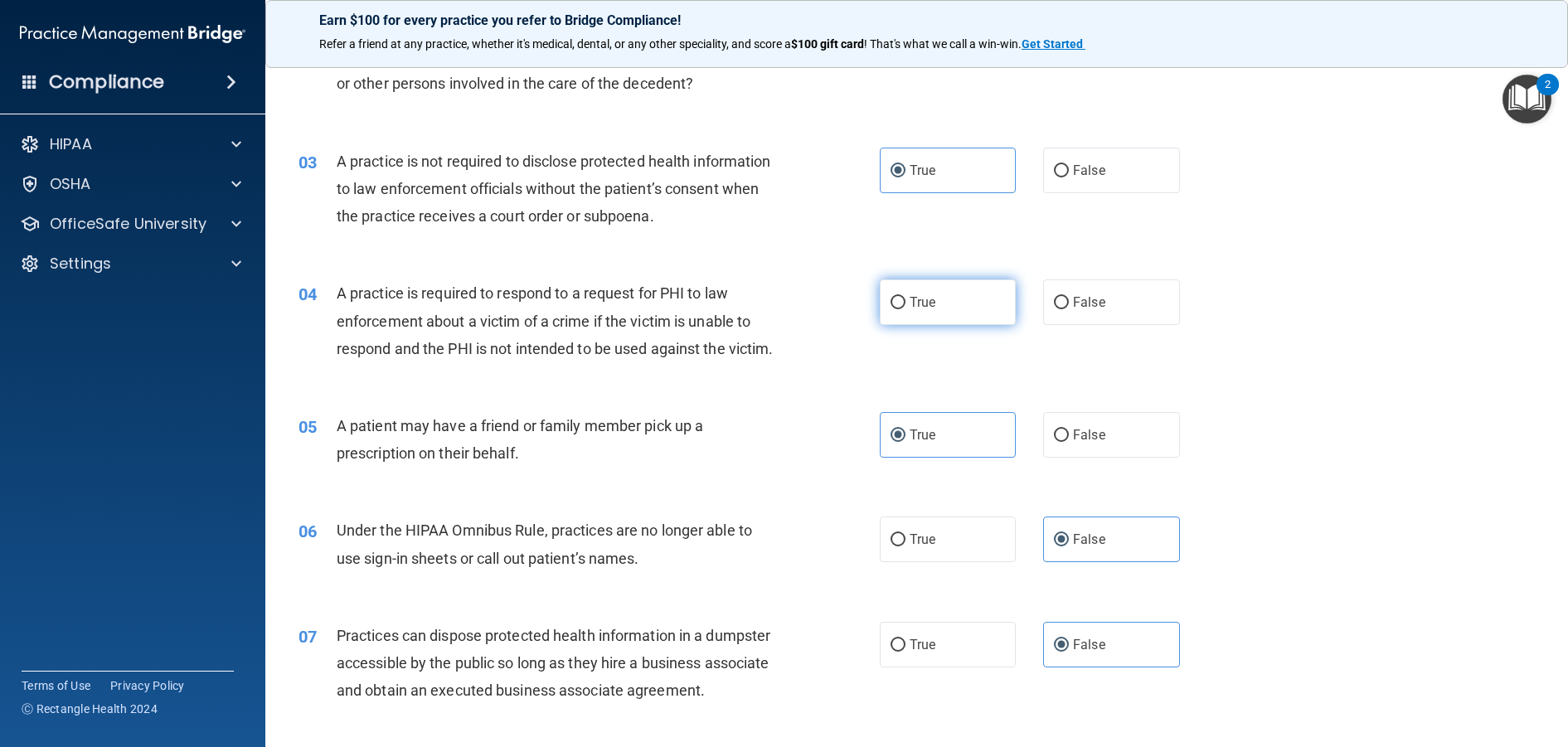
click at [928, 295] on span "True" at bounding box center [922, 303] width 26 height 16
click at [905, 296] on input "True" at bounding box center [897, 303] width 15 height 12
radio input "true"
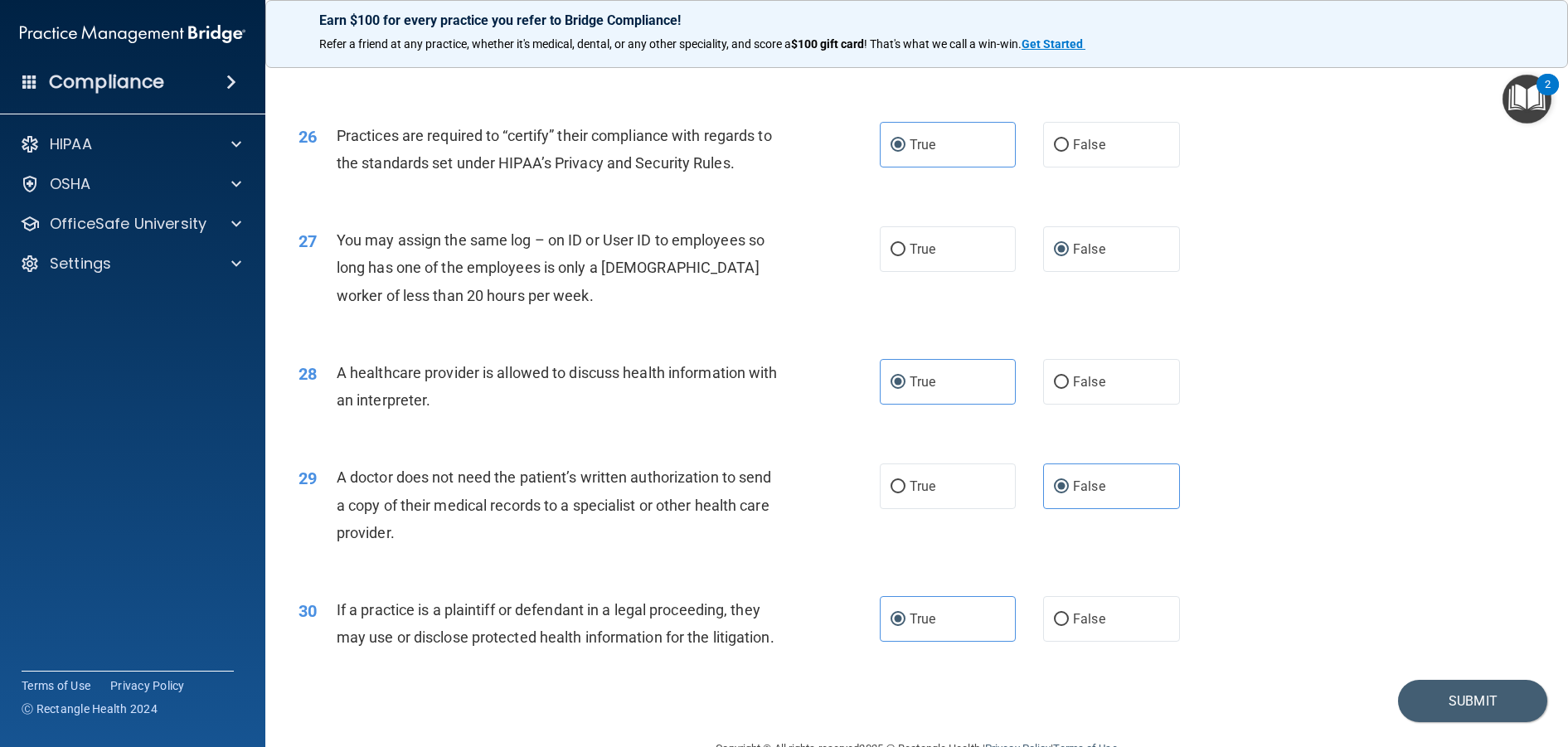
scroll to position [3221, 0]
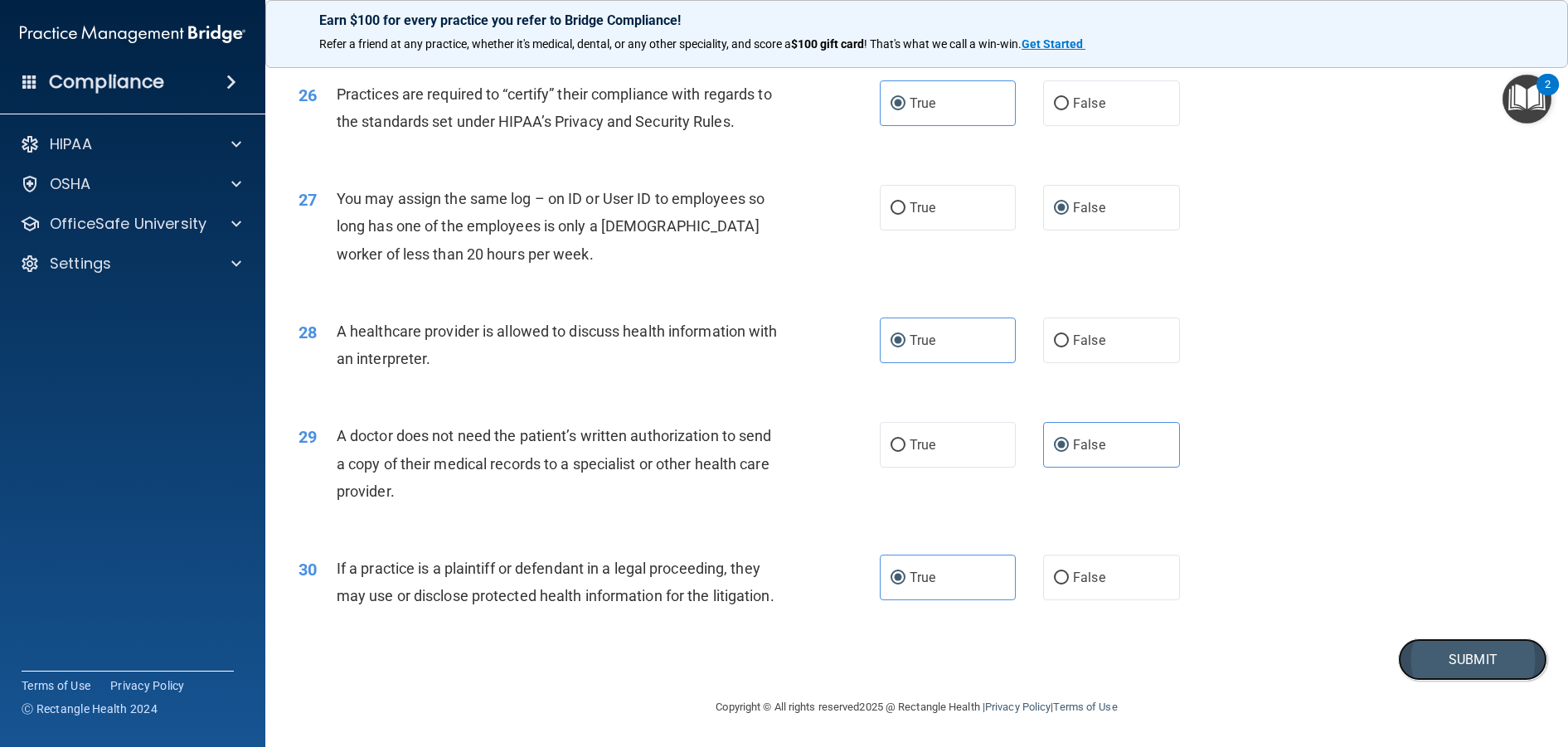
click at [1465, 650] on button "Submit" at bounding box center [1472, 659] width 149 height 42
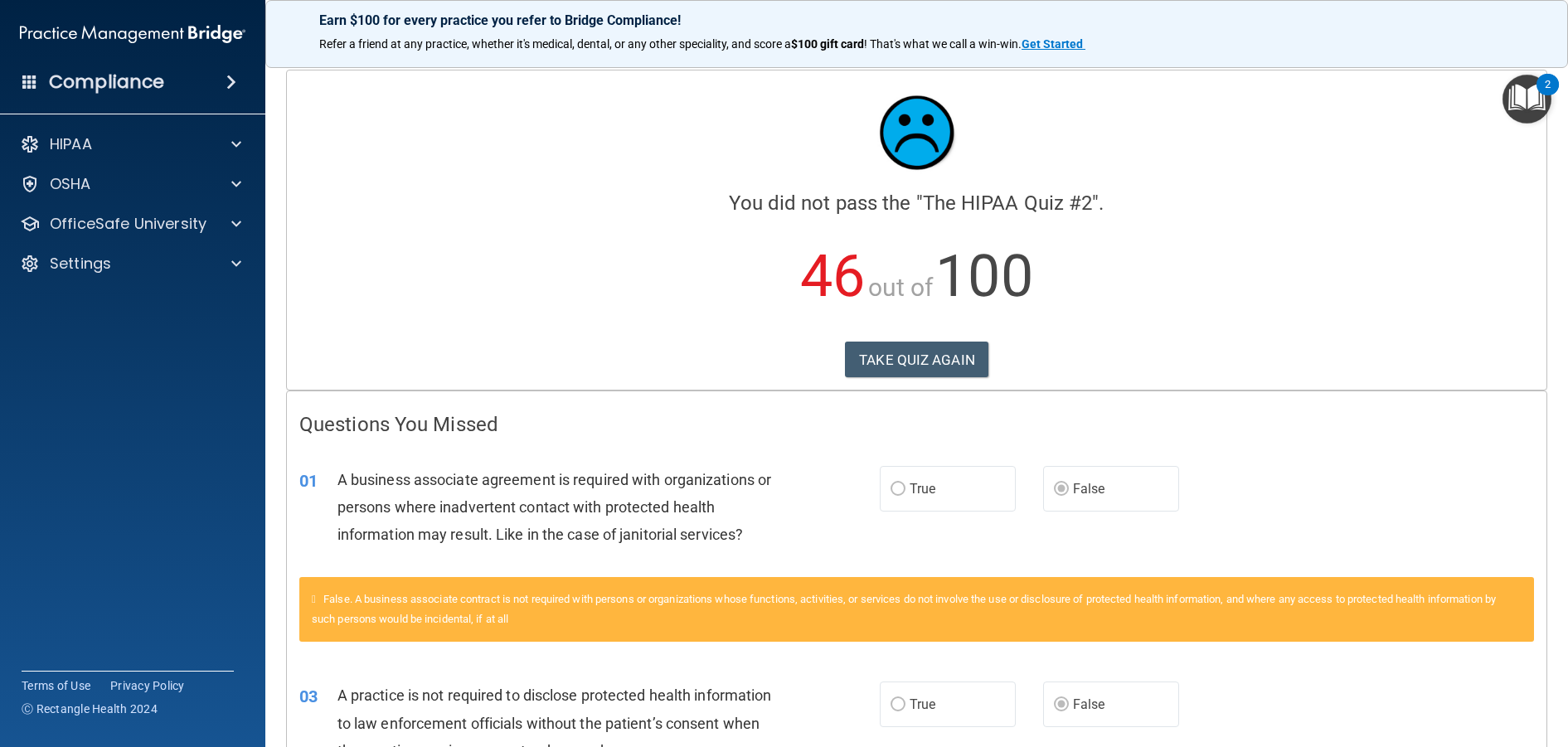
scroll to position [331, 0]
